Goal: Task Accomplishment & Management: Manage account settings

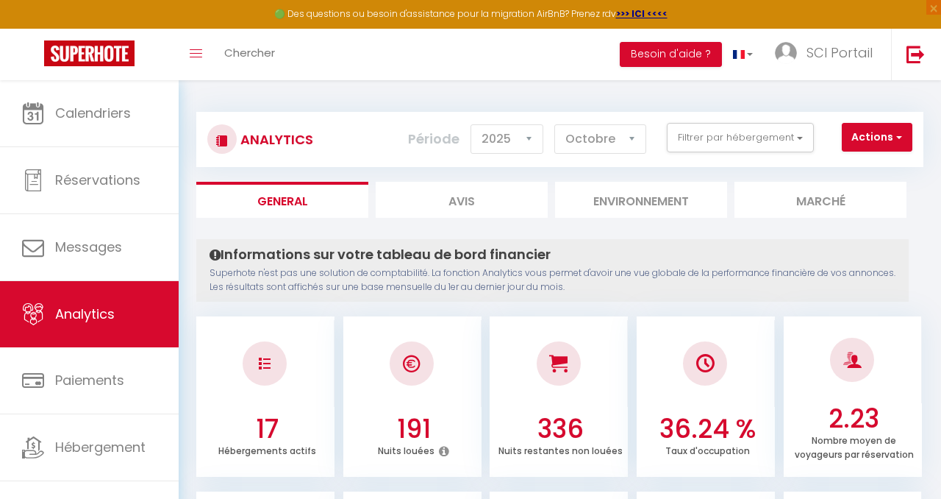
select select "2025"
select select "10"
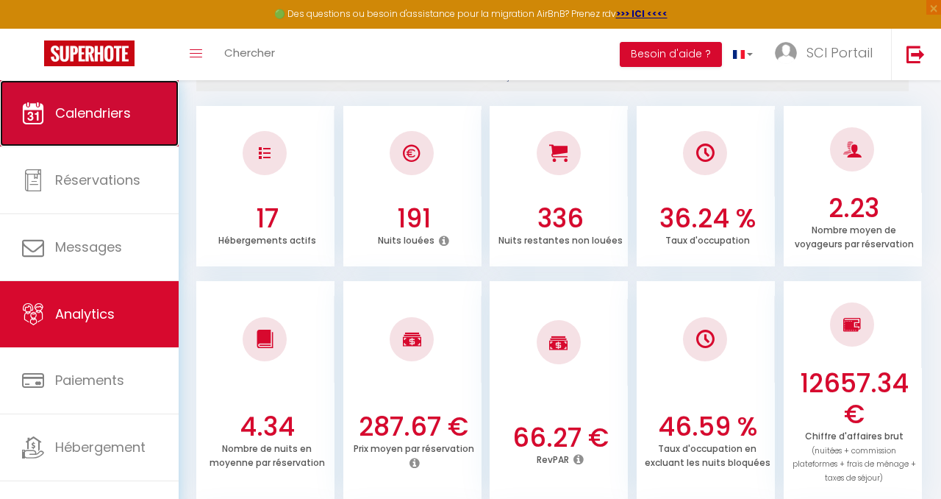
click at [83, 97] on link "Calendriers" at bounding box center [89, 113] width 179 height 66
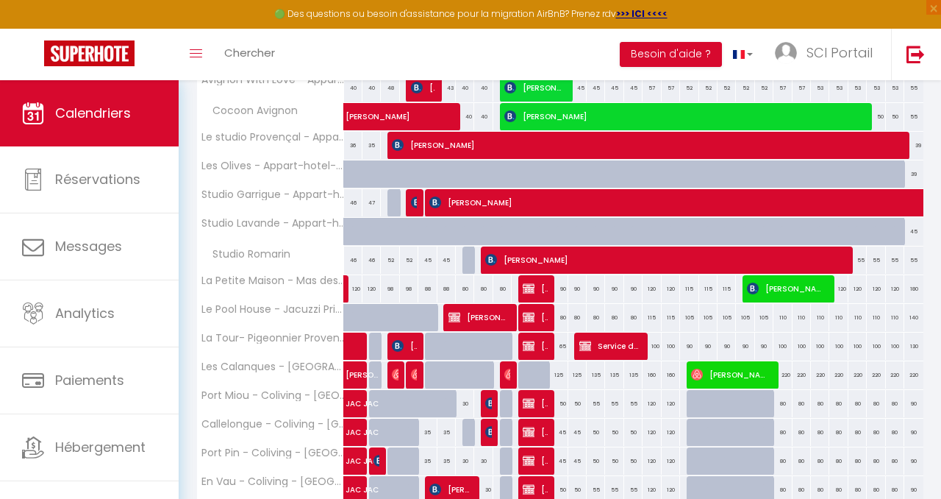
scroll to position [385, 0]
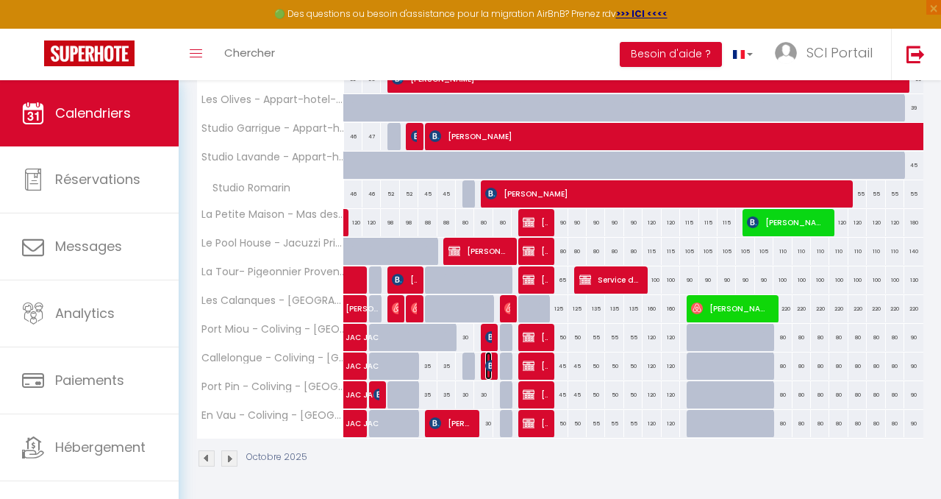
click at [488, 360] on img at bounding box center [491, 366] width 12 height 12
select select "OK"
select select "0"
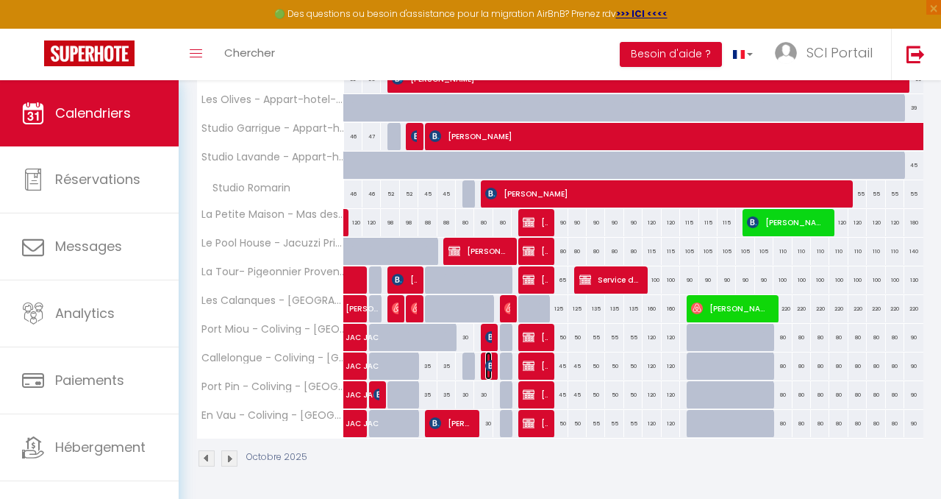
select select "1"
select select
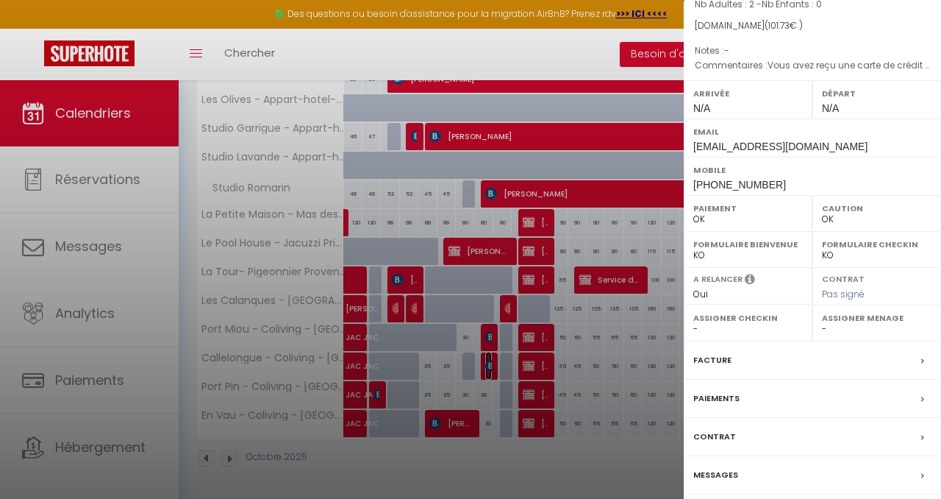
scroll to position [202, 0]
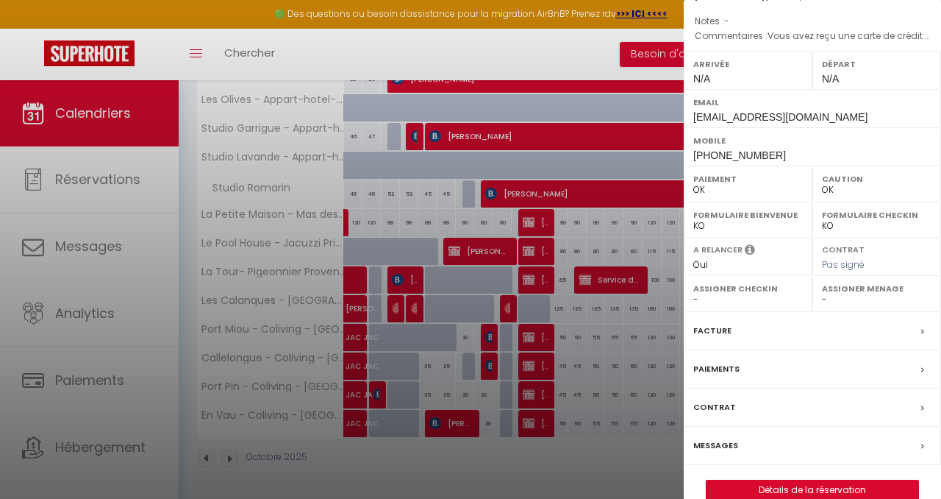
click at [724, 361] on label "Paiements" at bounding box center [717, 368] width 46 height 15
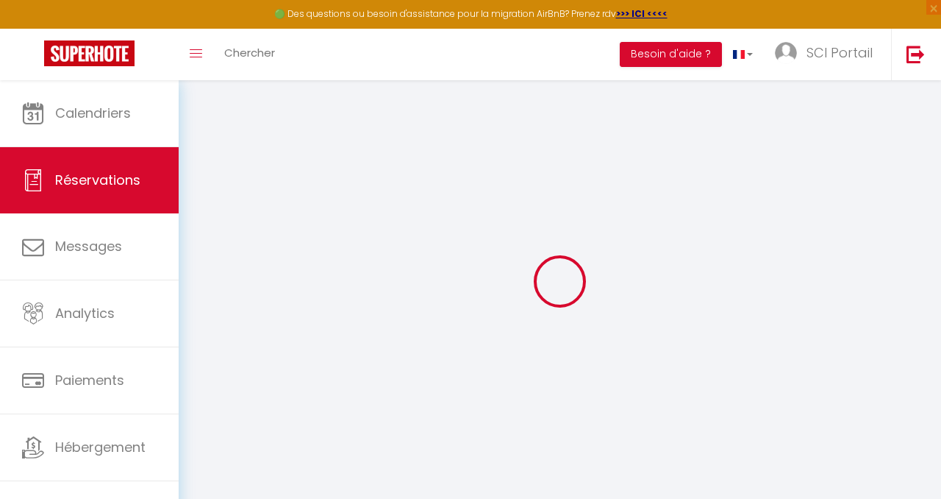
select select
checkbox input "false"
select select
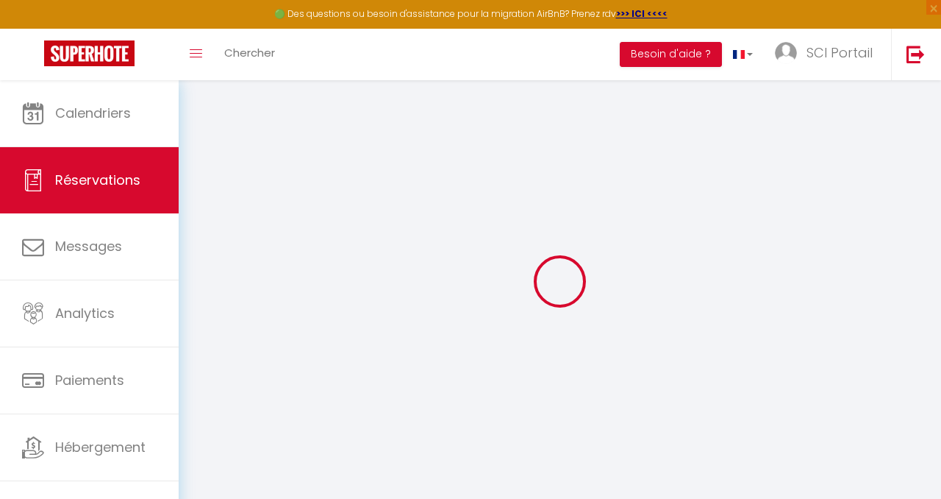
checkbox input "false"
type textarea "Vous avez reçu une carte de crédit virtuelle pour cette réservation.Vous pourre…"
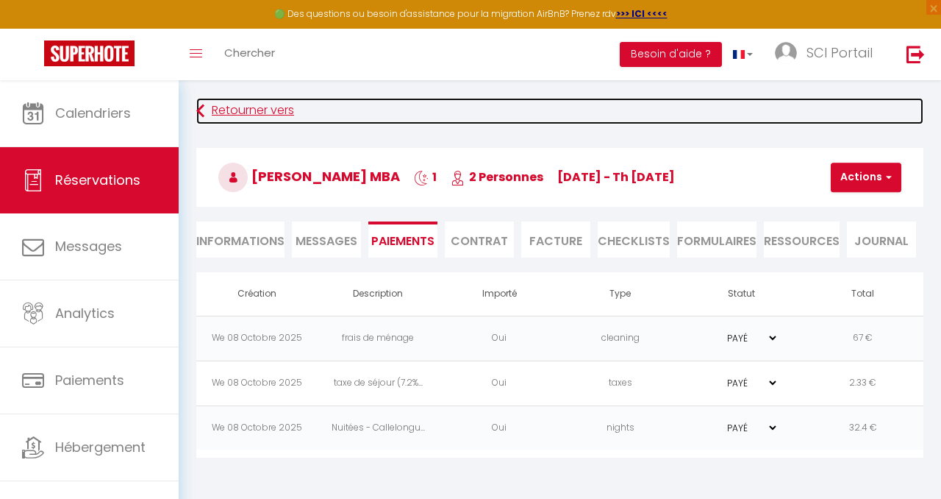
click at [229, 107] on link "Retourner vers" at bounding box center [559, 111] width 727 height 26
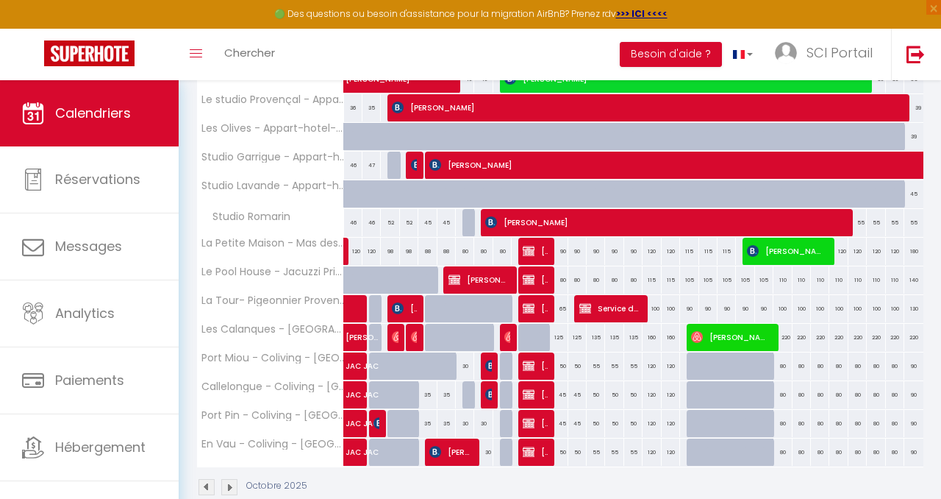
scroll to position [357, 0]
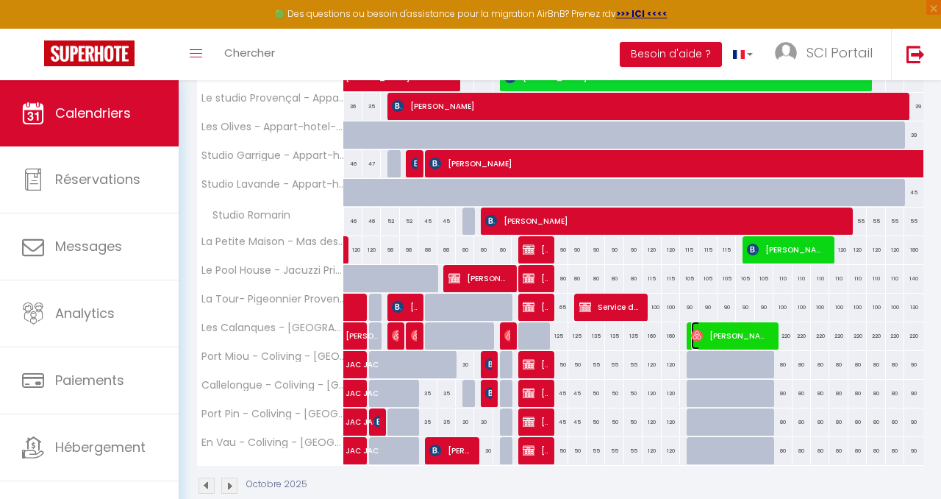
click at [741, 330] on span "[PERSON_NAME]" at bounding box center [730, 335] width 79 height 28
select select "OK"
select select "0"
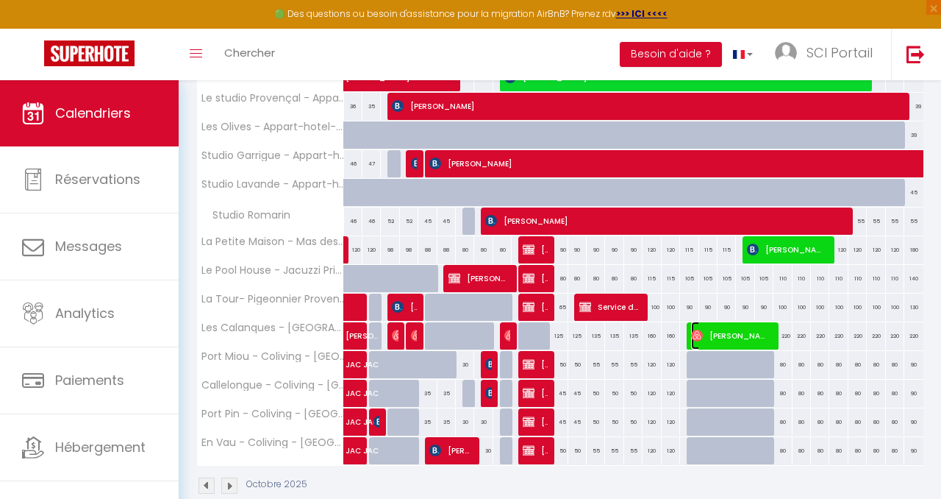
select select "1"
select select
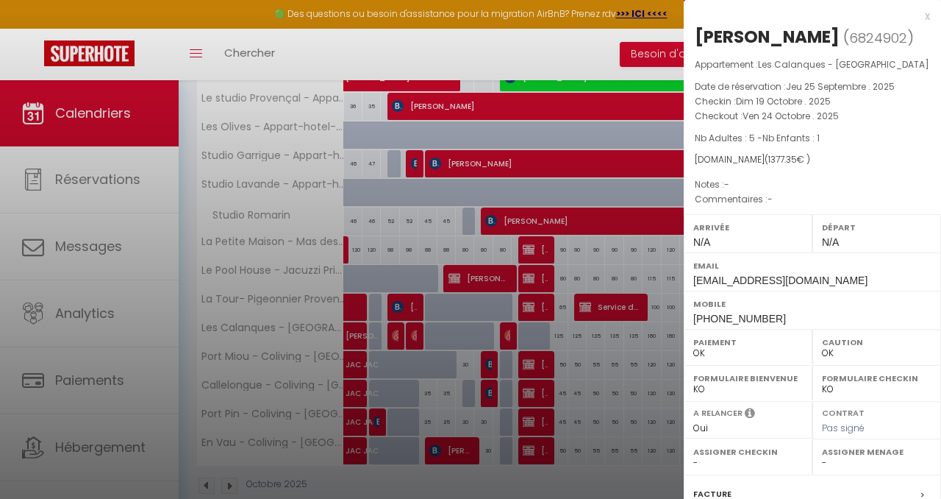
click at [926, 8] on div "x" at bounding box center [807, 16] width 246 height 18
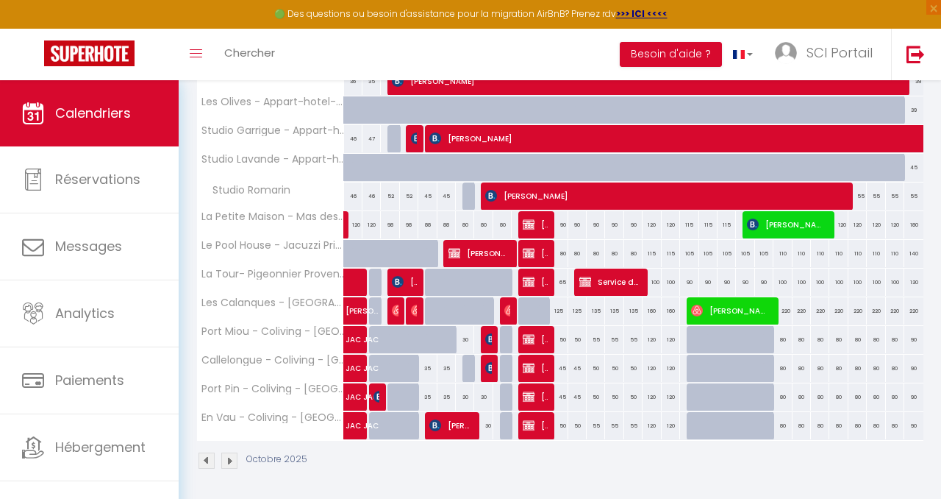
scroll to position [383, 0]
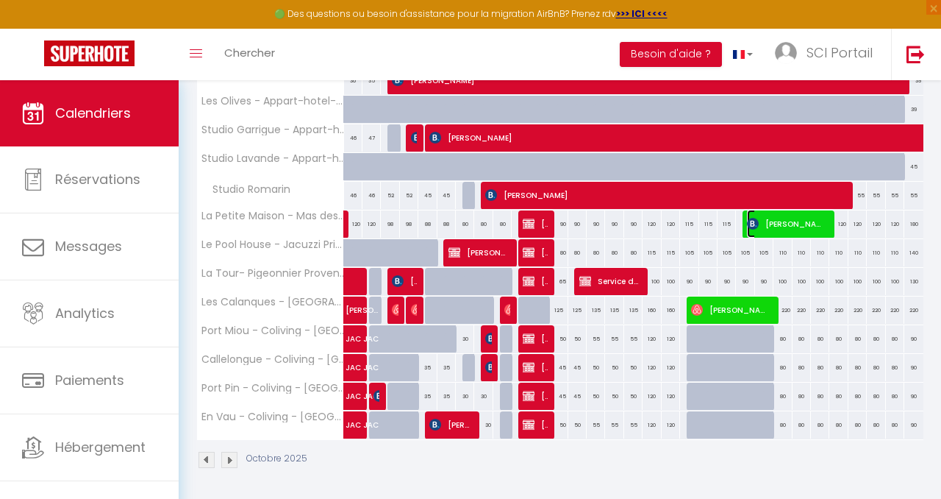
click at [791, 217] on span "[PERSON_NAME]" at bounding box center [786, 224] width 79 height 28
select select "KO"
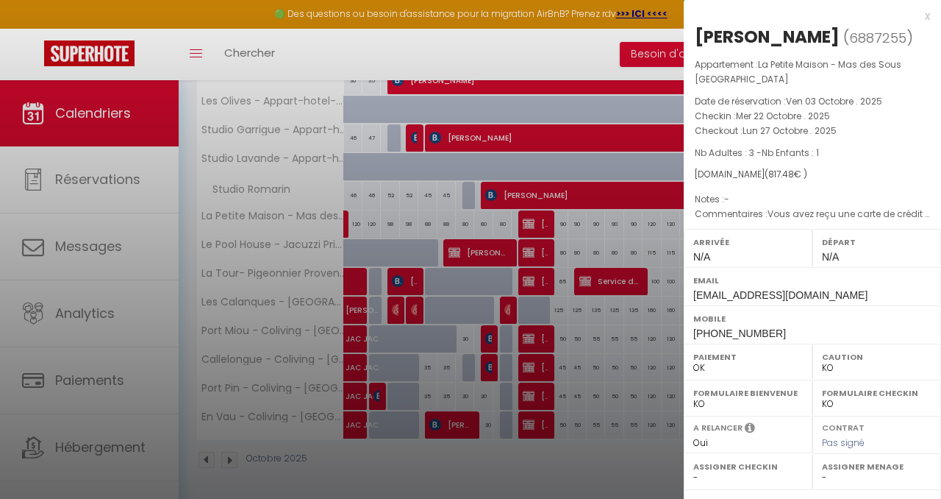
click at [927, 10] on div "x" at bounding box center [807, 16] width 246 height 18
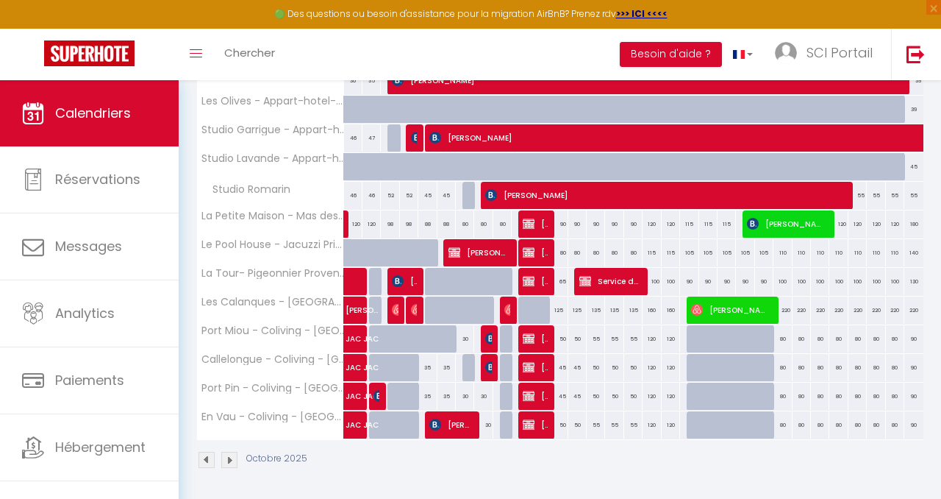
scroll to position [385, 0]
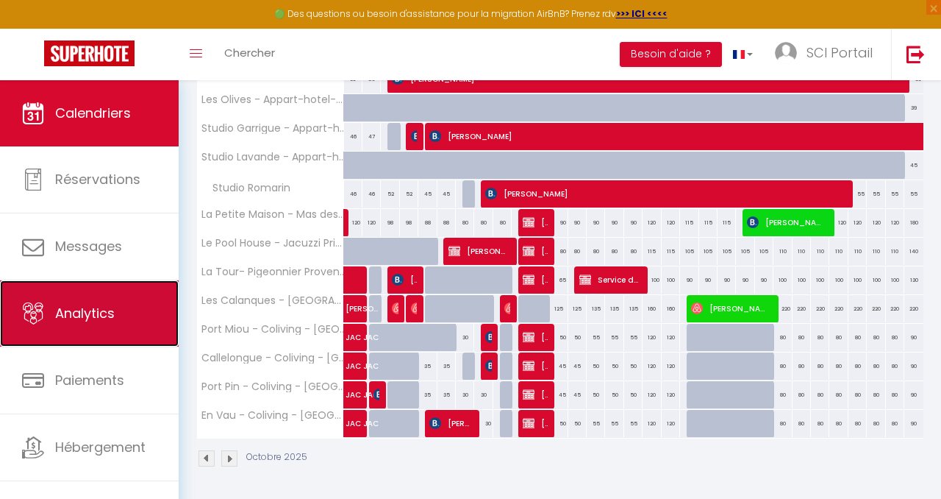
click at [97, 298] on link "Analytics" at bounding box center [89, 313] width 179 height 66
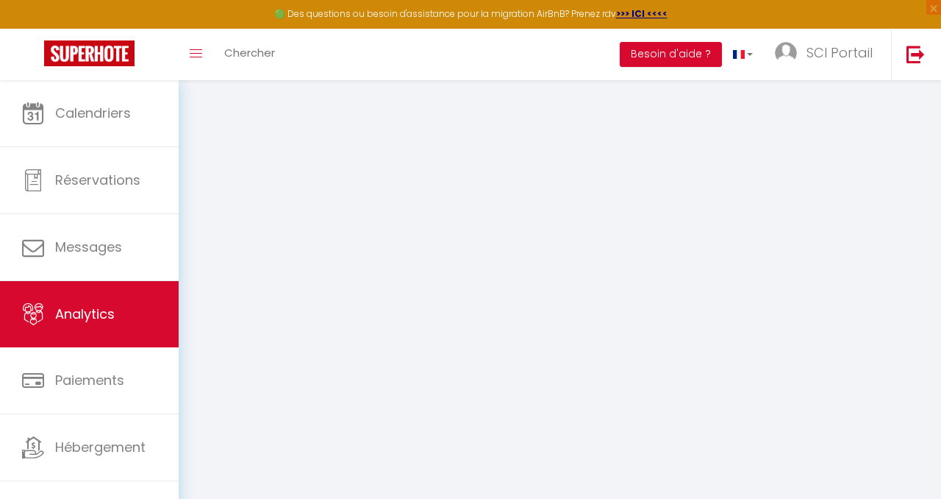
select select "2025"
select select "10"
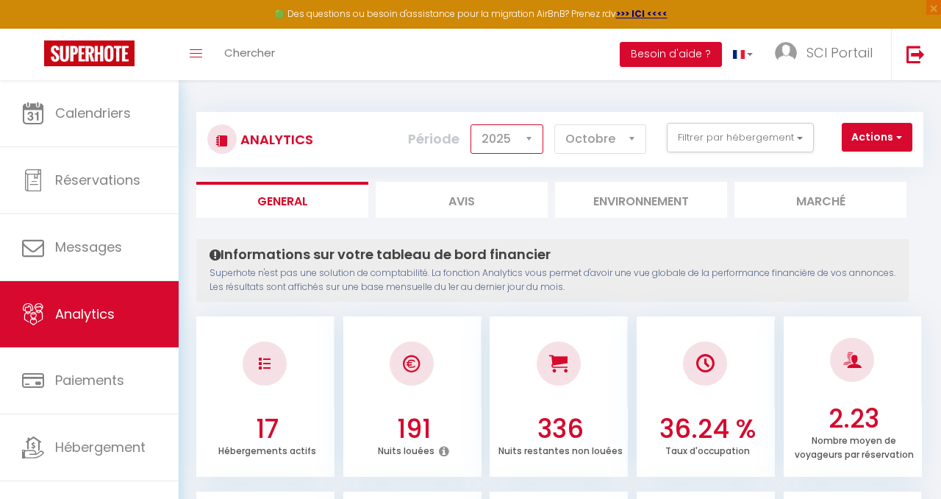
click at [532, 130] on select "2014 2015 2016 2017 2018 2019 2020 2021 2022 2023 2024 2025 2026 2027" at bounding box center [507, 138] width 73 height 29
select select "2024"
click at [473, 124] on select "2014 2015 2016 2017 2018 2019 2020 2021 2022 2023 2024 2025 2026 2027" at bounding box center [507, 138] width 73 height 29
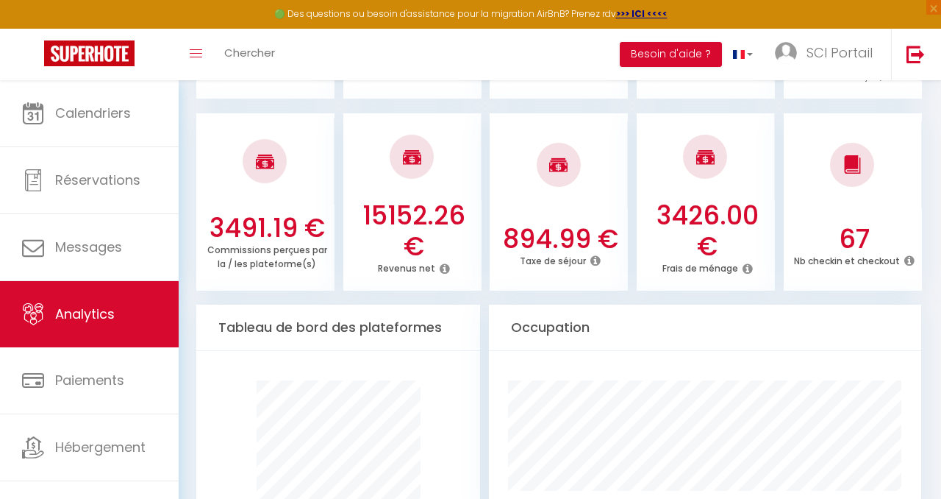
scroll to position [573, 0]
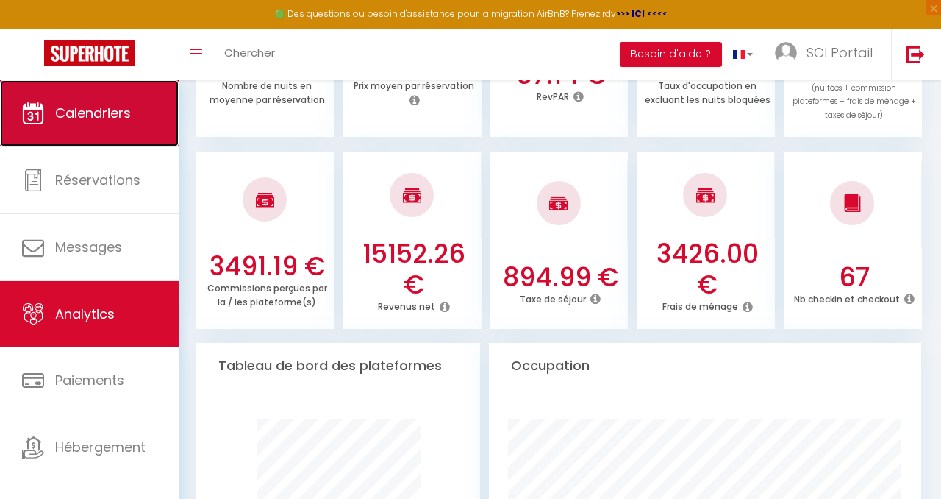
click at [80, 104] on span "Calendriers" at bounding box center [93, 113] width 76 height 18
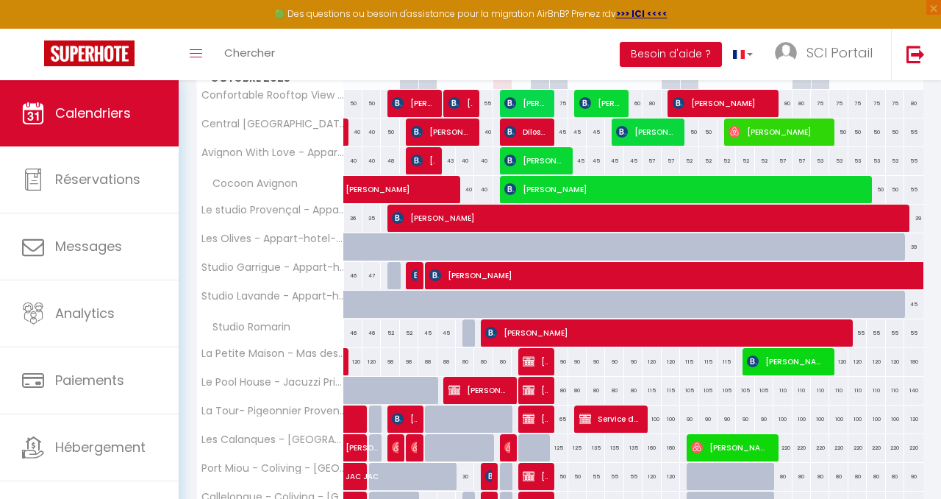
scroll to position [243, 0]
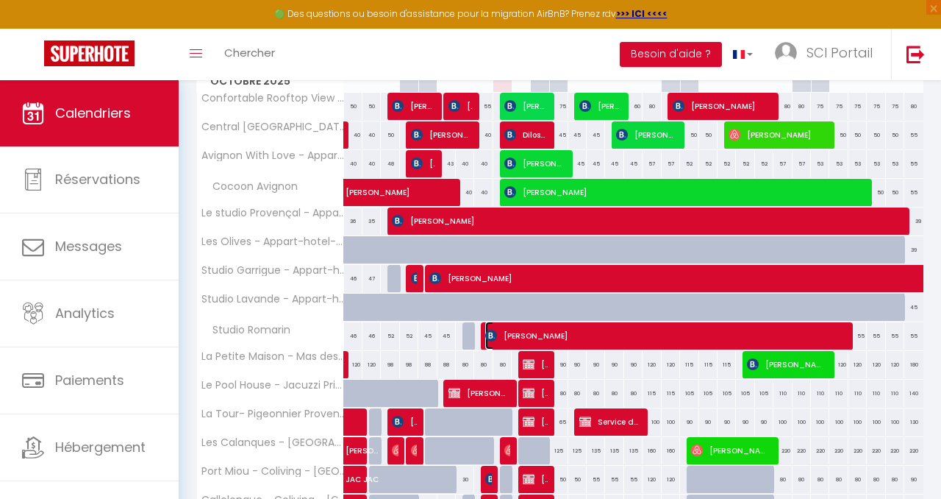
click at [594, 331] on span "[PERSON_NAME]" at bounding box center [662, 335] width 355 height 28
select select "OK"
select select "0"
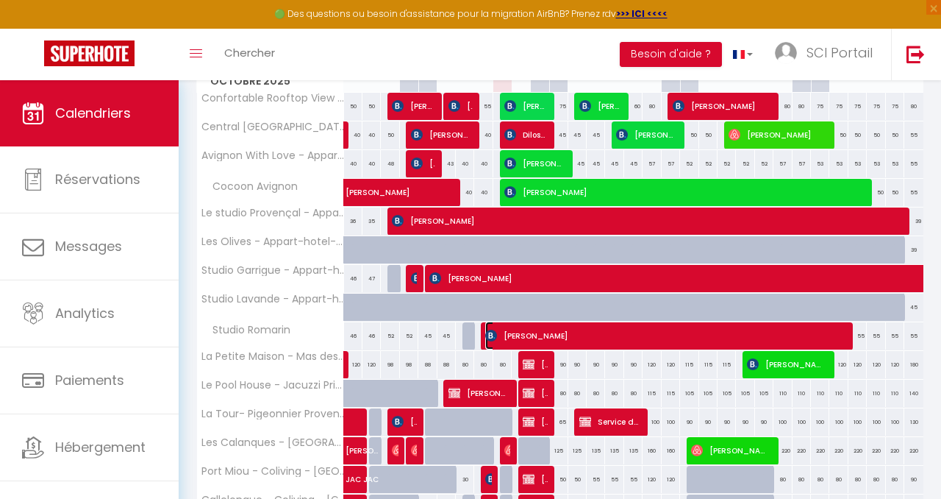
select select "1"
select select
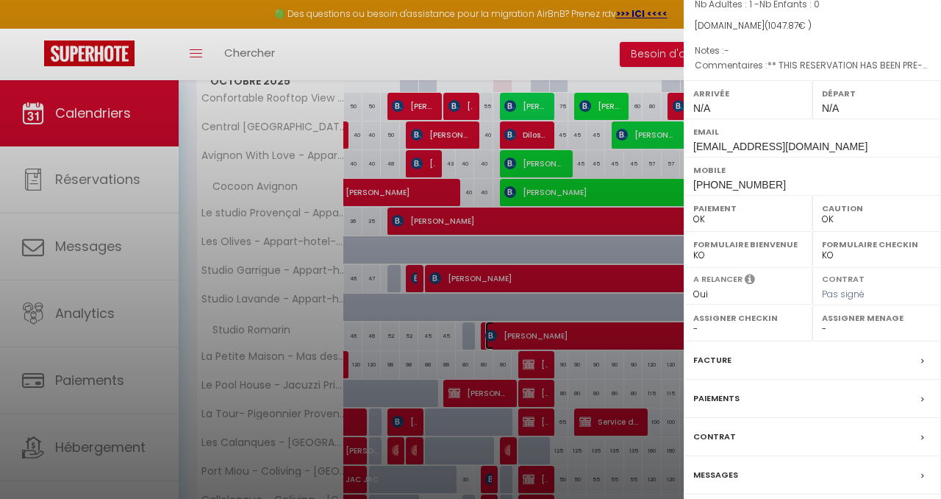
scroll to position [187, 0]
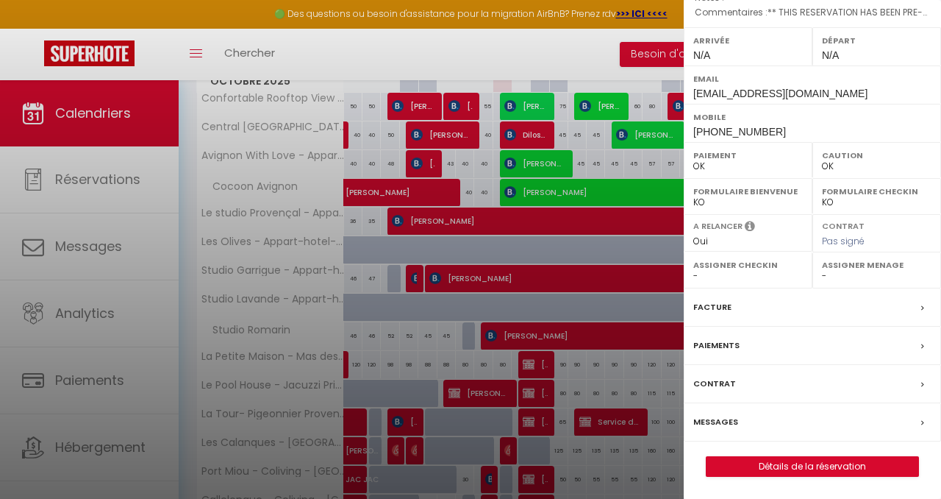
click at [725, 420] on label "Messages" at bounding box center [716, 421] width 45 height 15
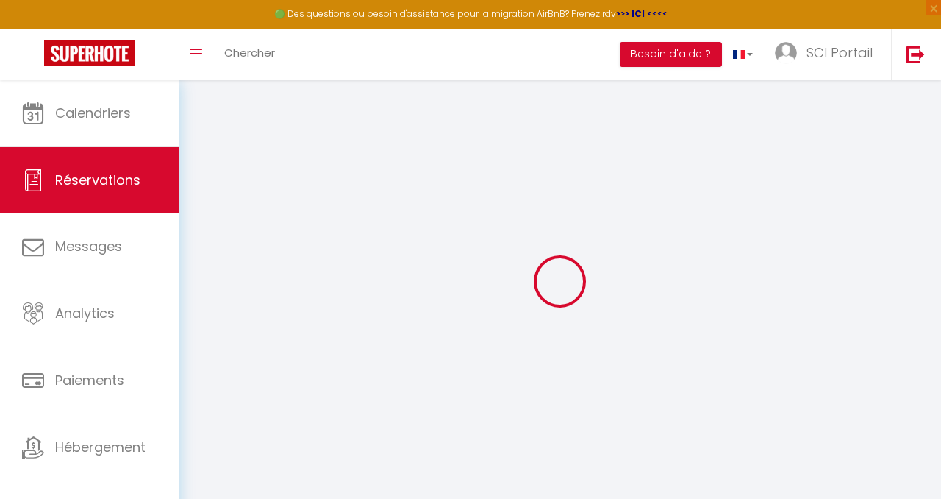
select select
checkbox input "false"
select select
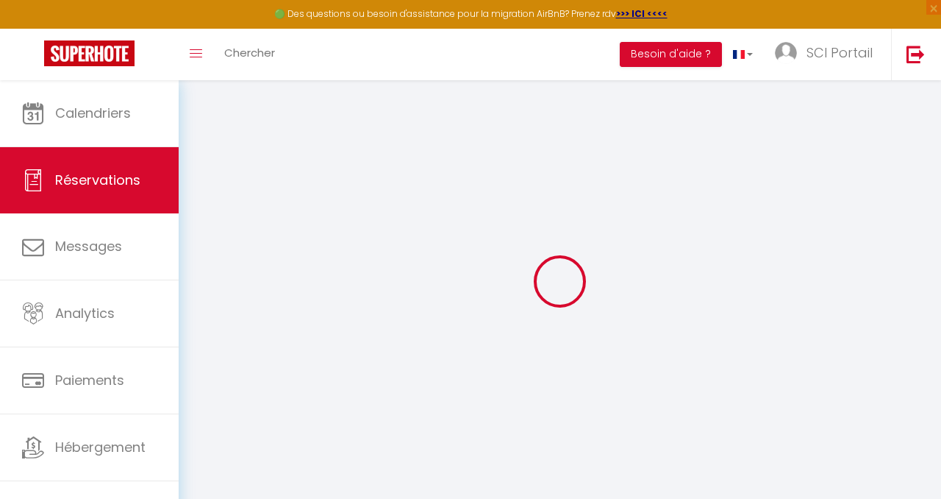
checkbox input "false"
type textarea "** THIS RESERVATION HAS BEEN PRE-PAID ** Approximate time of arrival: between 1…"
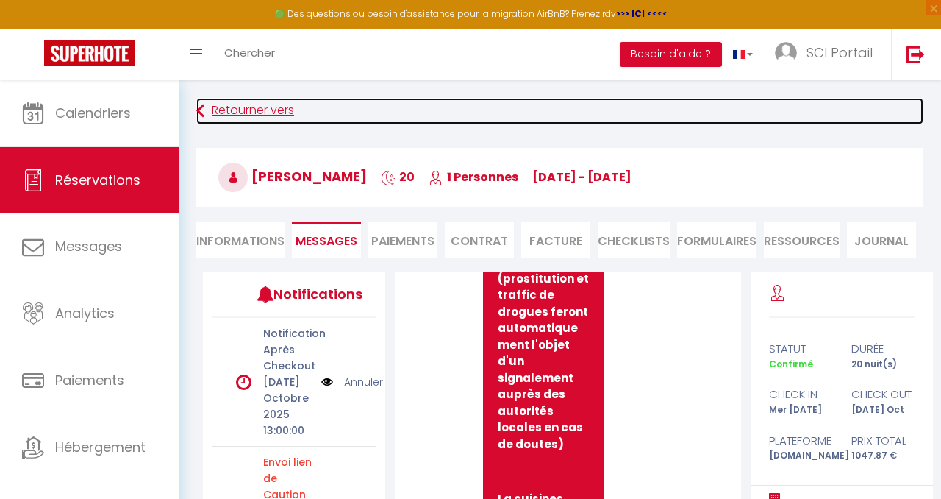
click at [251, 106] on link "Retourner vers" at bounding box center [559, 111] width 727 height 26
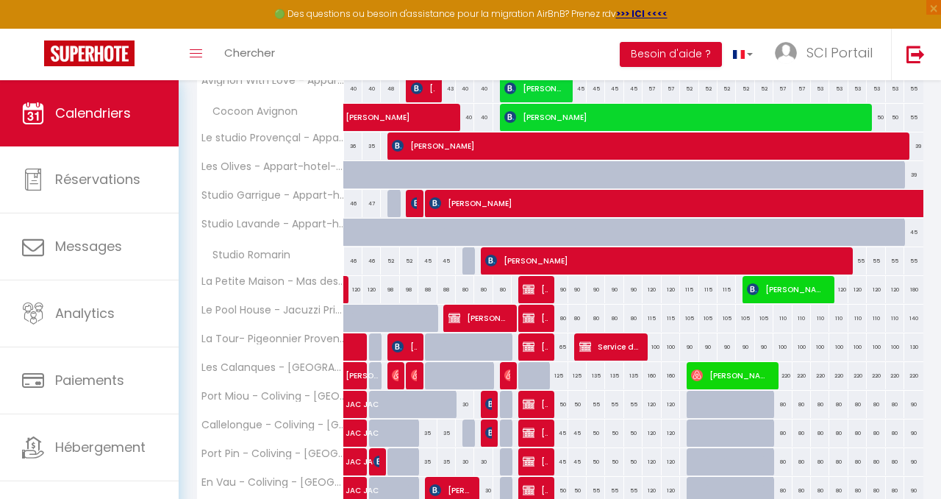
scroll to position [385, 0]
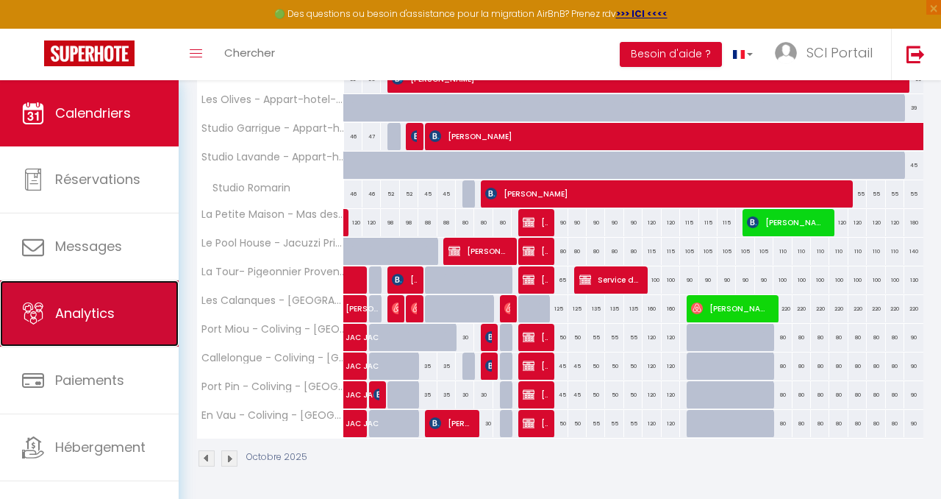
click at [137, 303] on link "Analytics" at bounding box center [89, 313] width 179 height 66
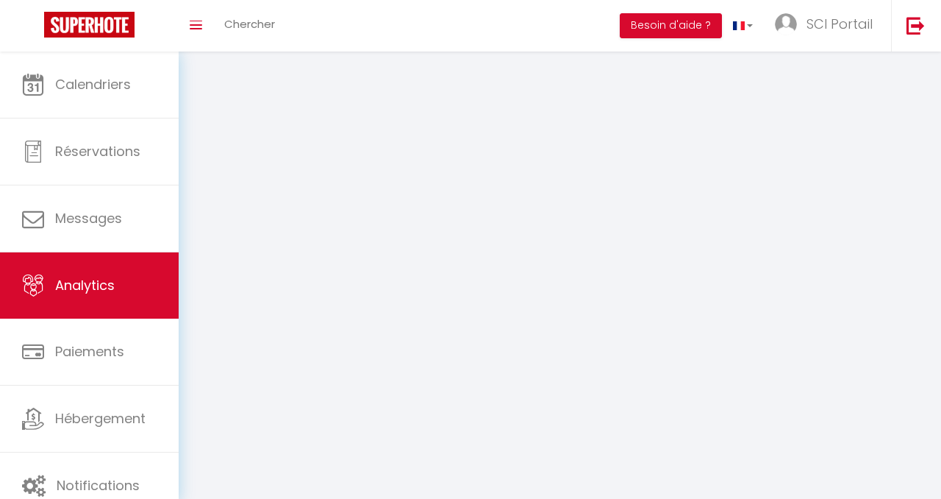
select select "2025"
select select "10"
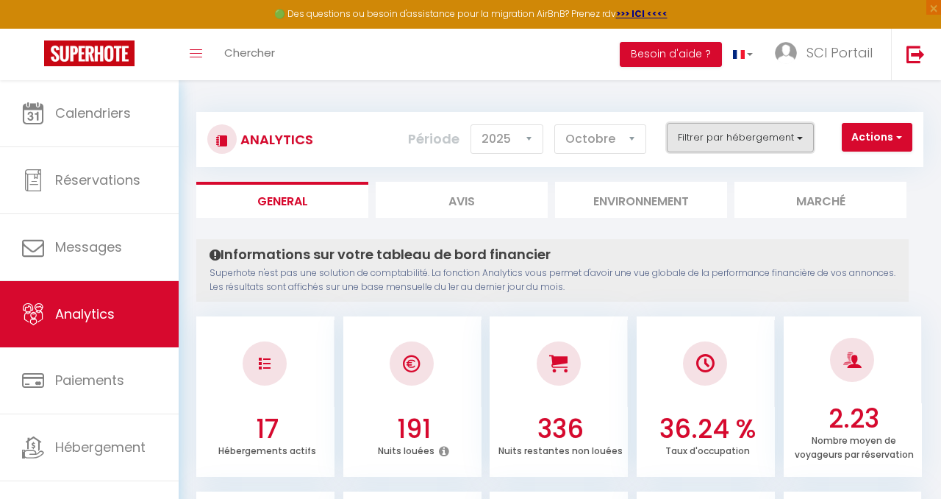
click at [795, 130] on button "Filtrer par hébergement" at bounding box center [740, 137] width 147 height 29
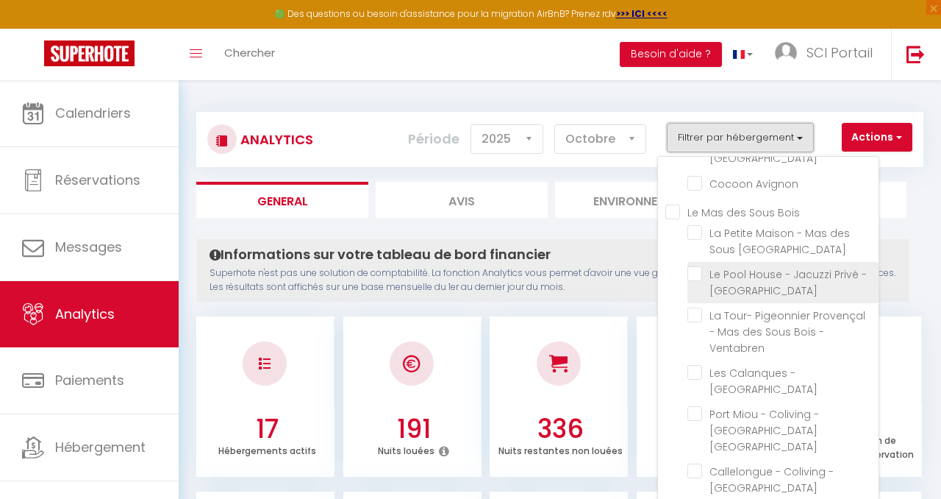
scroll to position [103, 0]
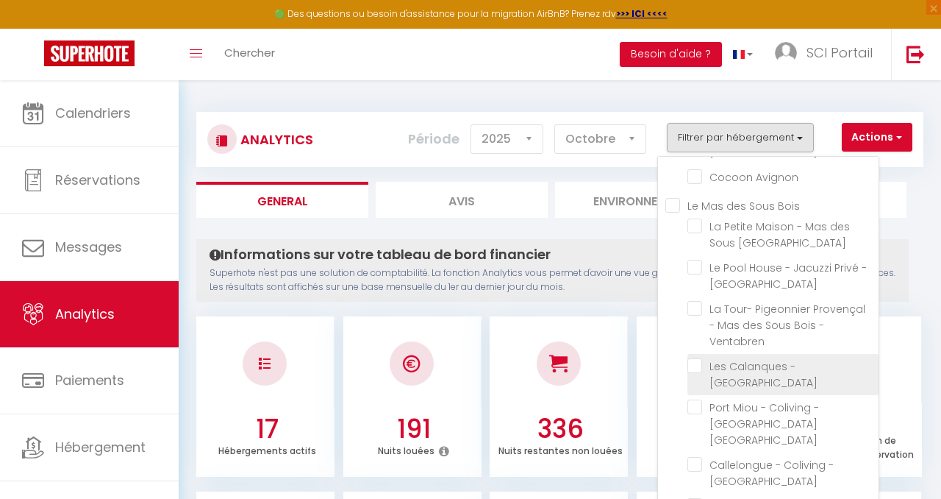
click at [695, 358] on Sous-Bois "checkbox" at bounding box center [783, 365] width 191 height 15
checkbox Sous-Bois "true"
checkbox Avignon "false"
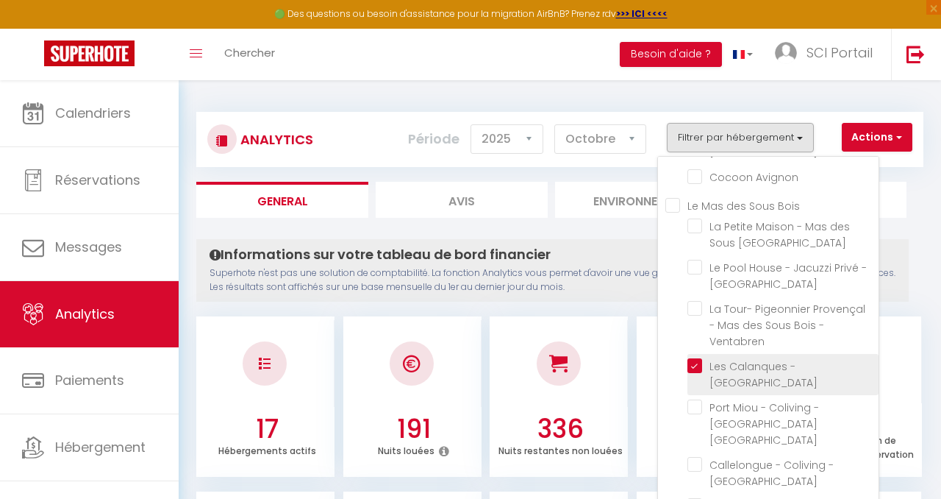
checkbox Ventabren "false"
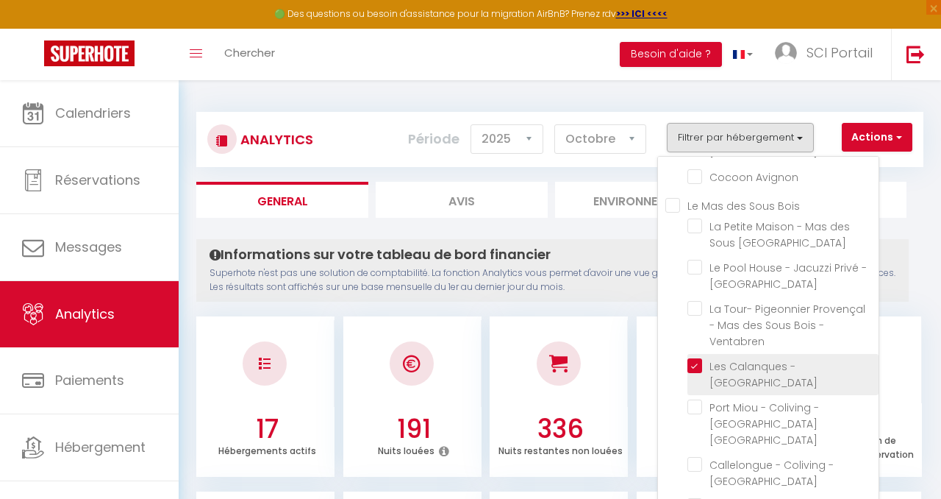
checkbox Ventabren "false"
checkbox Oliviers "false"
checkbox oliviers "false"
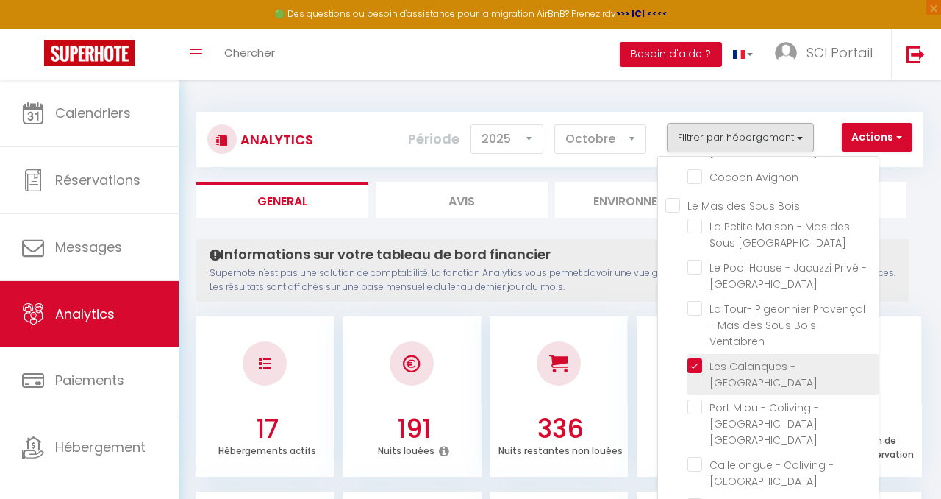
checkbox oliviers "false"
checkbox Romarin "false"
checkbox Ventabren "false"
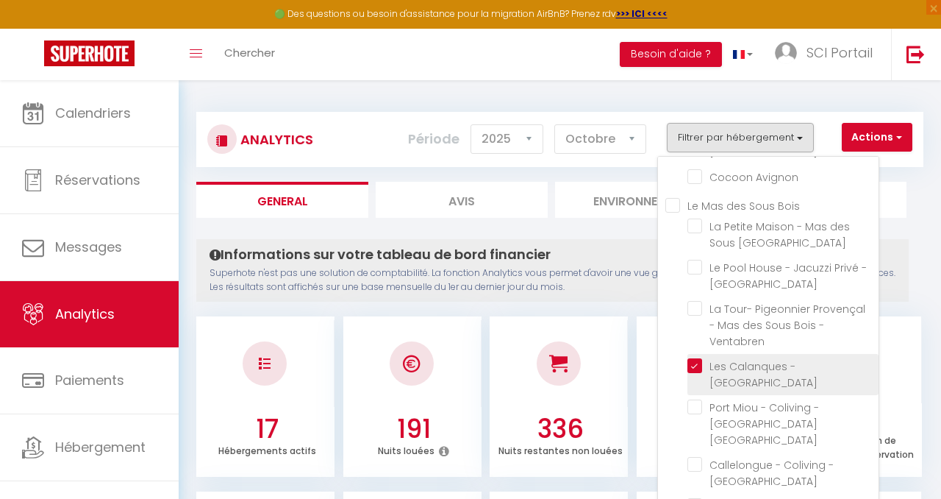
checkbox Ventabren "false"
checkbox Avignon "false"
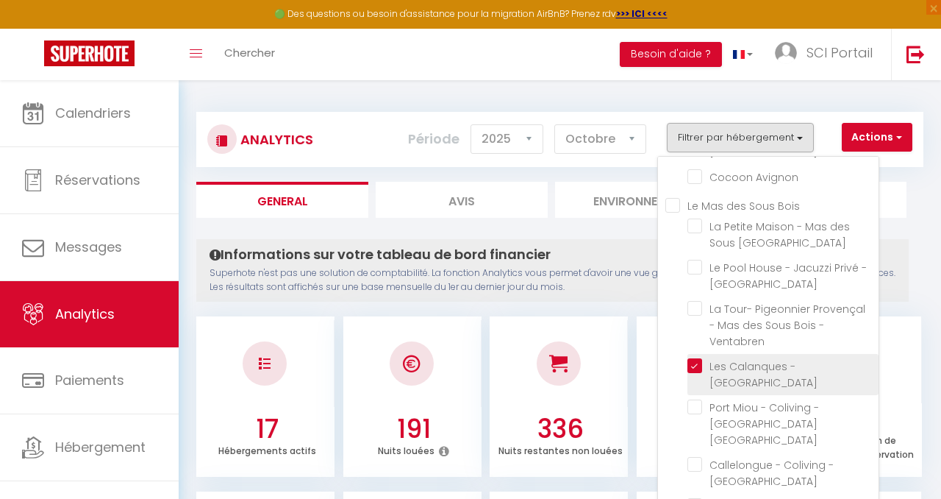
checkbox T5 "true"
checkbox Sous-Bois "true"
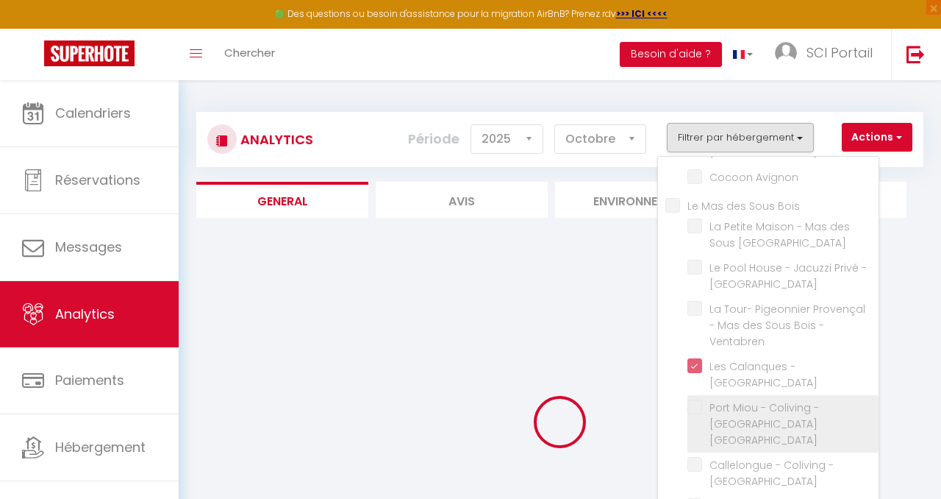
checkbox Avignon "false"
checkbox Ventabren "false"
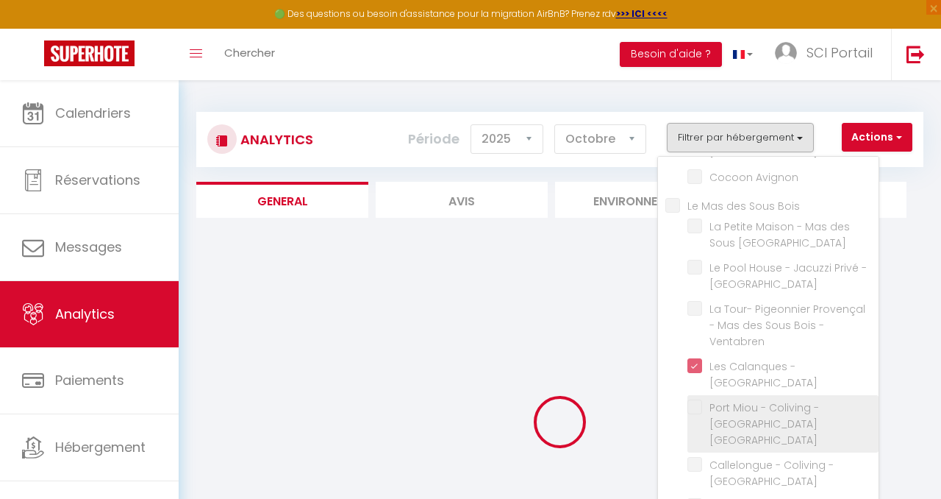
checkbox Ventabren "false"
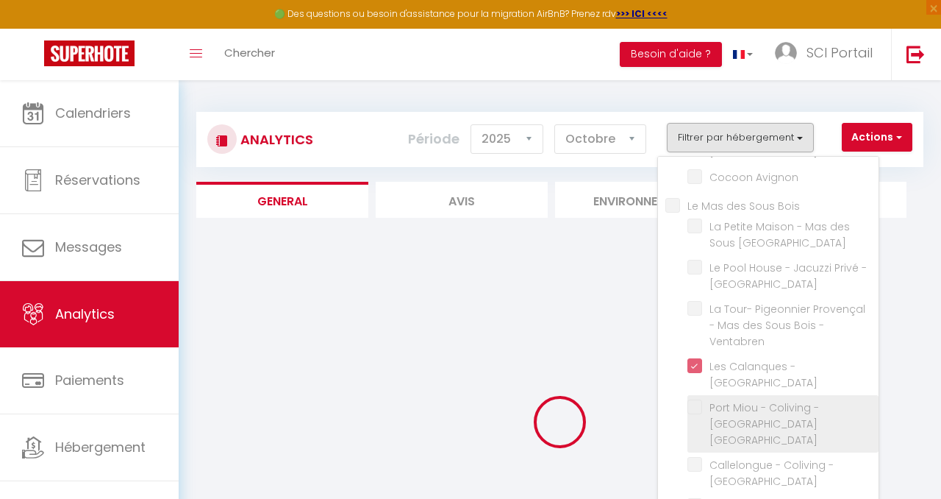
checkbox Oliviers "false"
checkbox oliviers "false"
checkbox Romarin "false"
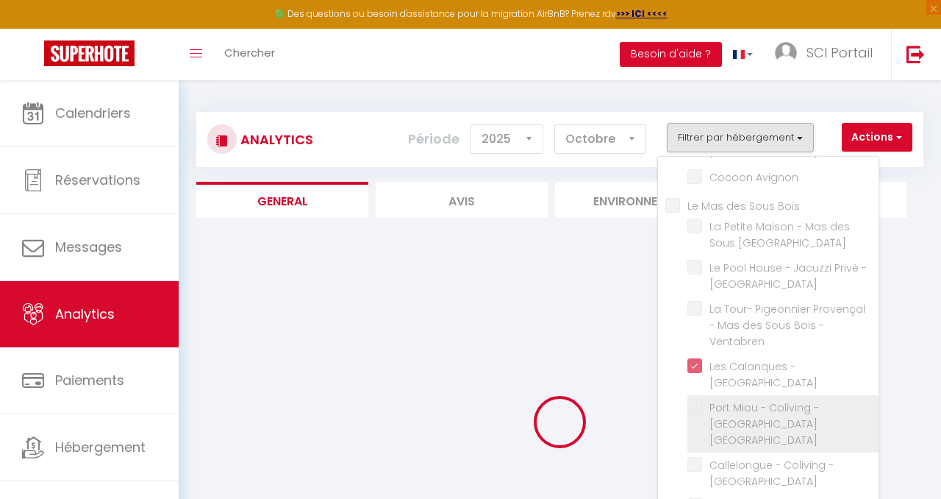
checkbox Ventabren "false"
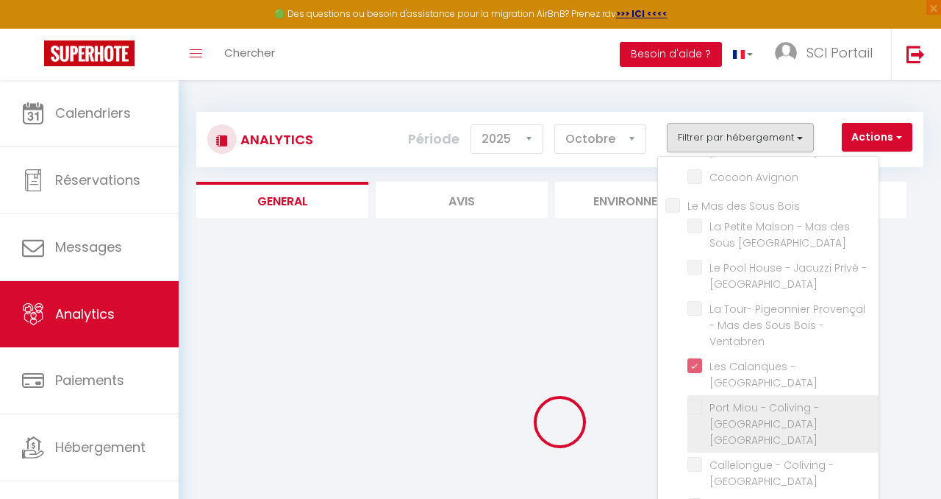
checkbox Ventabren "false"
checkbox Avignon "false"
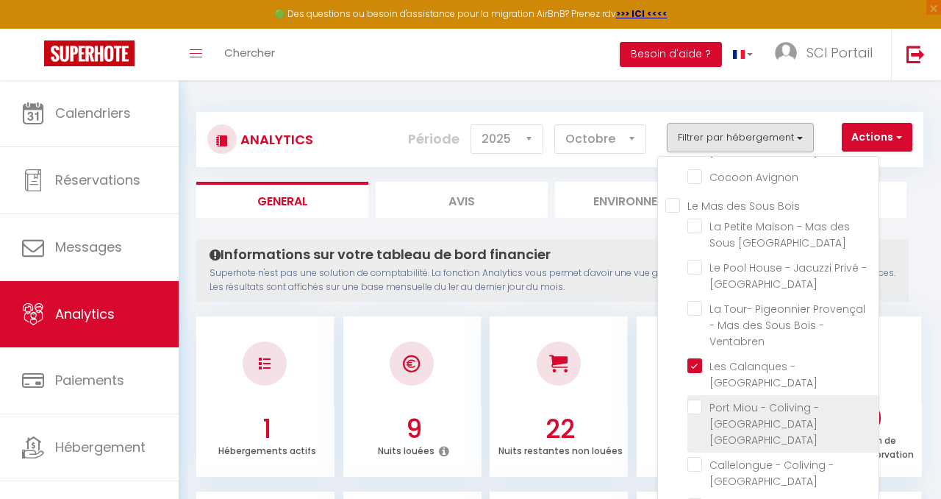
click at [699, 399] on Ventabren "checkbox" at bounding box center [783, 406] width 191 height 15
checkbox Ventabren "true"
checkbox Avignon "false"
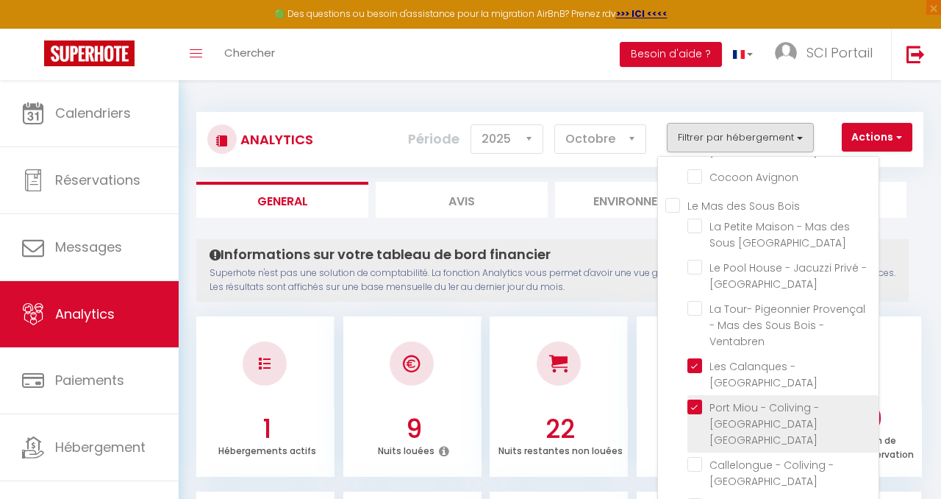
checkbox Ventabren "false"
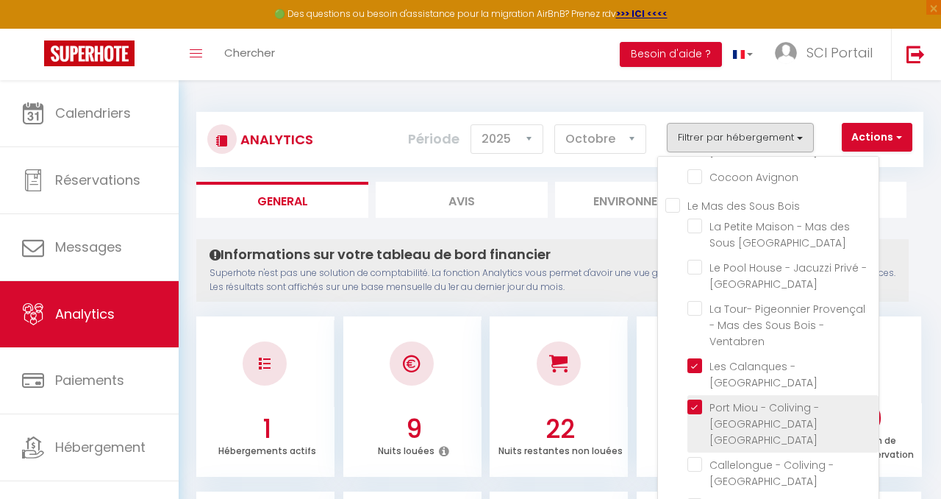
checkbox Ventabren "false"
checkbox Oliviers "false"
checkbox oliviers "false"
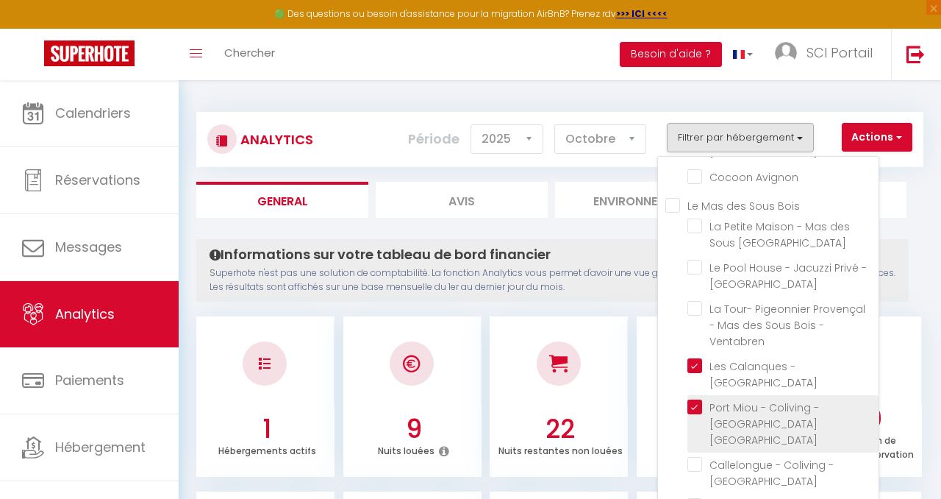
checkbox Romarin "false"
checkbox Ventabren "false"
checkbox Ventabren "true"
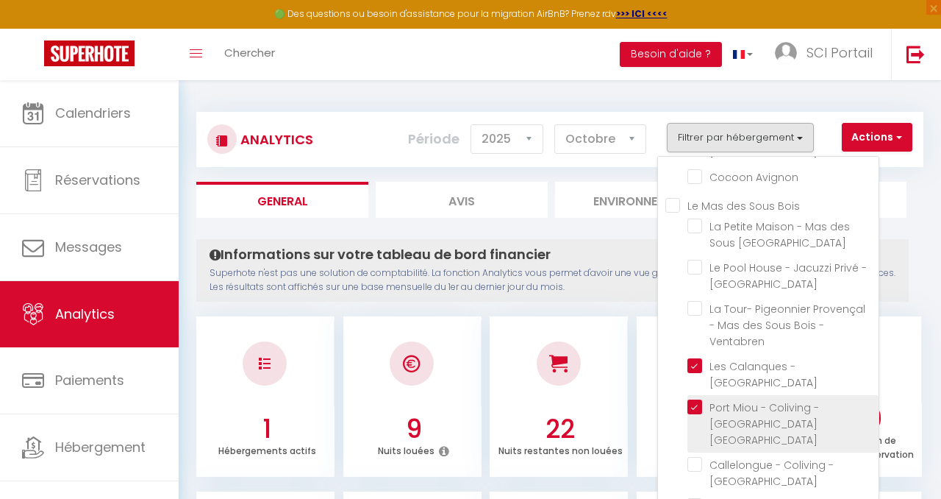
checkbox Ventabren "false"
checkbox Avignon "false"
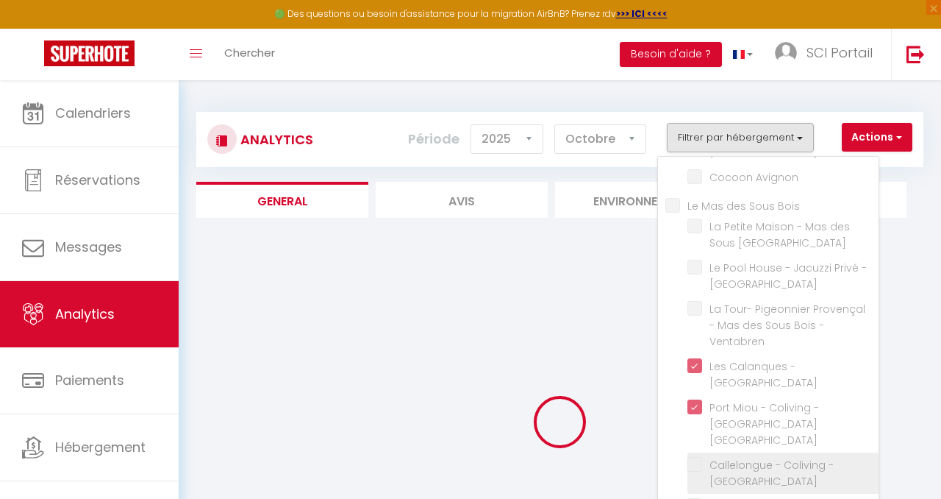
checkbox Avignon "false"
checkbox Ventabren "false"
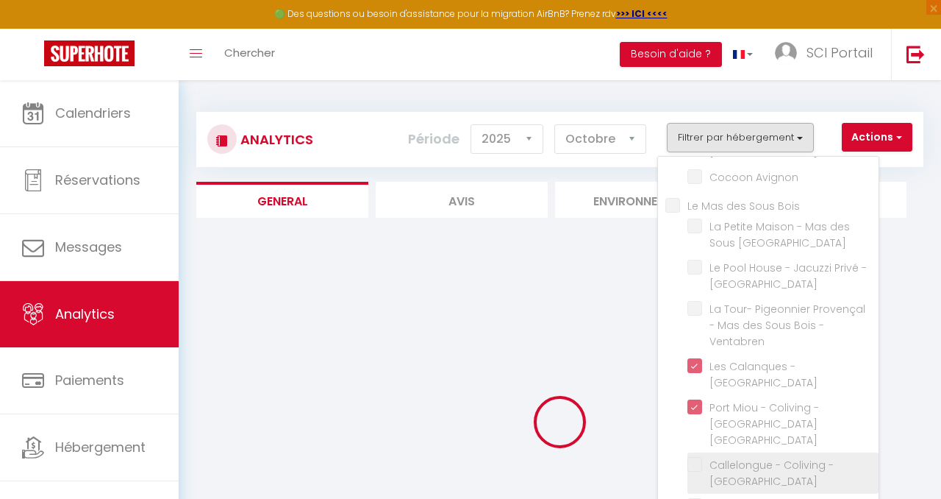
checkbox Ventabren "false"
checkbox Oliviers "false"
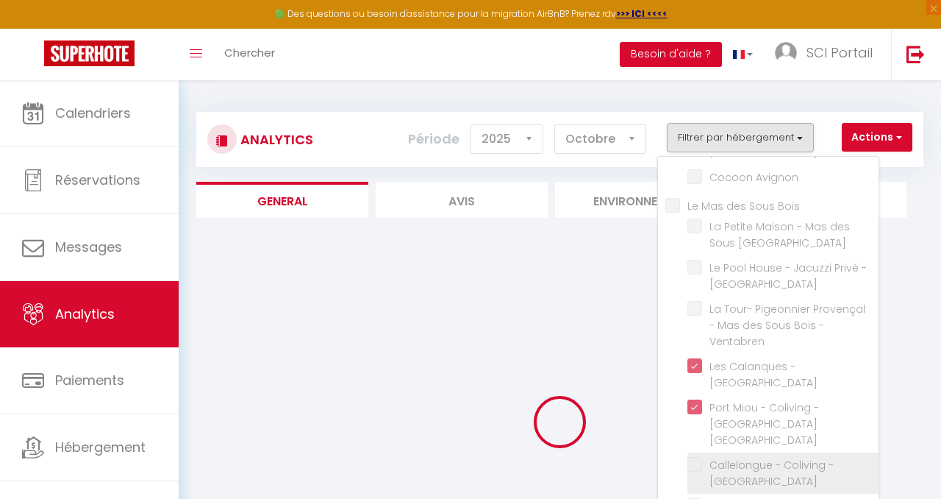
checkbox oliviers "false"
checkbox Romarin "false"
checkbox Ventabren "false"
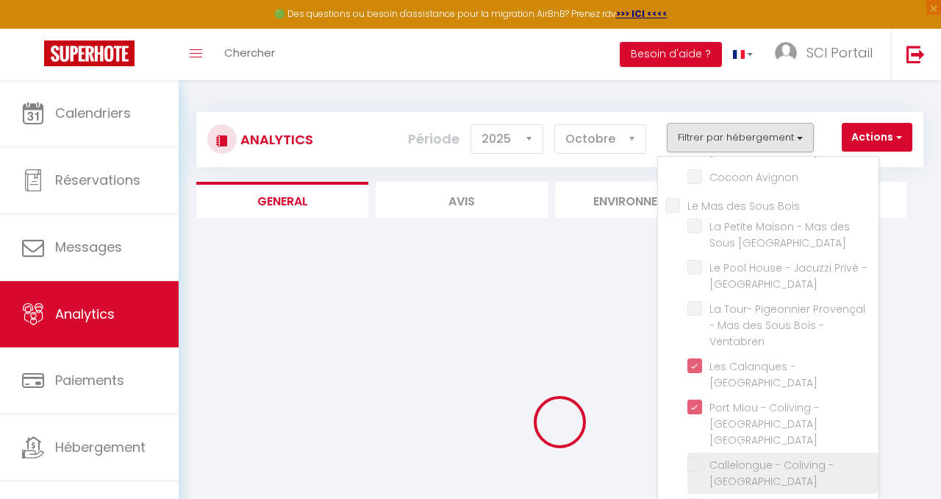
checkbox Ventabren "false"
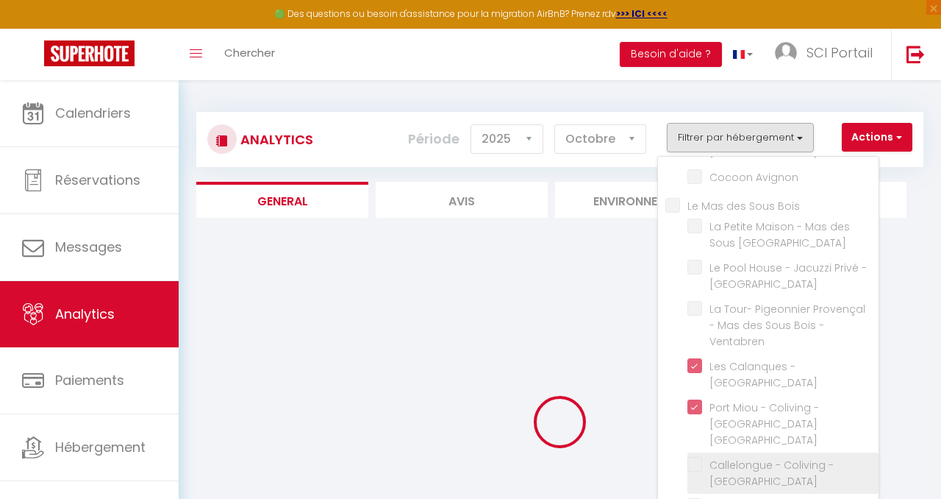
checkbox Avignon "false"
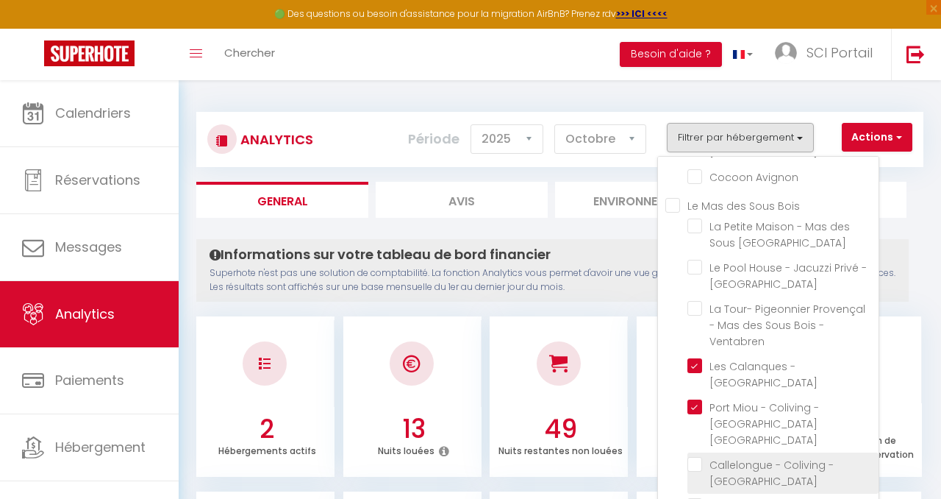
click at [697, 457] on Ventabren "checkbox" at bounding box center [783, 464] width 191 height 15
checkbox Ventabren "true"
checkbox Avignon "false"
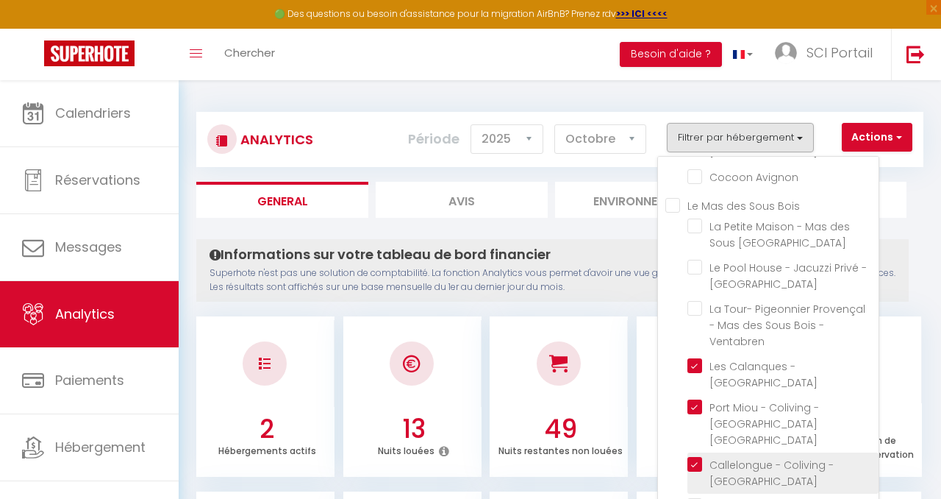
checkbox Ventabren "false"
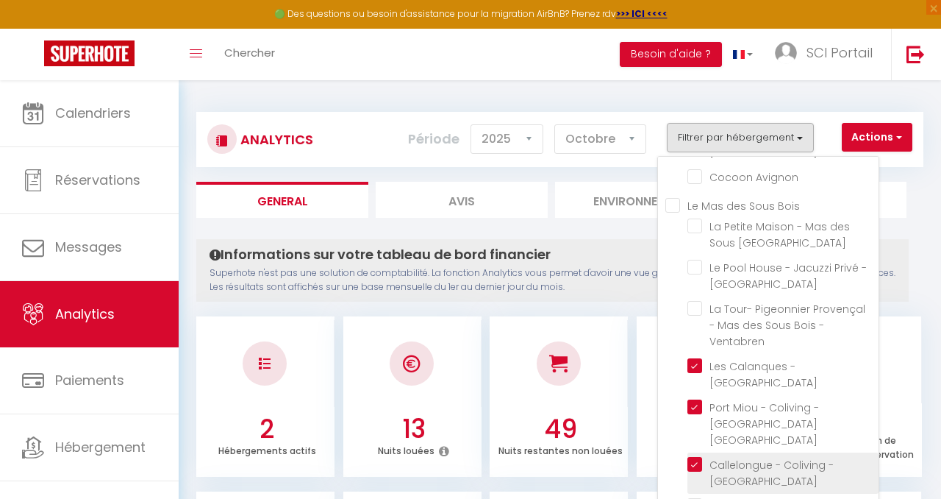
checkbox Oliviers "false"
checkbox oliviers "false"
checkbox Romarin "false"
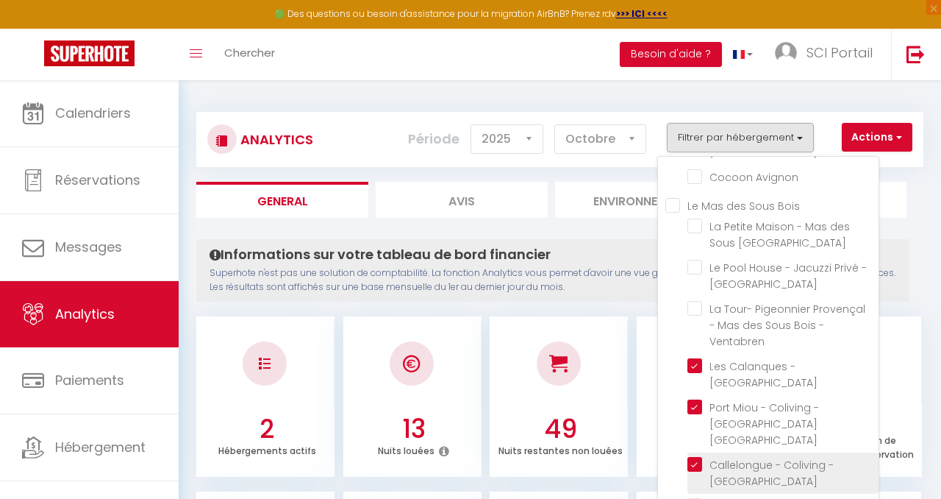
checkbox Ventabren "false"
checkbox Ventabren "true"
checkbox Ventabren "false"
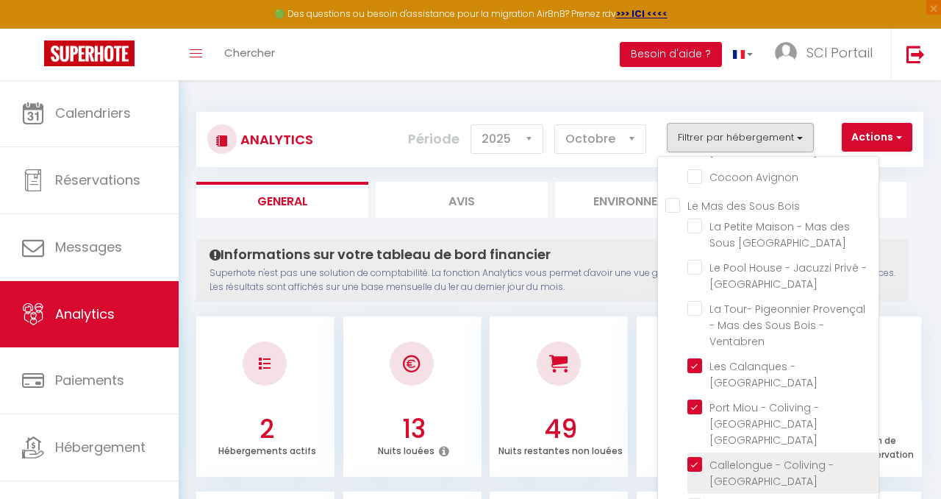
checkbox Ventabren "false"
checkbox Avignon "false"
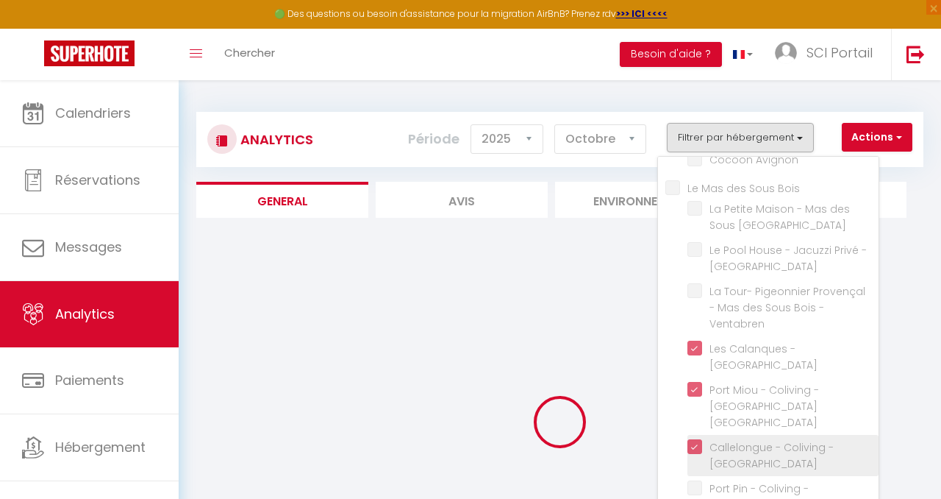
checkbox Avignon "false"
checkbox Ventabren "false"
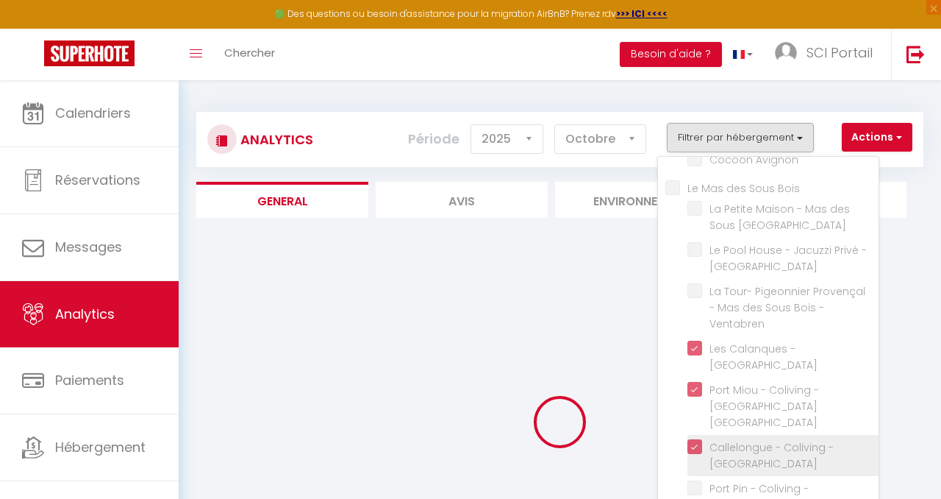
checkbox Ventabren "false"
checkbox Oliviers "false"
checkbox oliviers "false"
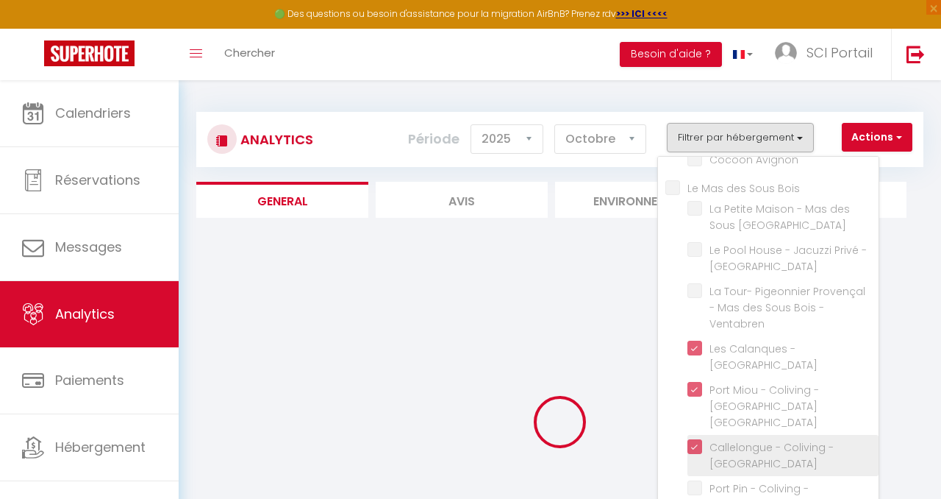
checkbox oliviers "false"
checkbox Romarin "false"
checkbox Ventabren "false"
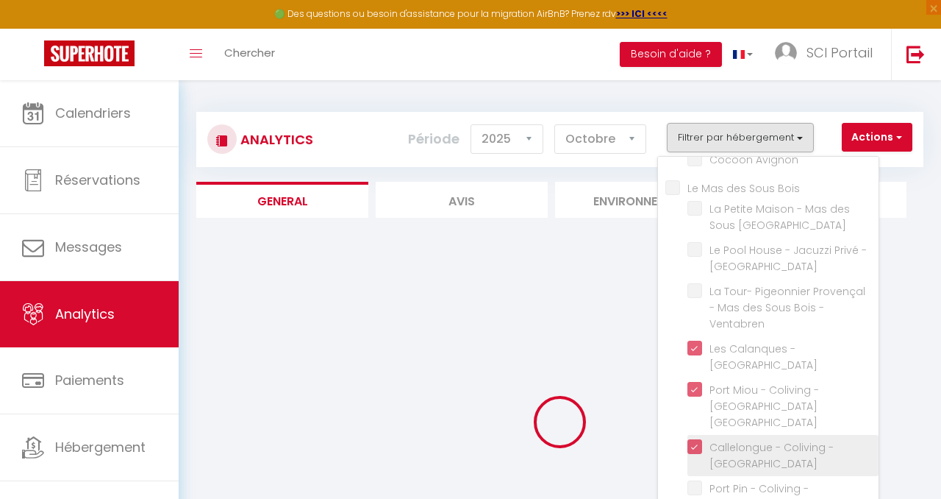
checkbox Ventabren "false"
checkbox Avignon "false"
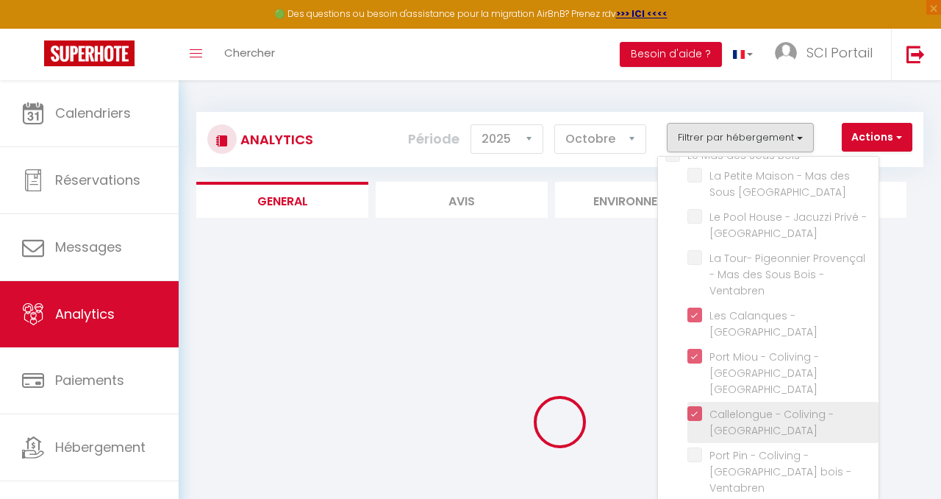
scroll to position [155, 0]
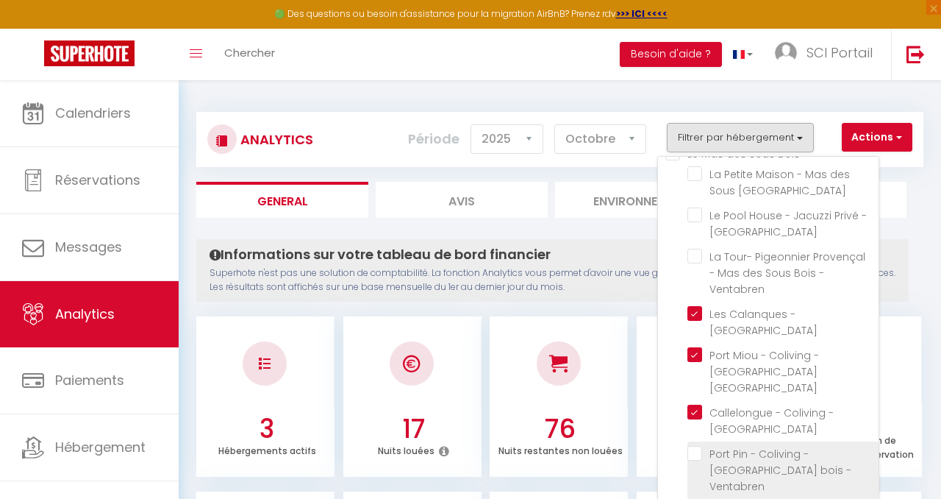
click at [695, 446] on Ventabren "checkbox" at bounding box center [783, 453] width 191 height 15
checkbox Ventabren "true"
checkbox Avignon "false"
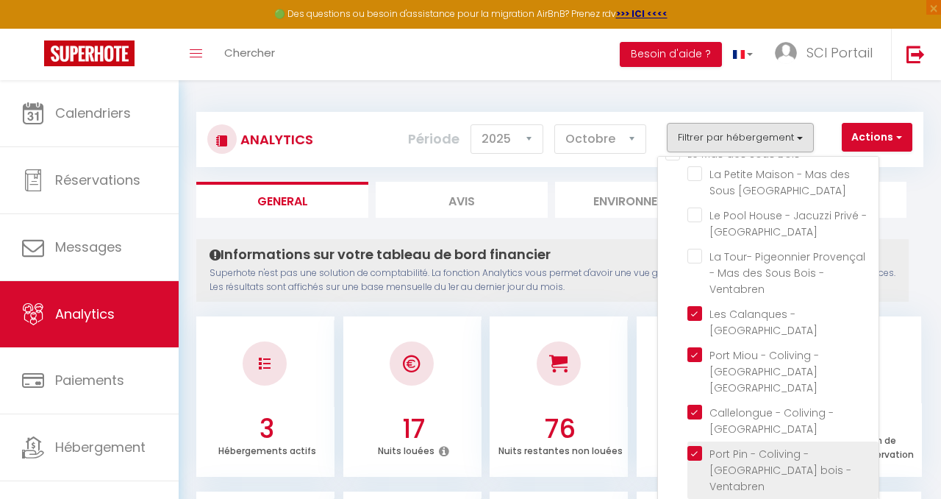
checkbox Ventabren "false"
checkbox Oliviers "false"
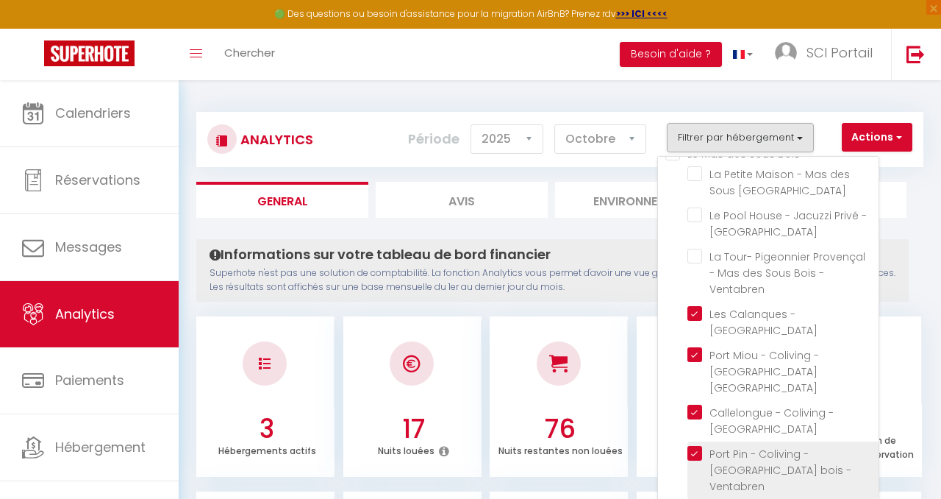
checkbox oliviers "false"
checkbox Romarin "false"
checkbox Ventabren "false"
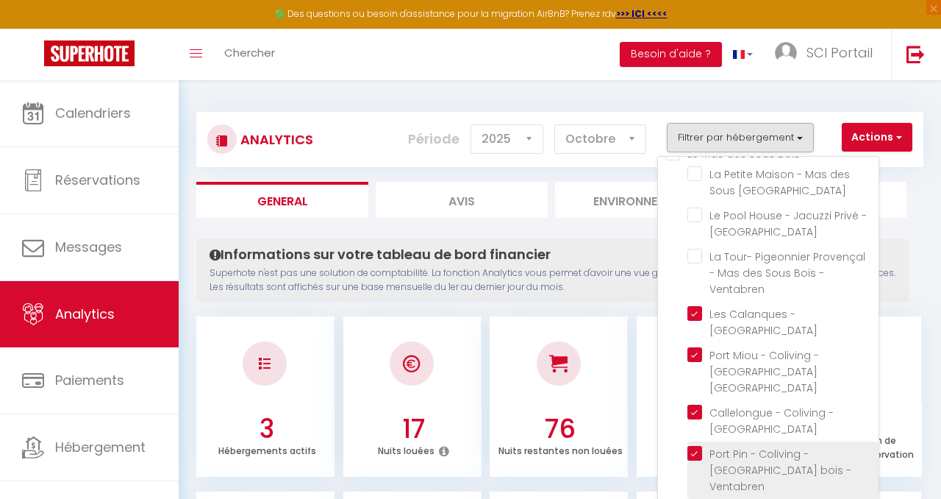
checkbox Ventabren "false"
checkbox Ventabren "true"
checkbox Ventabren "false"
checkbox Avignon "false"
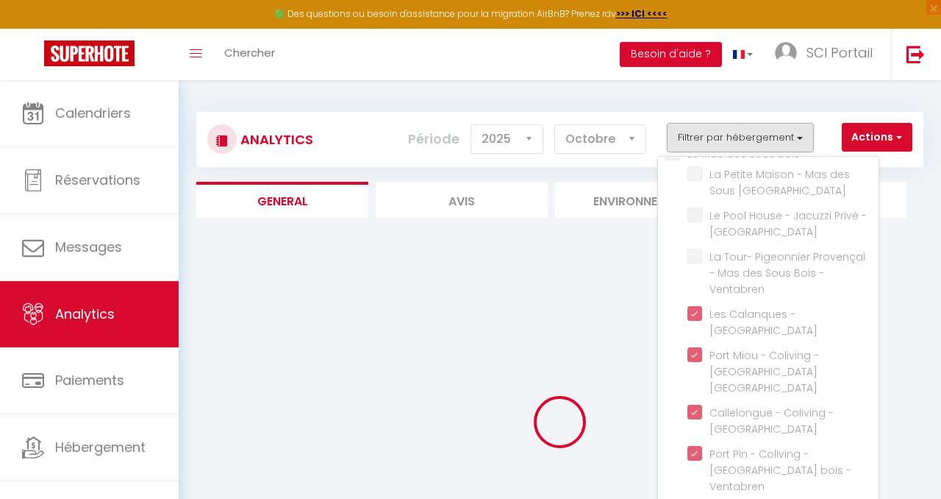
checkbox Avignon "false"
checkbox Ventabren "false"
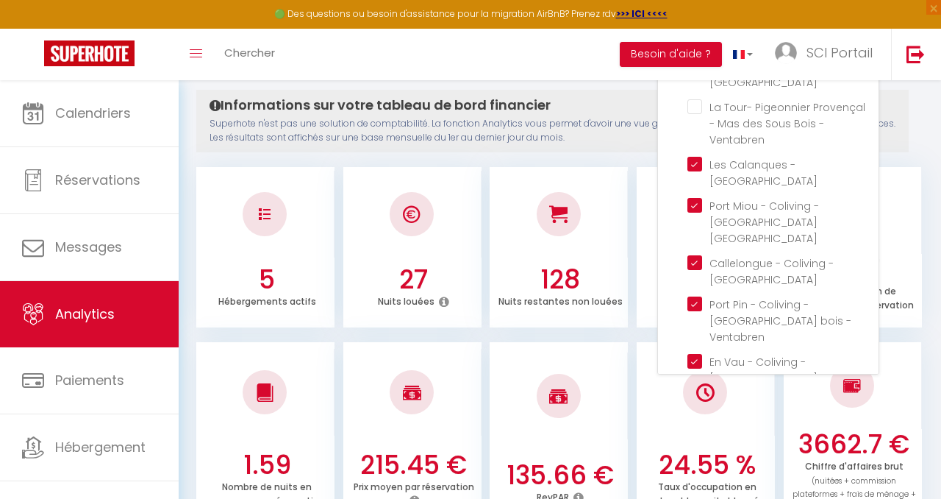
scroll to position [170, 0]
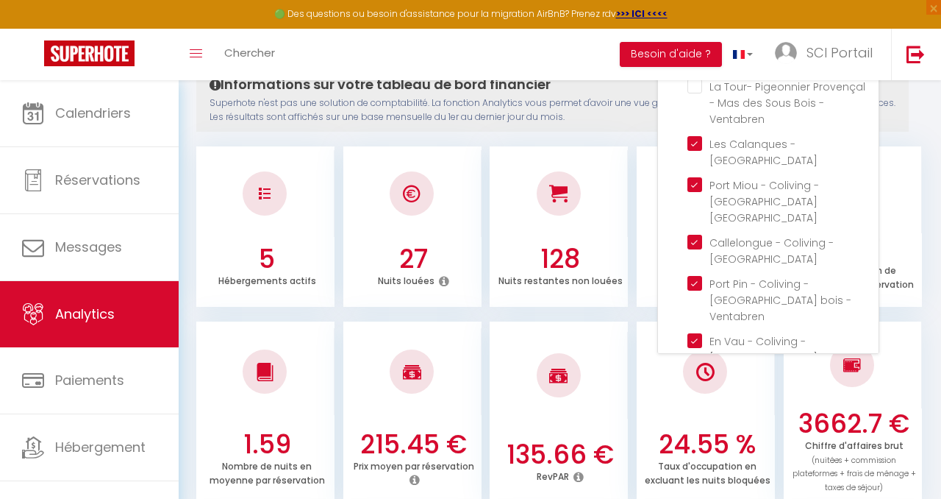
click at [572, 310] on div "1.59 Nombre de nuits en moyenne par réservation 215.45 € Prix moyen par réserva…" at bounding box center [559, 408] width 727 height 202
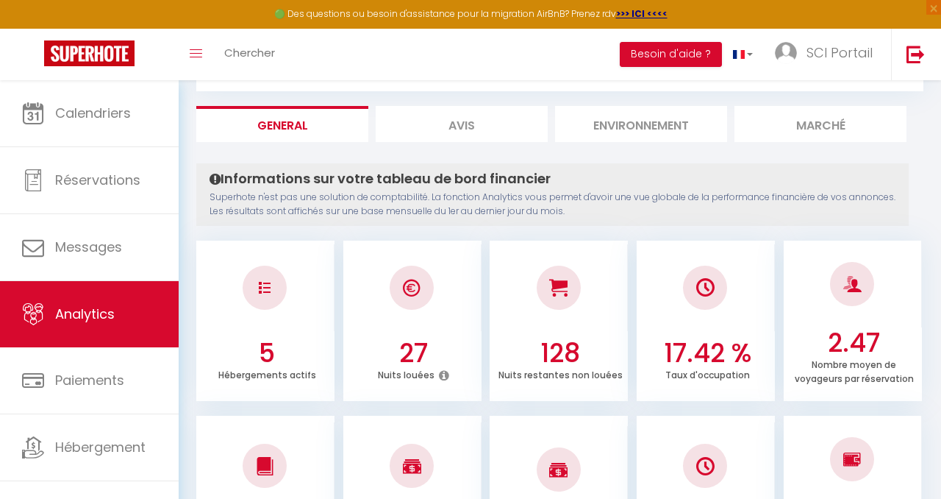
scroll to position [0, 0]
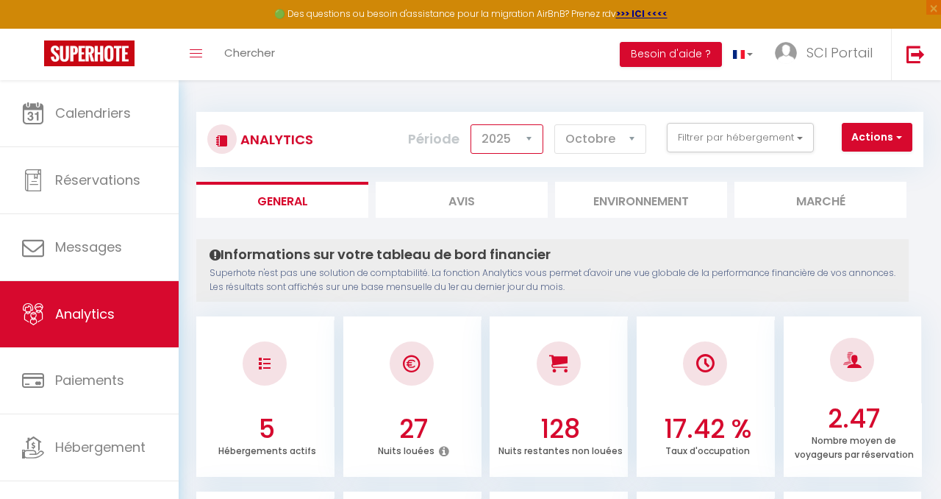
click at [530, 136] on select "2014 2015 2016 2017 2018 2019 2020 2021 2022 2023 2024 2025 2026 2027" at bounding box center [507, 138] width 73 height 29
click at [473, 124] on select "2014 2015 2016 2017 2018 2019 2020 2021 2022 2023 2024 2025 2026 2027" at bounding box center [507, 138] width 73 height 29
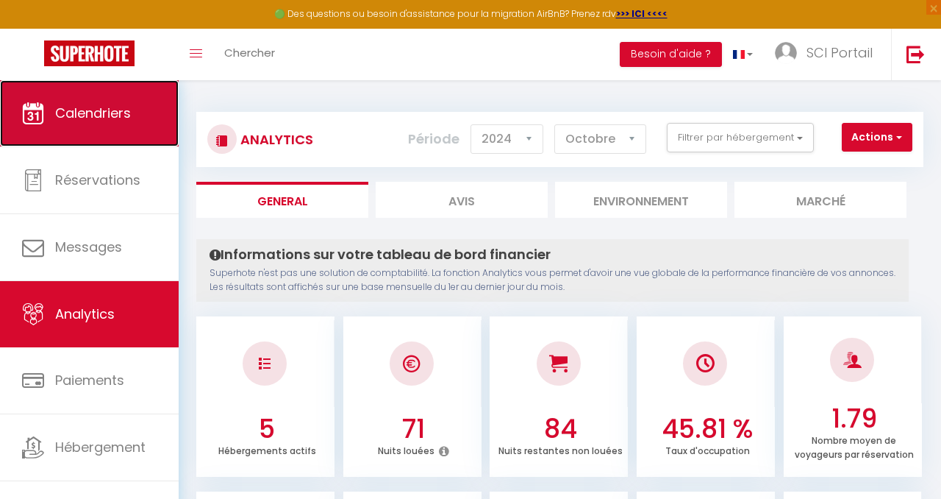
click at [78, 106] on span "Calendriers" at bounding box center [93, 113] width 76 height 18
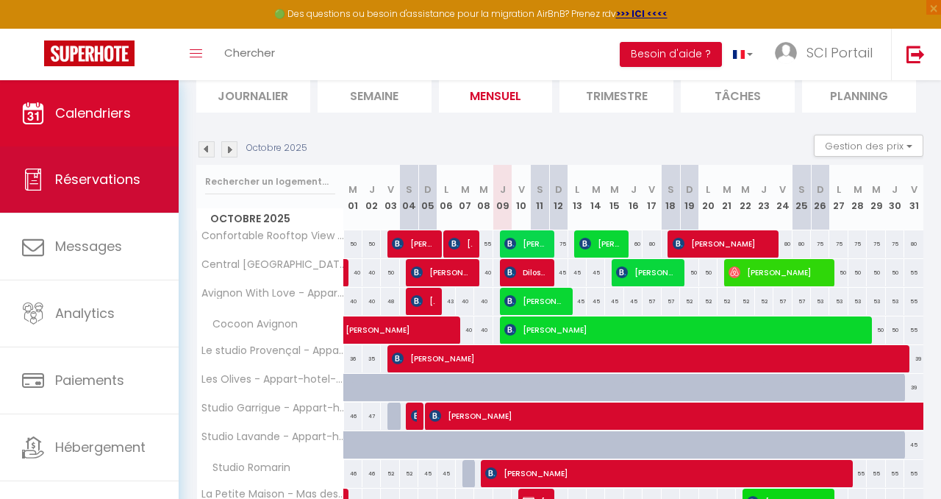
scroll to position [110, 0]
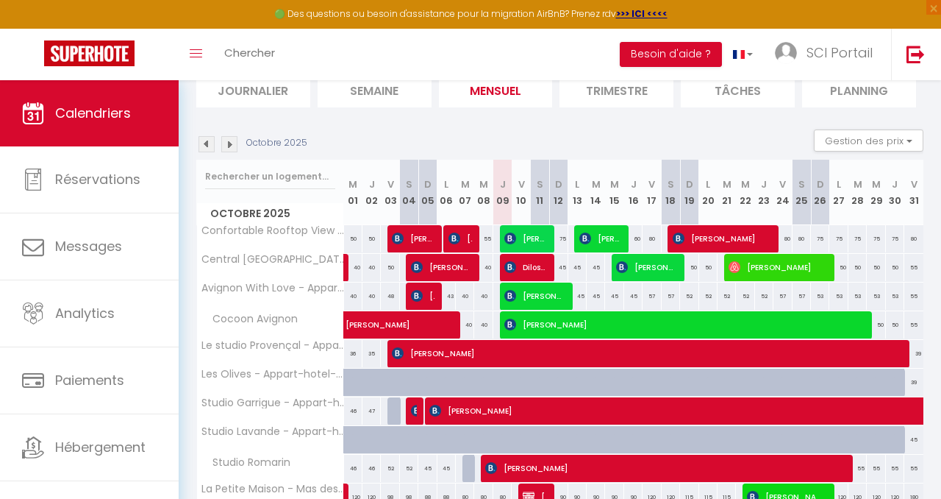
click at [229, 138] on img at bounding box center [229, 144] width 16 height 16
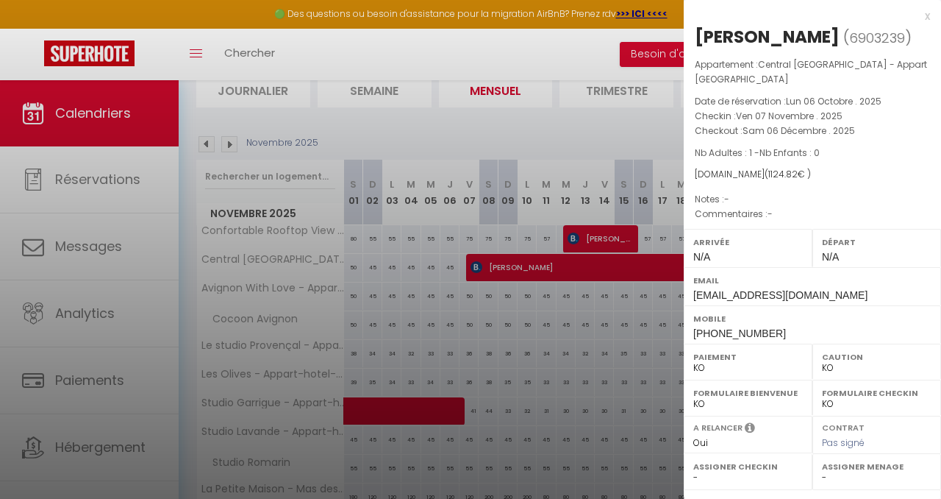
click at [524, 110] on div at bounding box center [470, 249] width 941 height 499
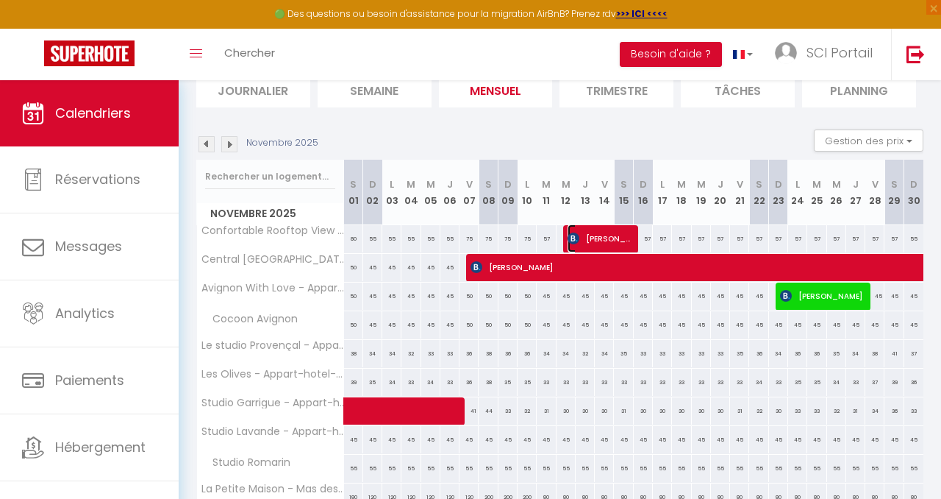
click at [616, 232] on span "[PERSON_NAME]" at bounding box center [600, 238] width 64 height 28
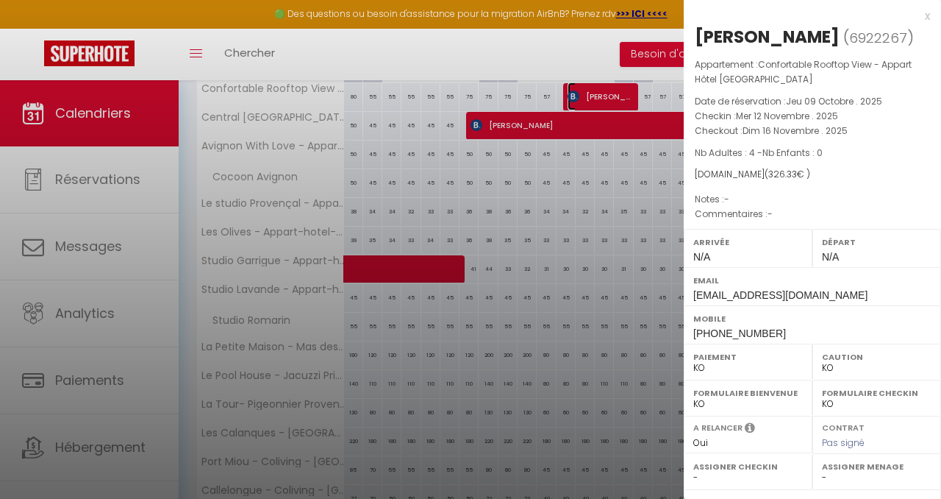
scroll to position [255, 0]
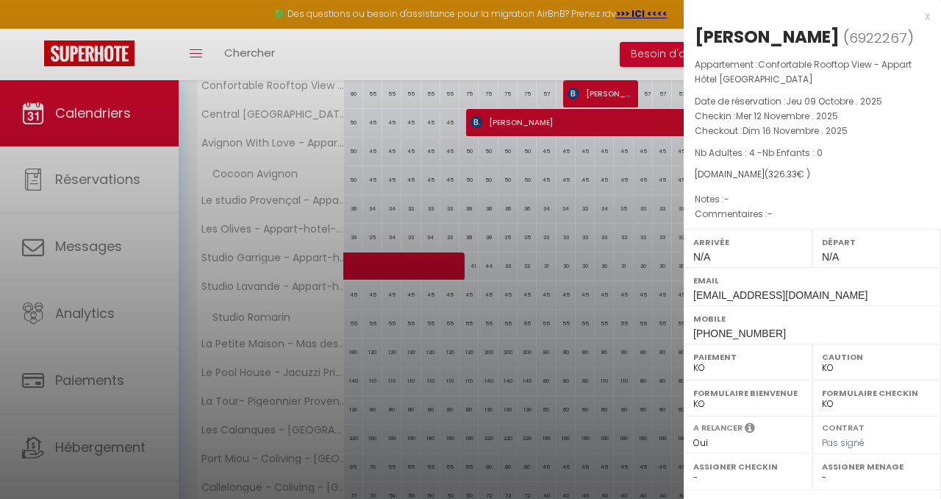
click at [926, 7] on div "x" at bounding box center [807, 16] width 246 height 18
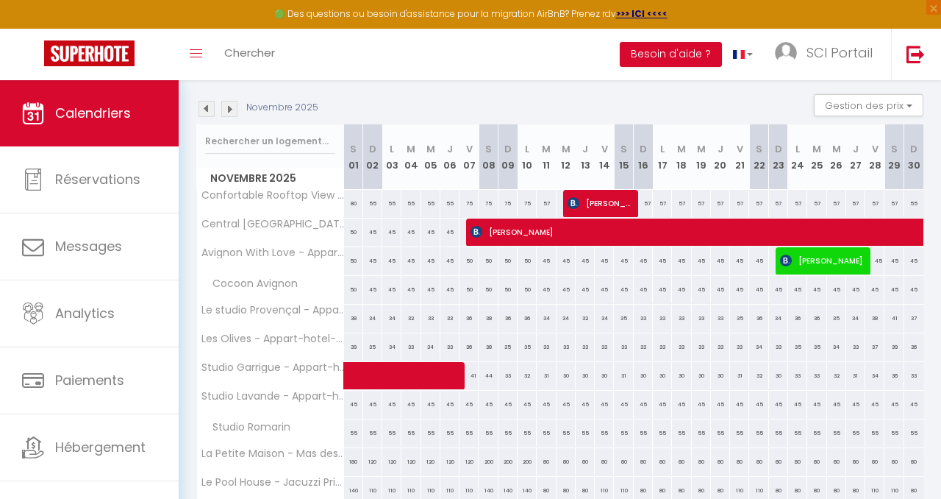
scroll to position [141, 0]
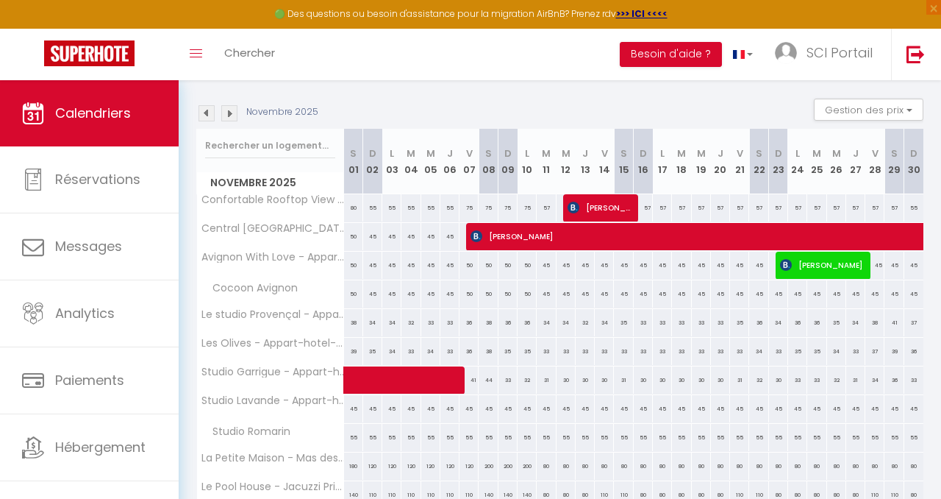
click at [227, 108] on img at bounding box center [229, 113] width 16 height 16
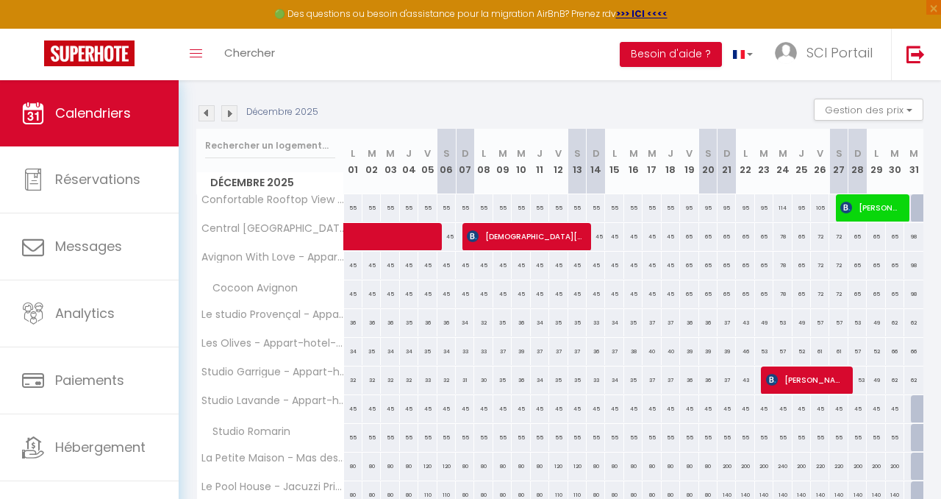
click at [227, 108] on img at bounding box center [229, 113] width 16 height 16
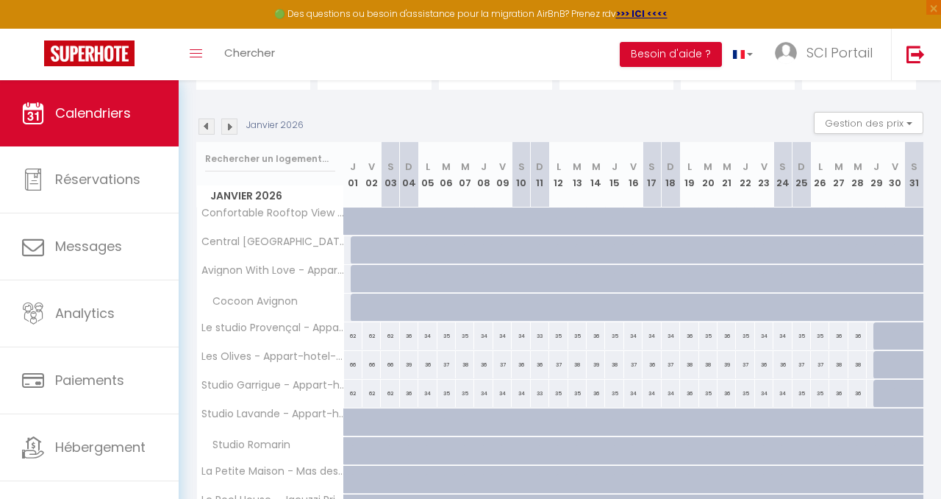
scroll to position [110, 0]
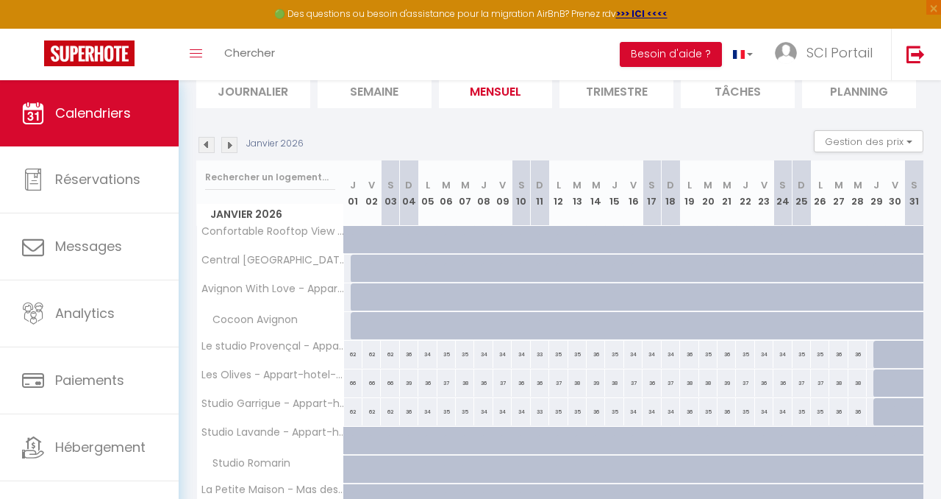
click at [229, 141] on img at bounding box center [229, 145] width 16 height 16
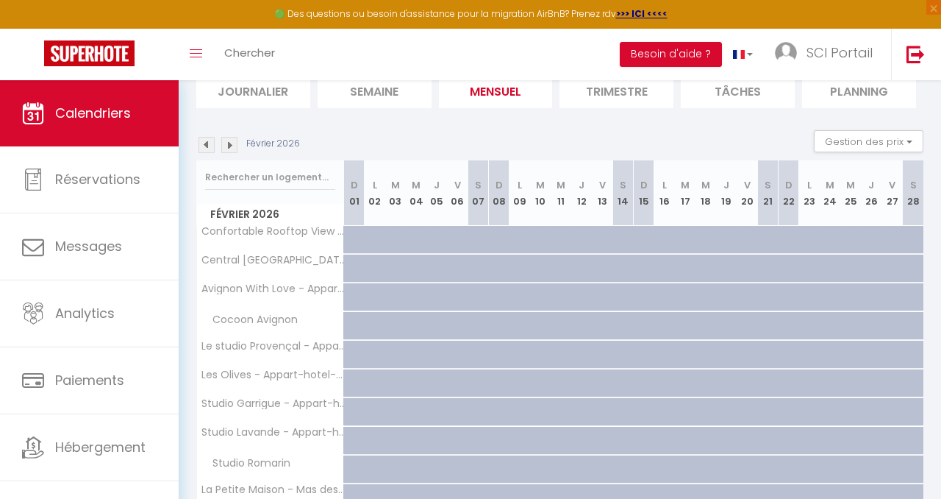
click at [229, 138] on img at bounding box center [229, 145] width 16 height 16
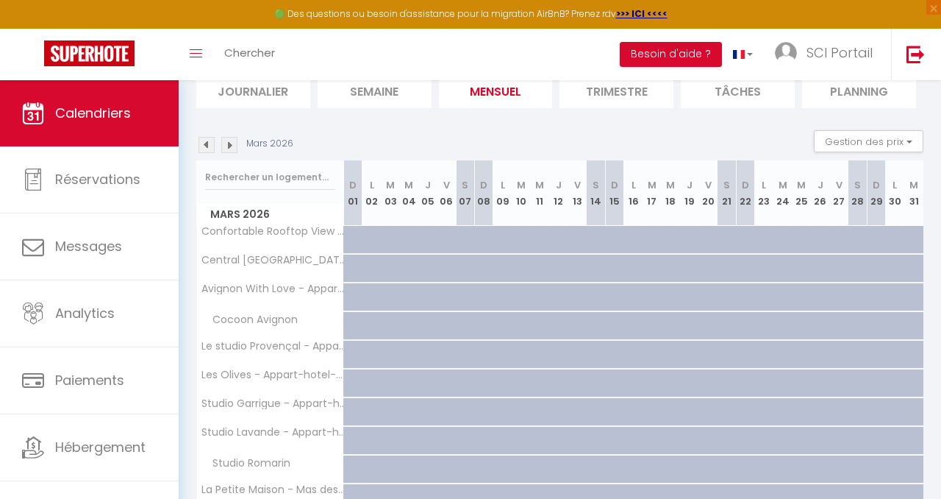
click at [231, 139] on img at bounding box center [229, 145] width 16 height 16
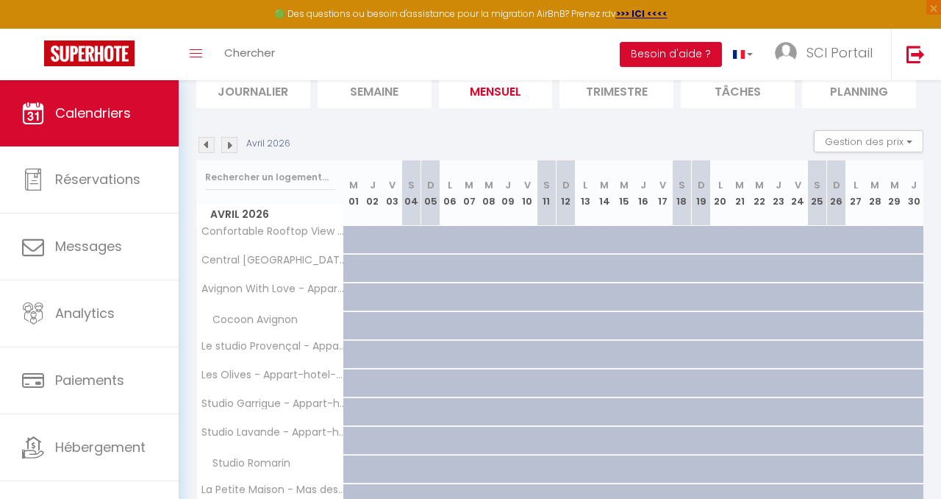
click at [231, 139] on img at bounding box center [229, 145] width 16 height 16
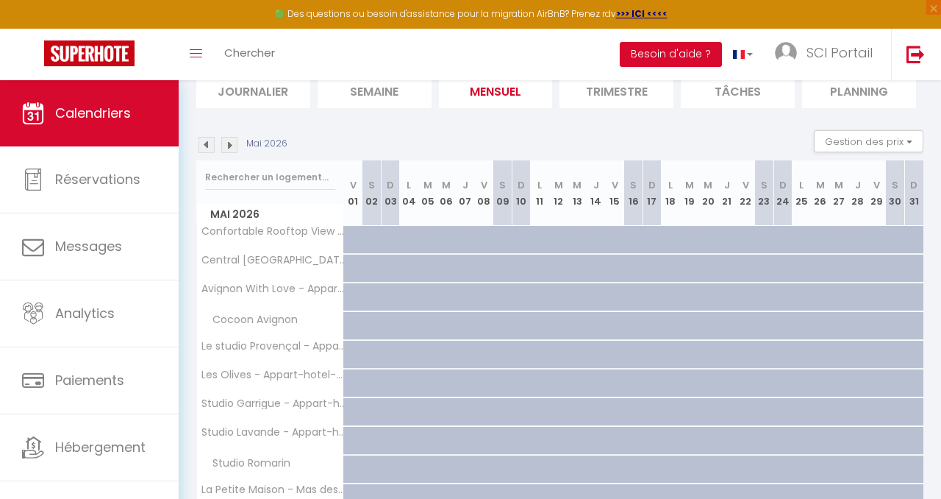
click at [231, 139] on img at bounding box center [229, 145] width 16 height 16
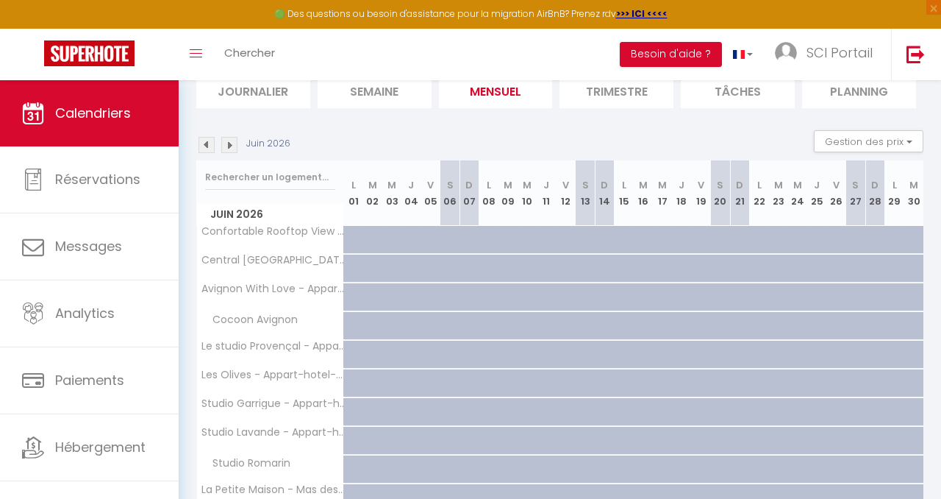
click at [231, 139] on img at bounding box center [229, 145] width 16 height 16
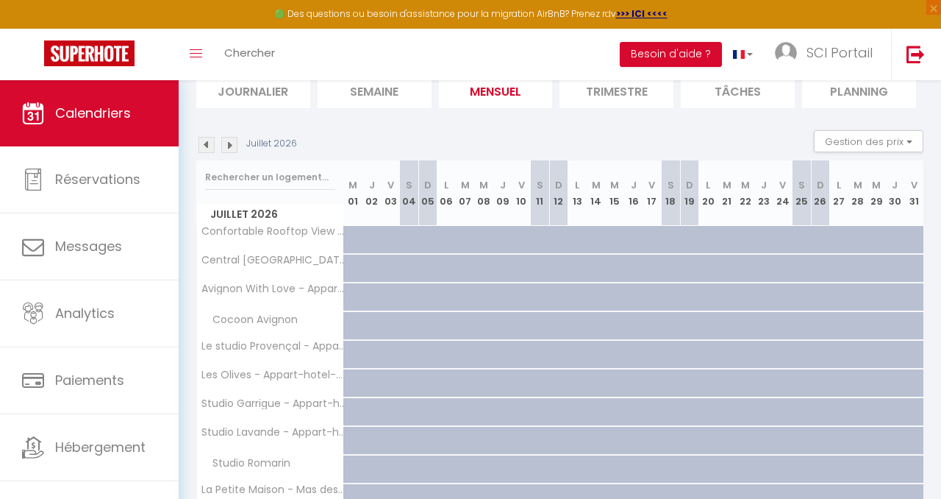
click at [231, 139] on img at bounding box center [229, 145] width 16 height 16
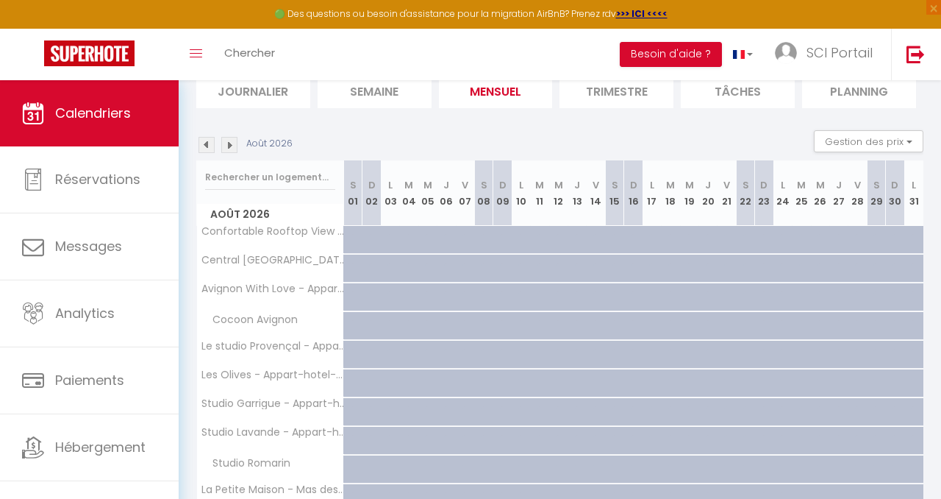
click at [229, 139] on img at bounding box center [229, 145] width 16 height 16
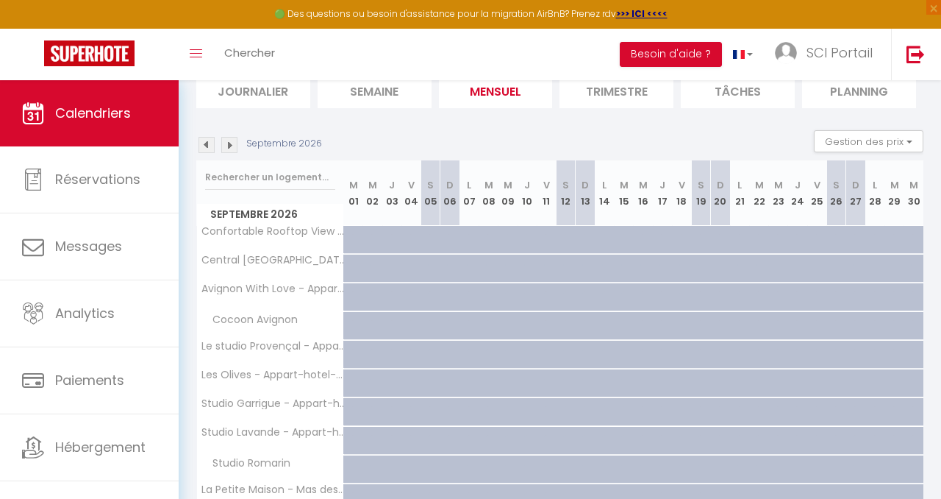
click at [407, 41] on div "Toggle menubar Chercher BUTTON Besoin d'aide ? SCI Portail Paramètres Équipe" at bounding box center [519, 54] width 824 height 51
click at [264, 43] on link "Chercher" at bounding box center [249, 54] width 73 height 51
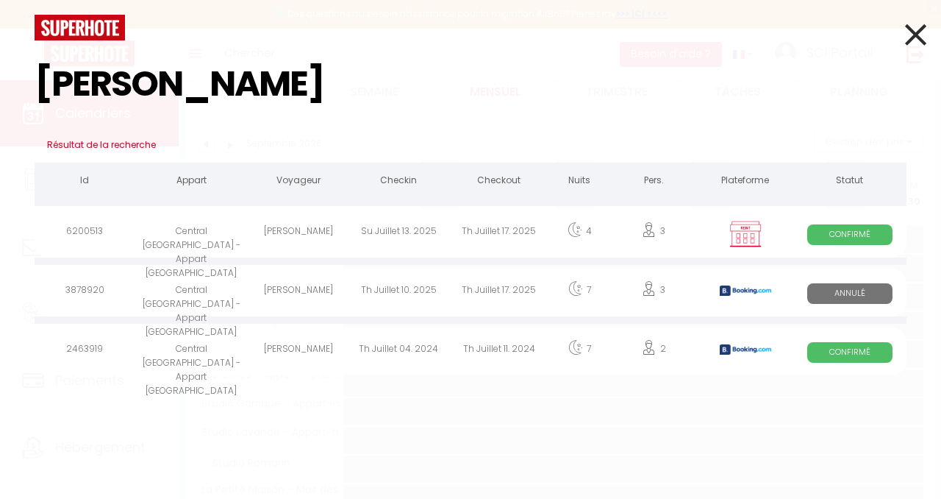
click at [191, 227] on div "Central [GEOGRAPHIC_DATA] - Appart [GEOGRAPHIC_DATA]" at bounding box center [191, 234] width 113 height 48
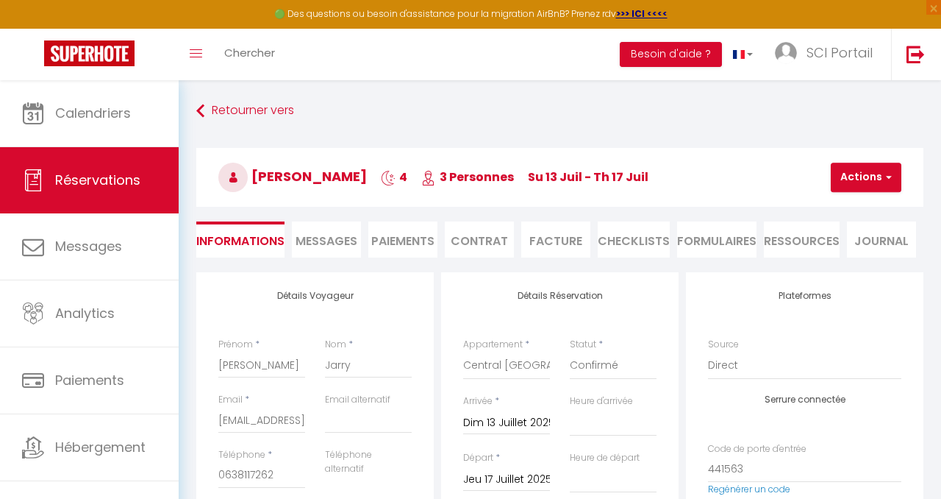
click at [328, 227] on li "Messages" at bounding box center [326, 239] width 69 height 36
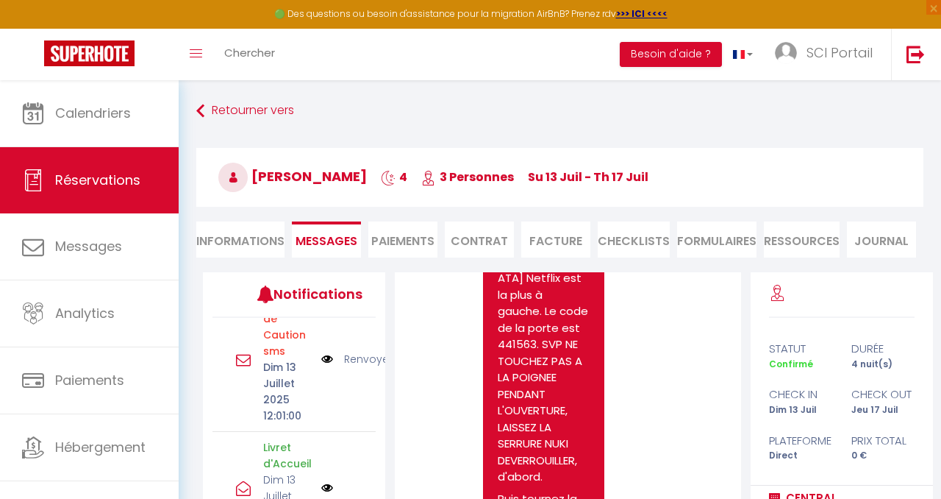
scroll to position [2308, 0]
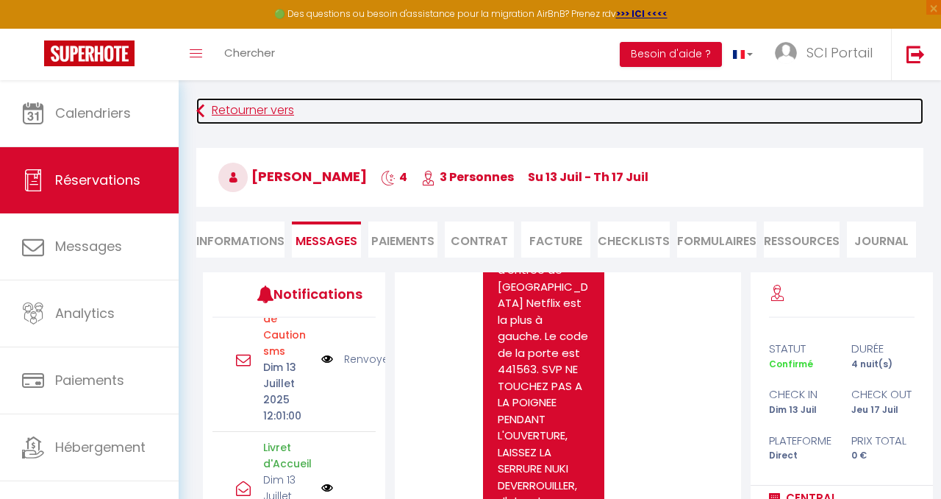
click at [219, 99] on link "Retourner vers" at bounding box center [559, 111] width 727 height 26
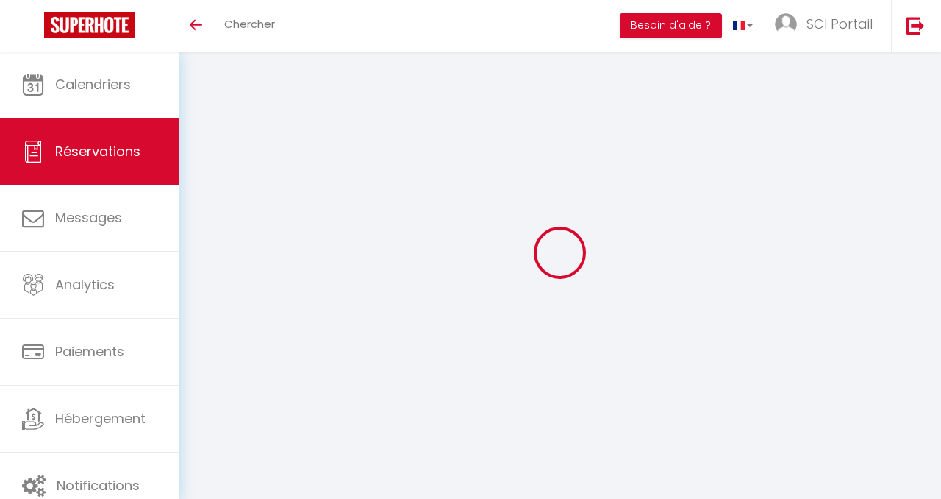
select select
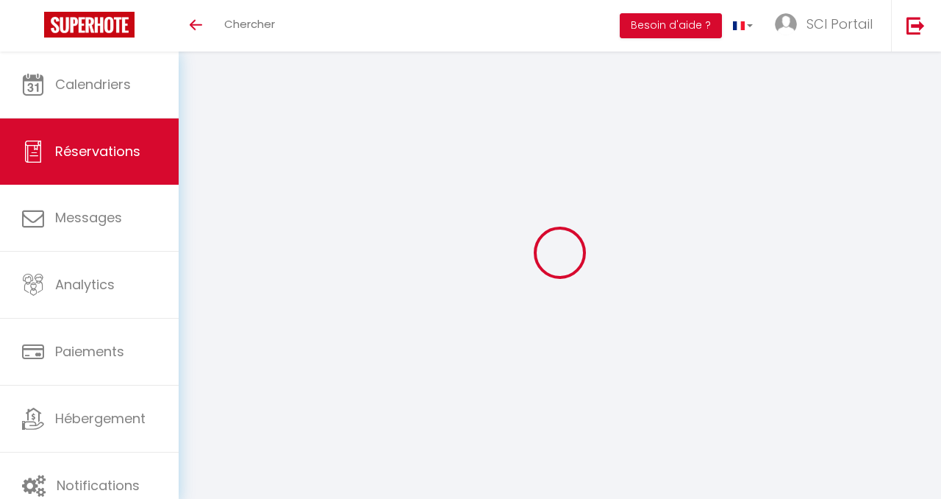
select select
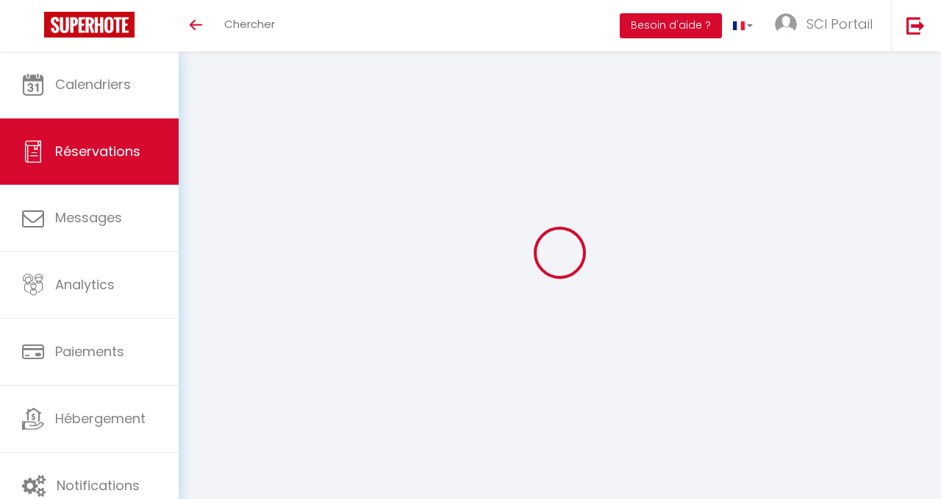
checkbox input "false"
select select
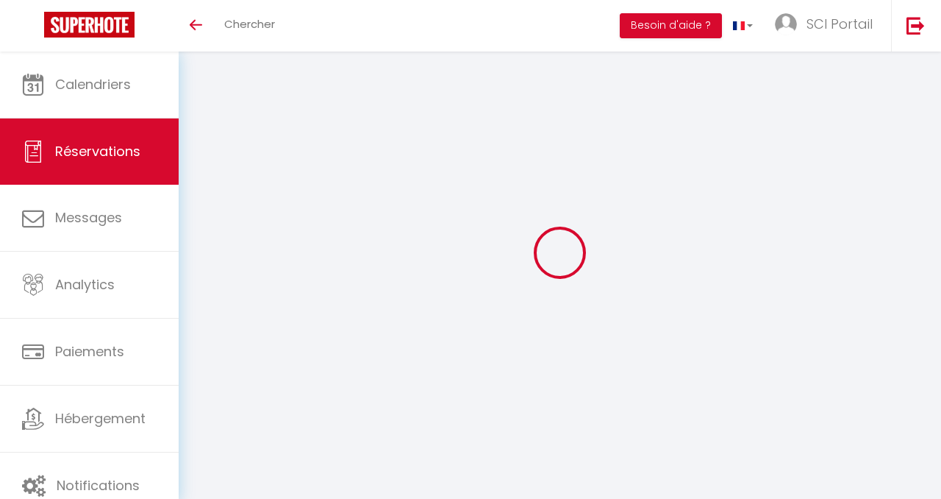
select select
checkbox input "false"
select select
type input "[PERSON_NAME]"
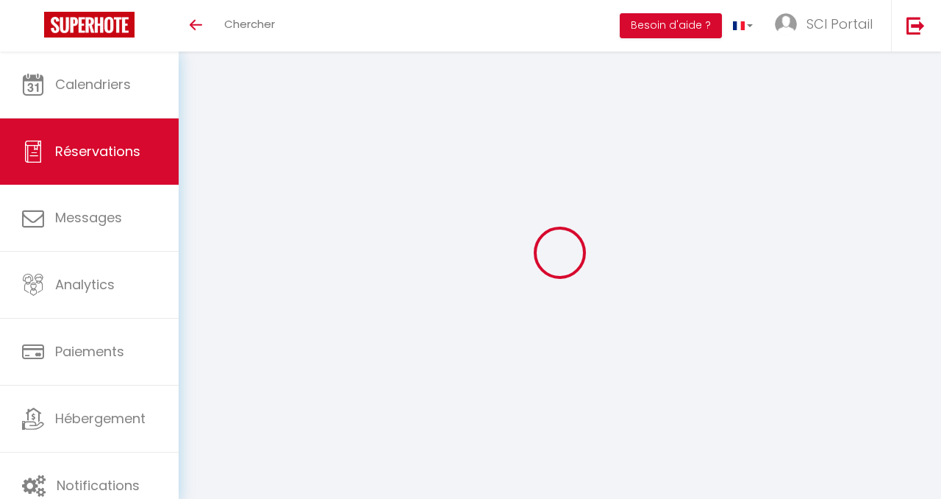
type input "Jarry"
type input "[EMAIL_ADDRESS][DOMAIN_NAME]"
type input "0638117262"
select select "FR"
select select "1898"
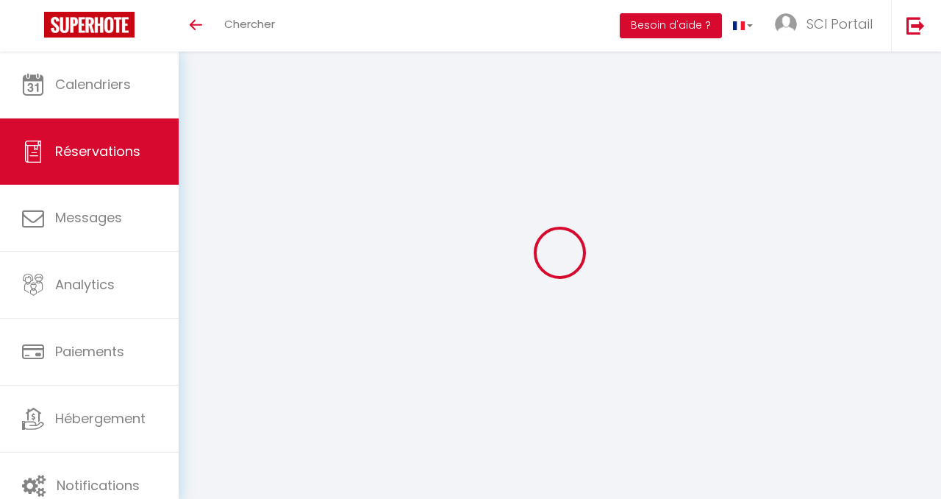
select select "1"
type input "Dim 13 Juillet 2025"
select select
type input "Jeu 17 Juillet 2025"
select select
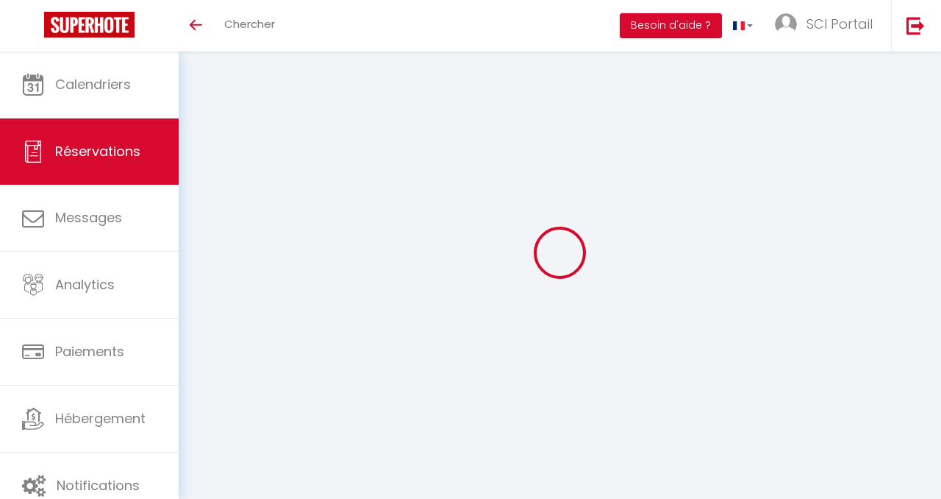
type input "3"
select select "12"
select select
checkbox input "false"
type input "0"
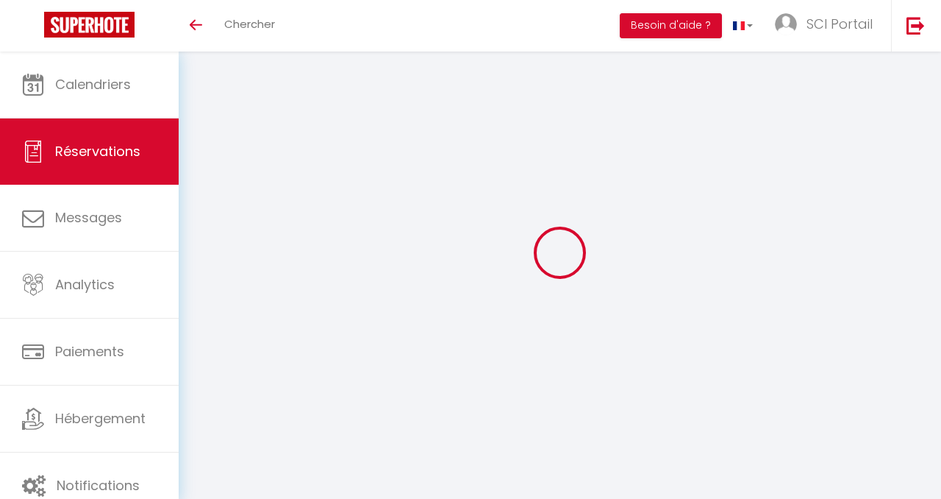
type input "0"
select select
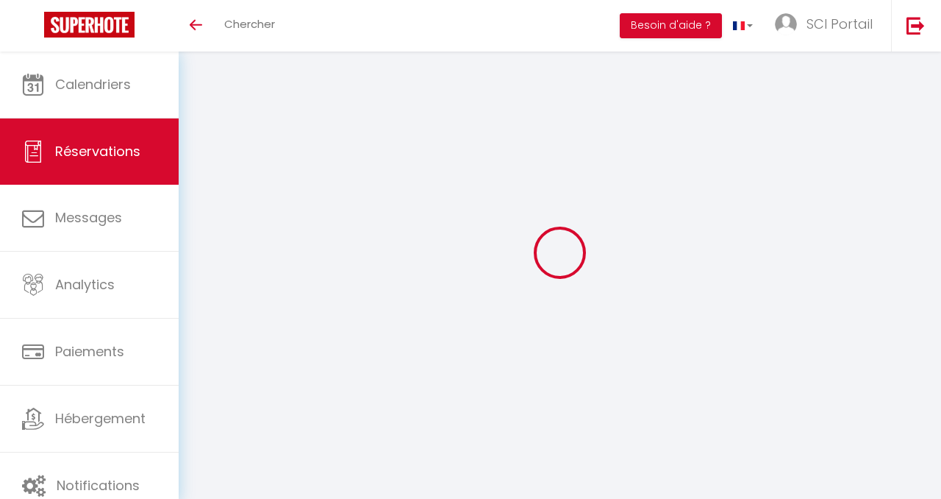
select select "15"
checkbox input "false"
select select
checkbox input "false"
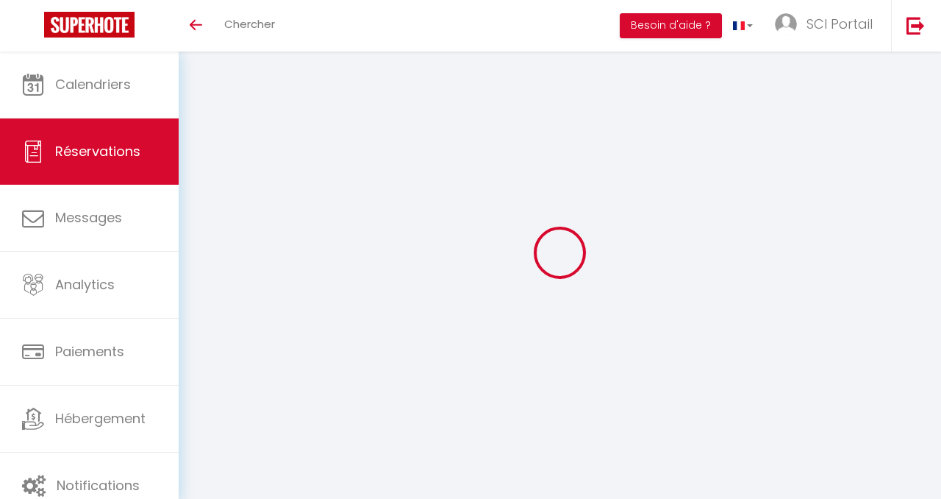
select select
checkbox input "false"
select select
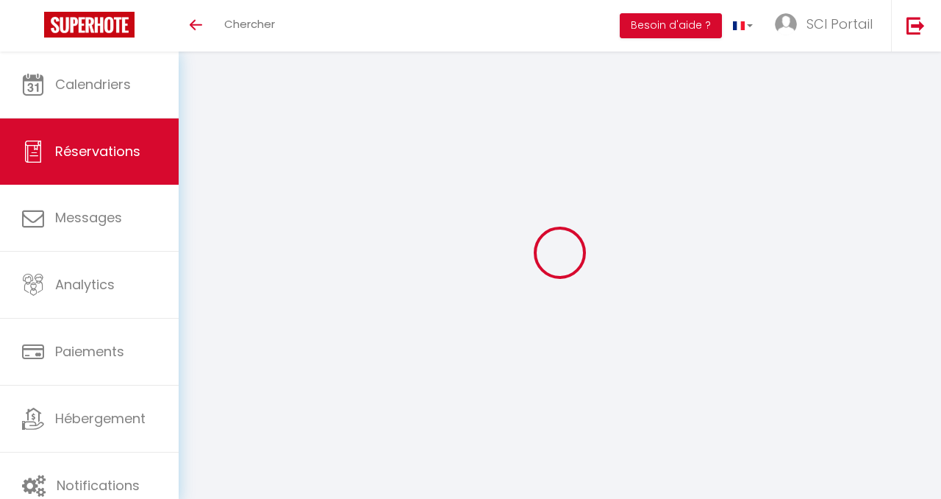
checkbox input "false"
select select
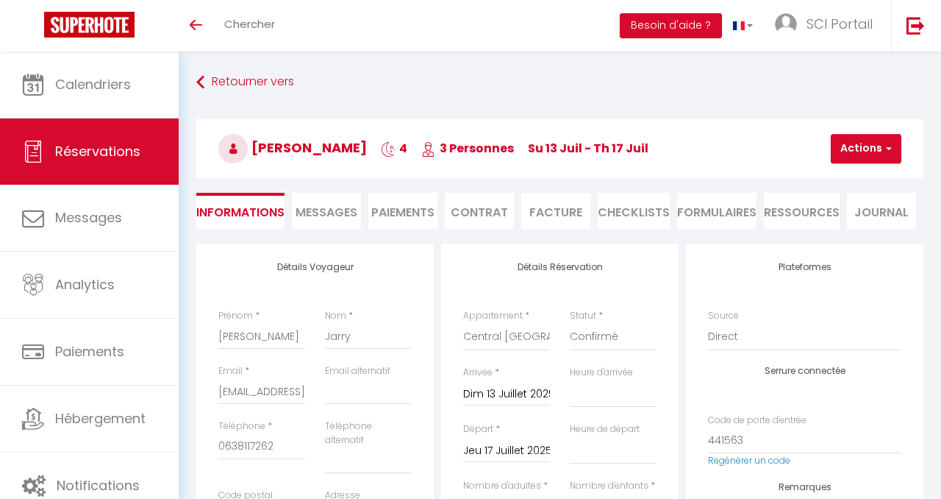
checkbox input "false"
select select
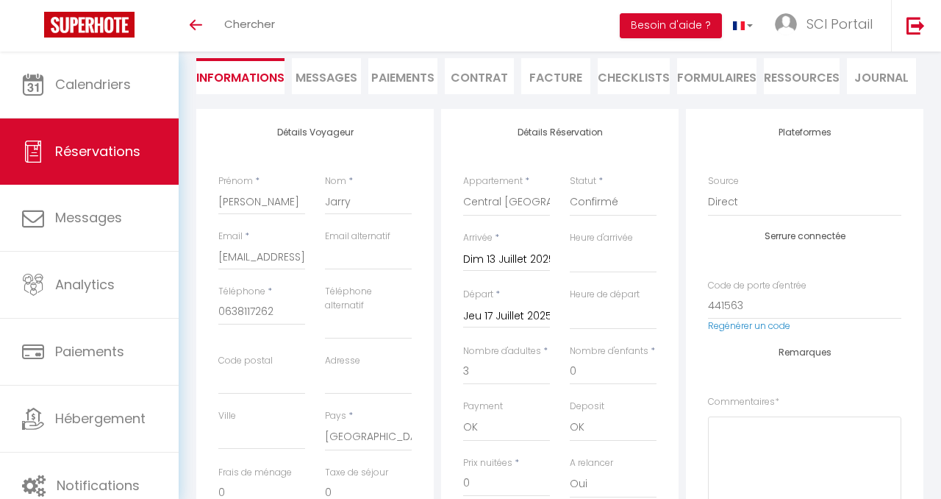
scroll to position [122, 0]
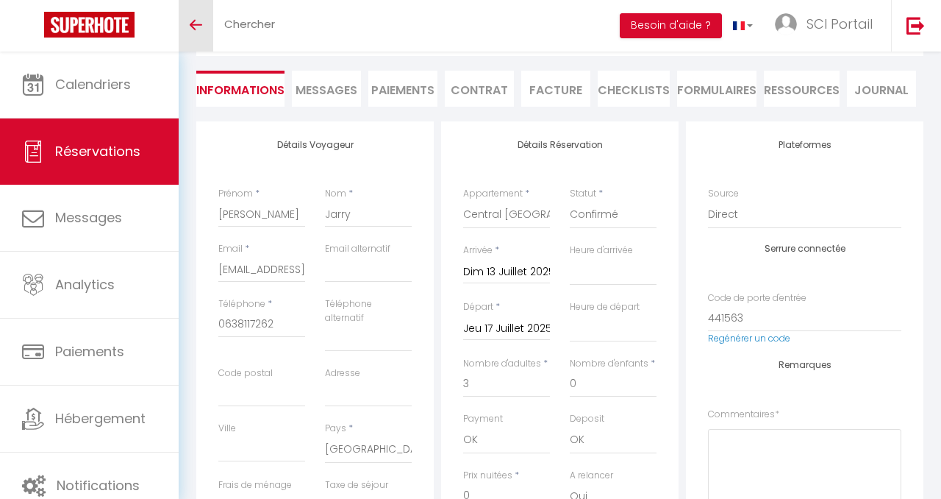
click at [192, 10] on link "Toggle menubar" at bounding box center [196, 25] width 35 height 51
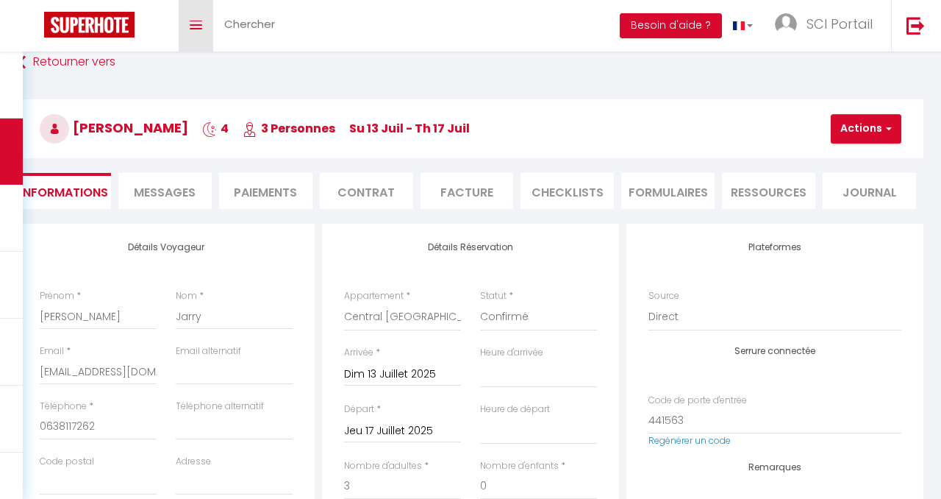
scroll to position [0, 0]
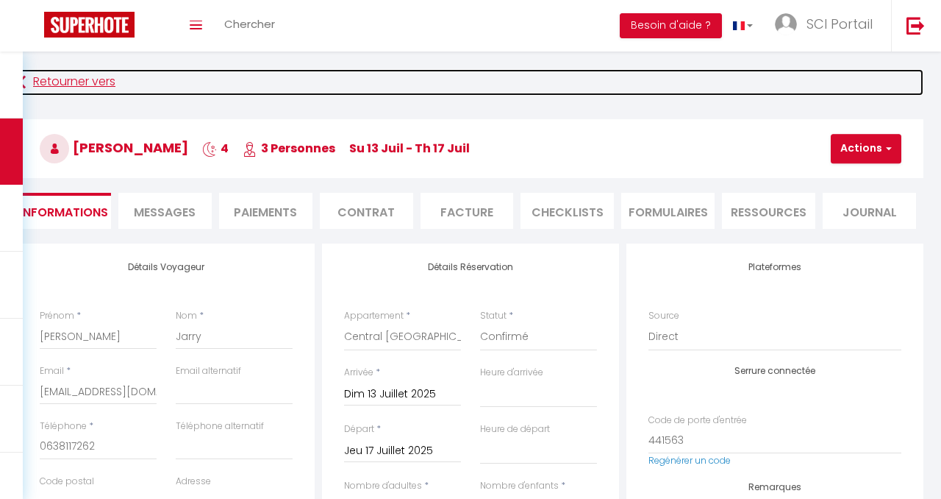
click at [51, 76] on link "Retourner vers" at bounding box center [471, 82] width 906 height 26
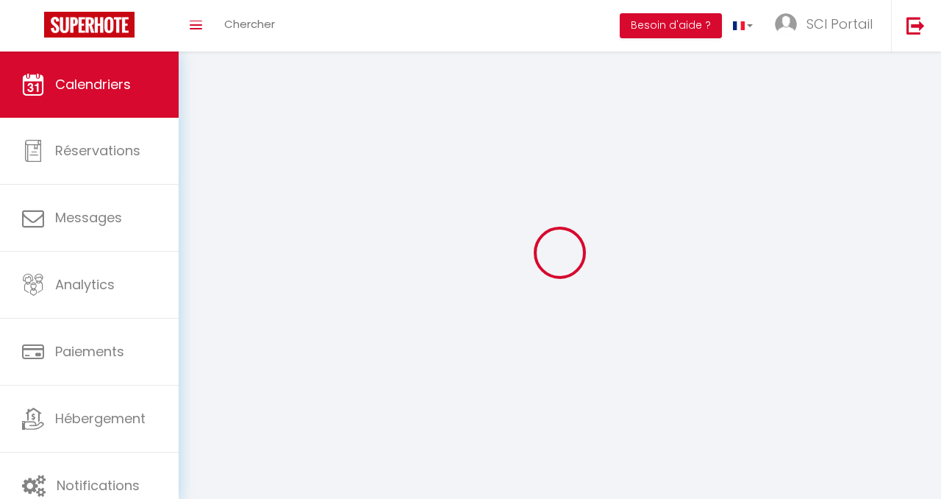
scroll to position [80, 0]
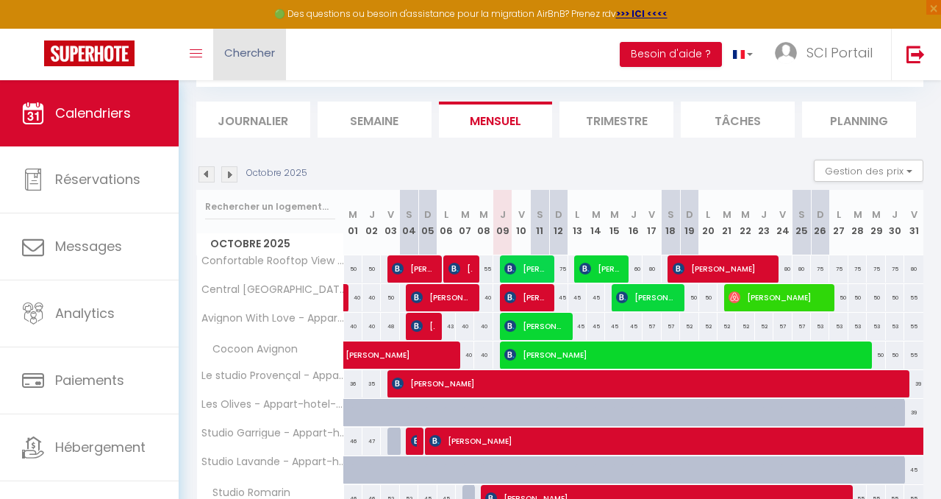
click at [274, 46] on span "Chercher" at bounding box center [249, 52] width 51 height 15
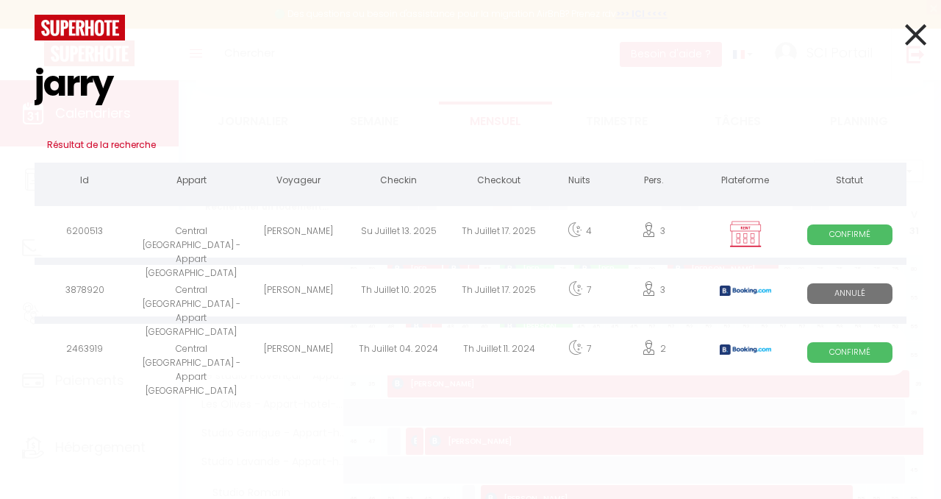
type input "jarry"
click at [188, 338] on div "Central [GEOGRAPHIC_DATA] - Appart [GEOGRAPHIC_DATA]" at bounding box center [191, 351] width 113 height 48
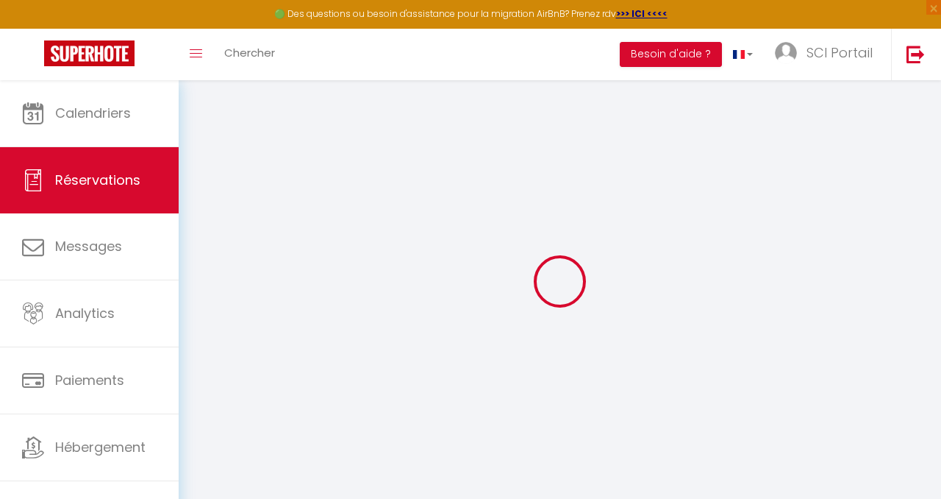
type input "[PERSON_NAME]"
type input "JARRY"
type input "ajarry.293326@guest.booking.com"
type input "+33668230668"
select select "FR"
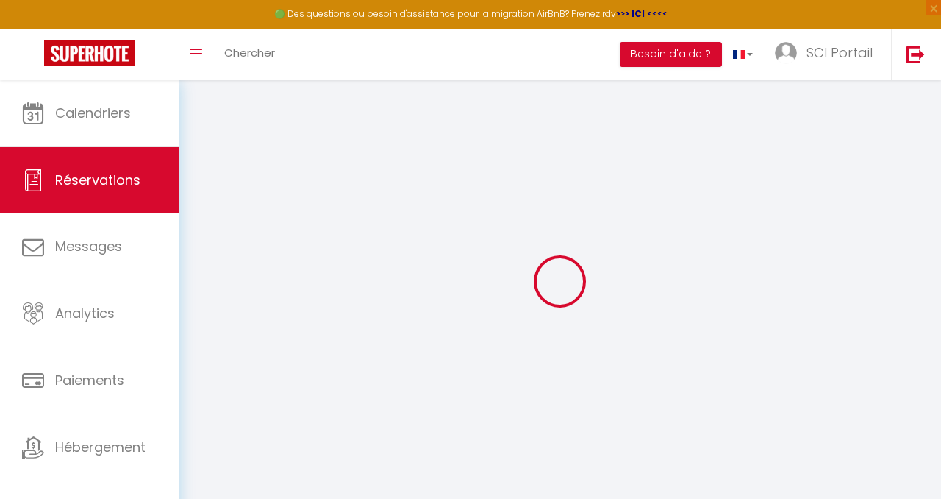
type input "157.97"
select select "1898"
select select "1"
select select
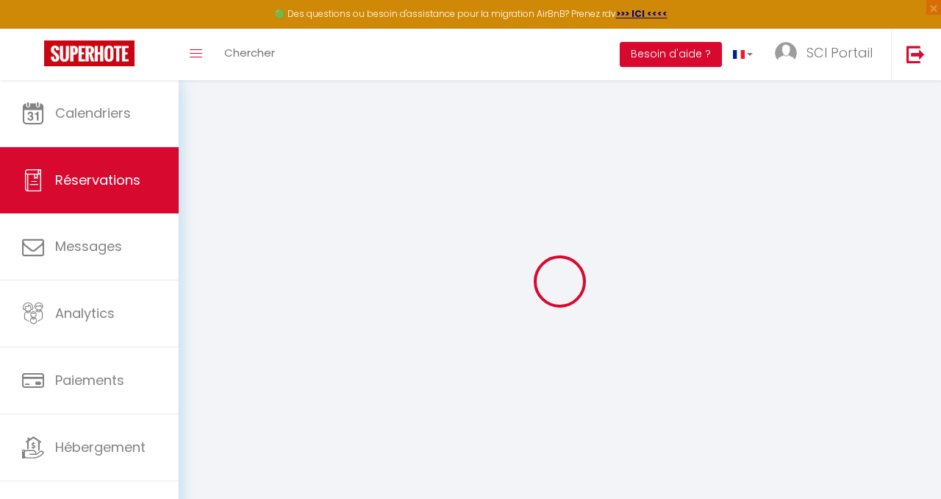
type input "2"
select select "12"
select select "15"
type input "879.24"
checkbox input "false"
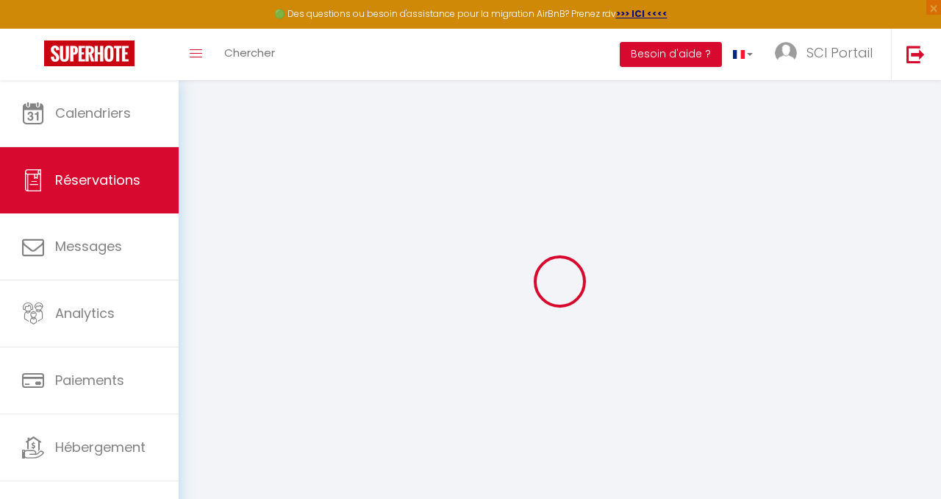
type input "0"
select select "2"
type input "0"
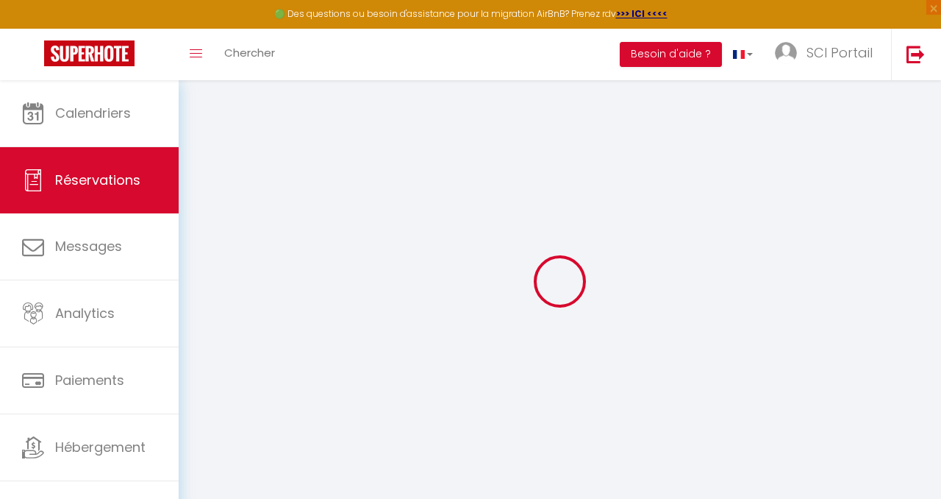
select select
checkbox input "false"
select select
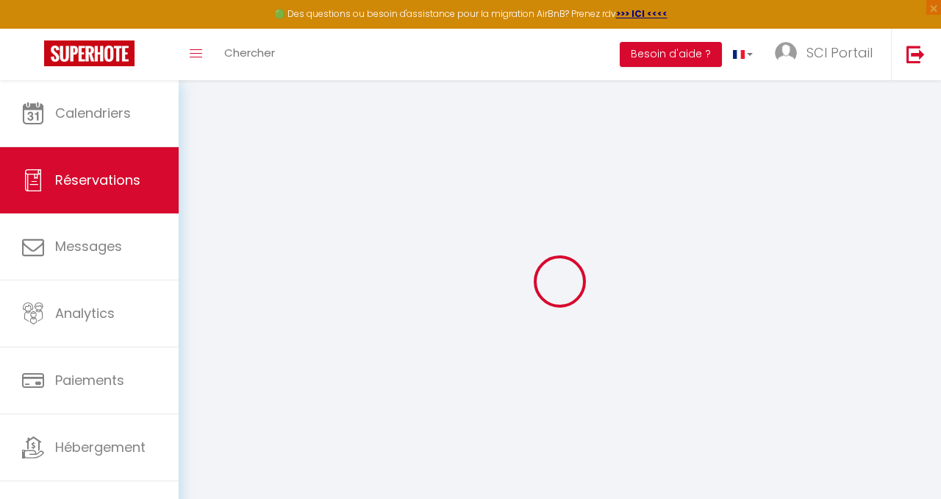
checkbox input "false"
select select
checkbox input "false"
select select
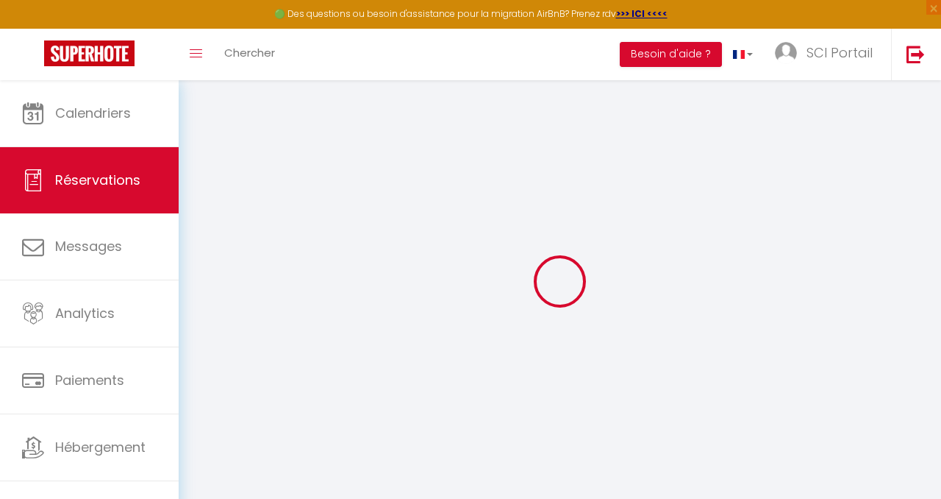
select select
checkbox input "false"
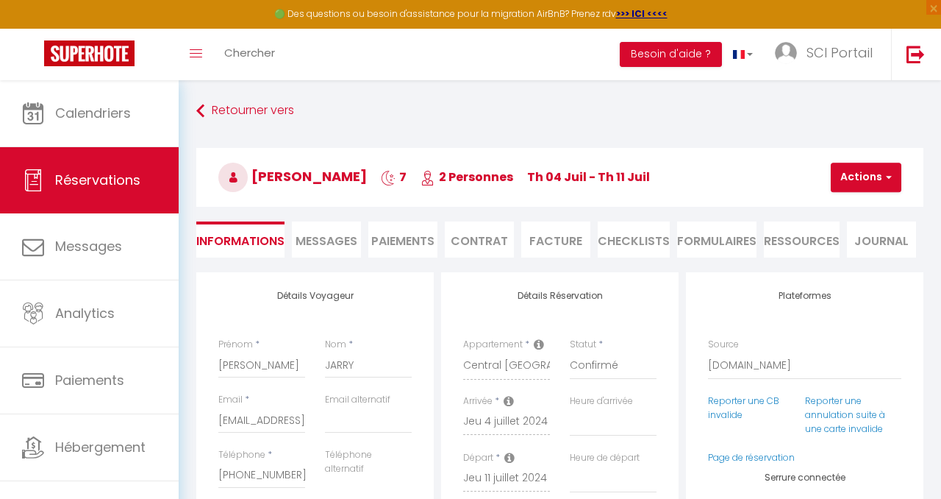
type input "50"
type input "46.2"
select select
checkbox input "false"
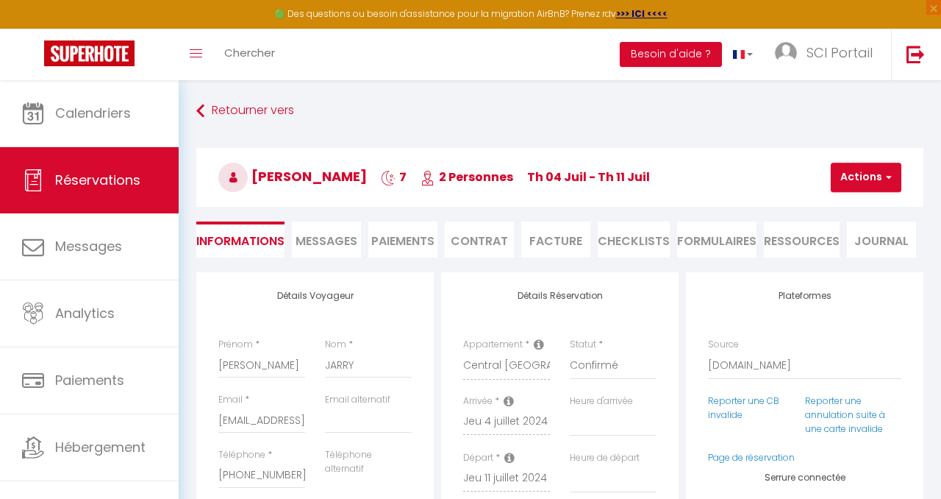
select select
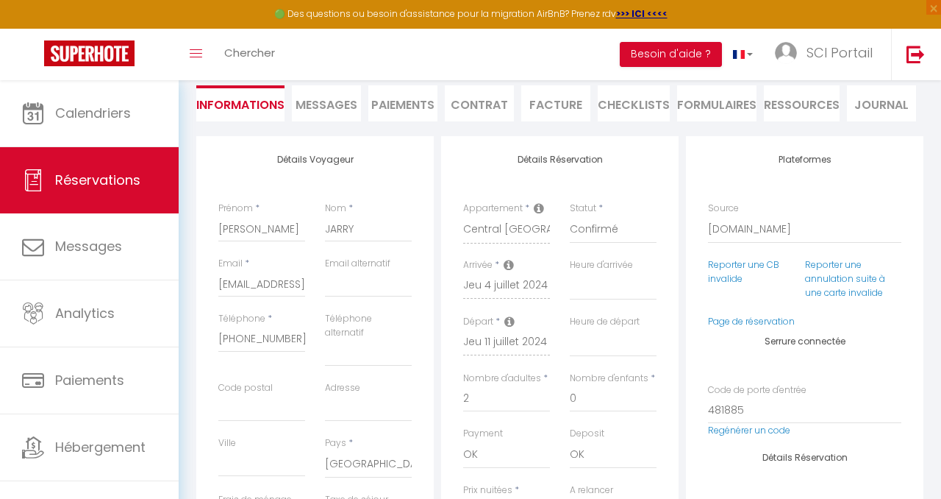
scroll to position [139, 0]
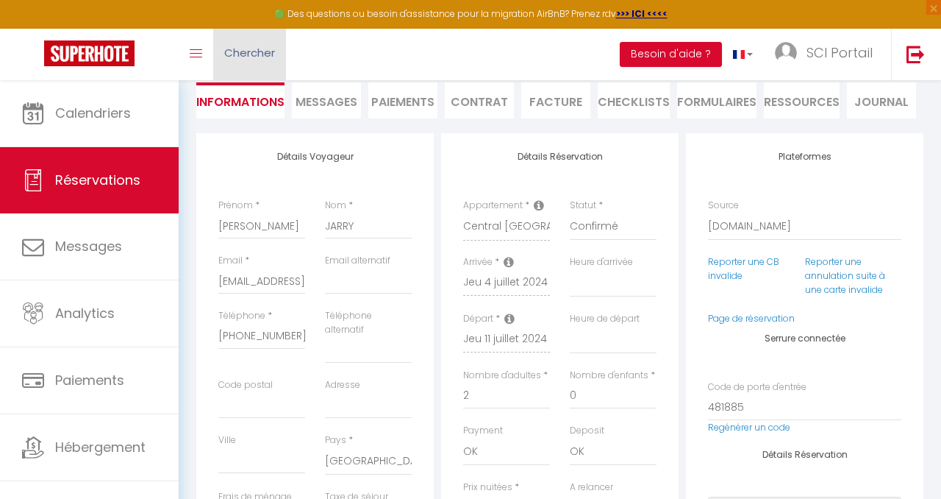
click at [278, 49] on link "Chercher" at bounding box center [249, 54] width 73 height 51
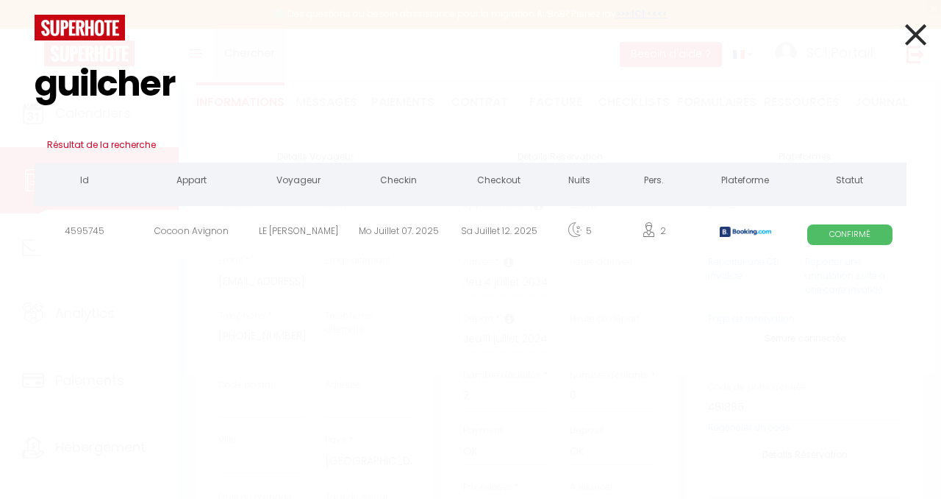
type input "guilcher"
click at [309, 227] on div "LE GUILCHER CLAUDE" at bounding box center [299, 234] width 100 height 48
select select
checkbox input "false"
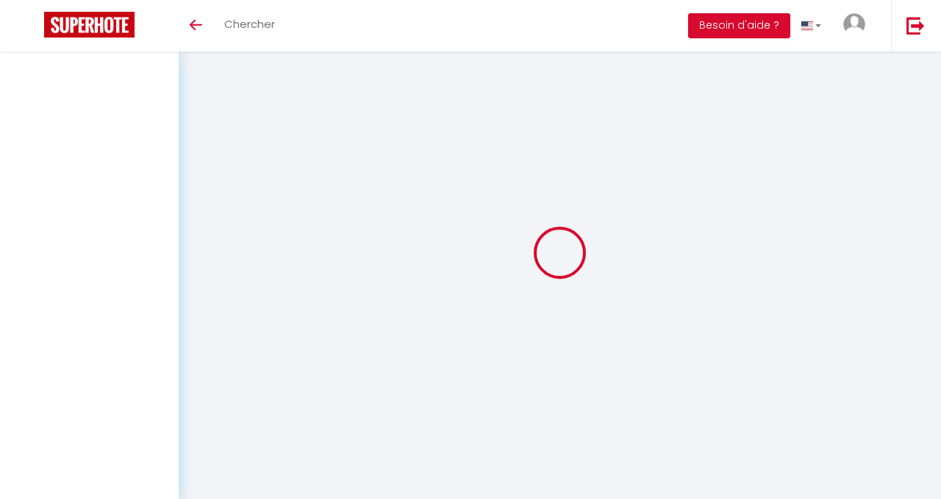
select select
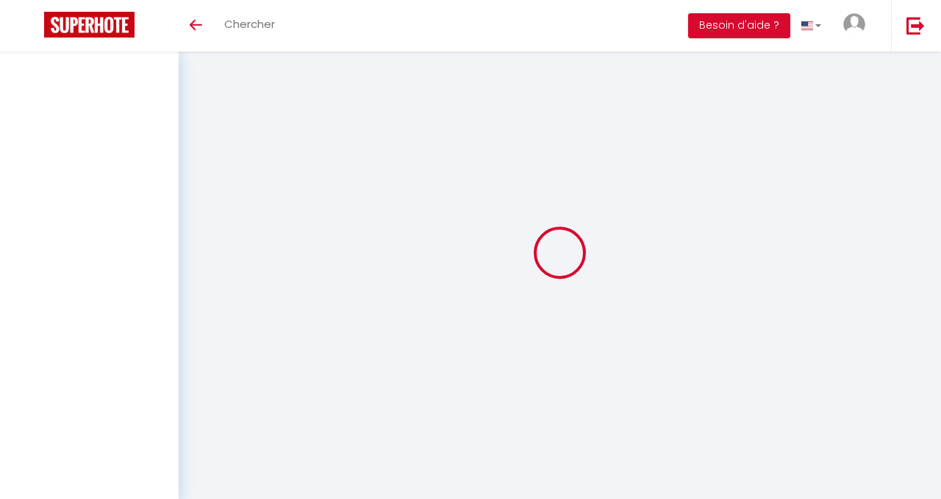
select select
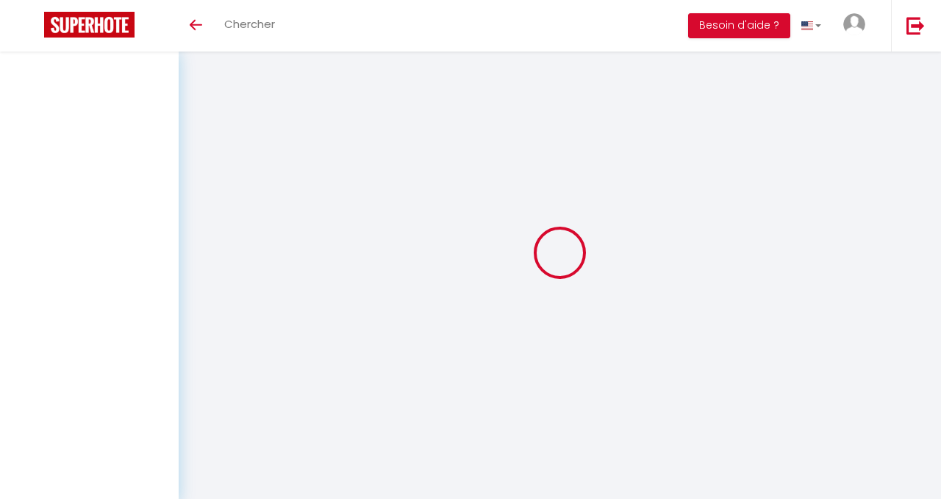
checkbox input "false"
select select
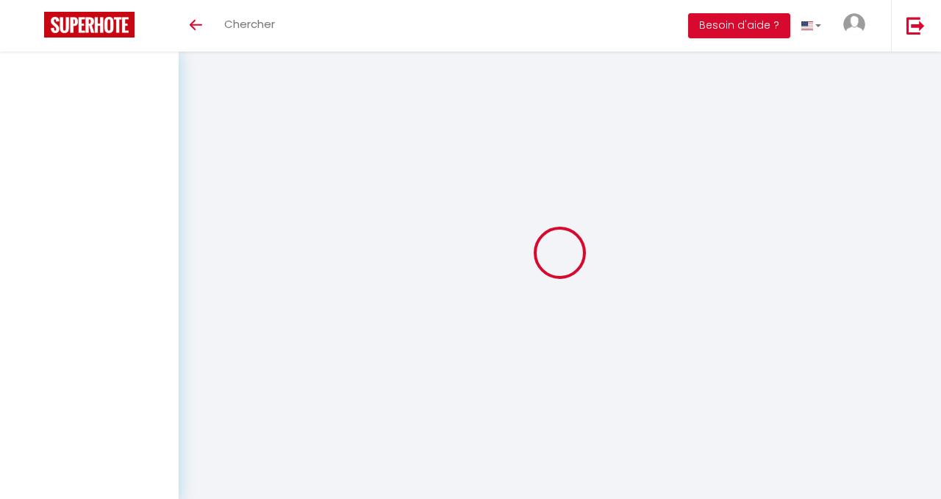
select select
checkbox input "false"
select select
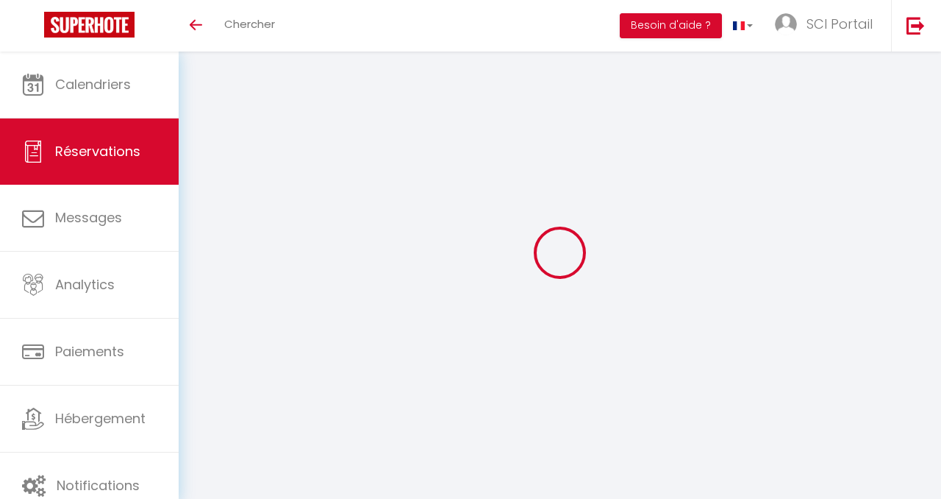
scroll to position [51, 0]
type input "LE GUILCHER"
type input "CLAUDE"
type input "lclaud.845514@guest.booking.com"
type input "+33662156323"
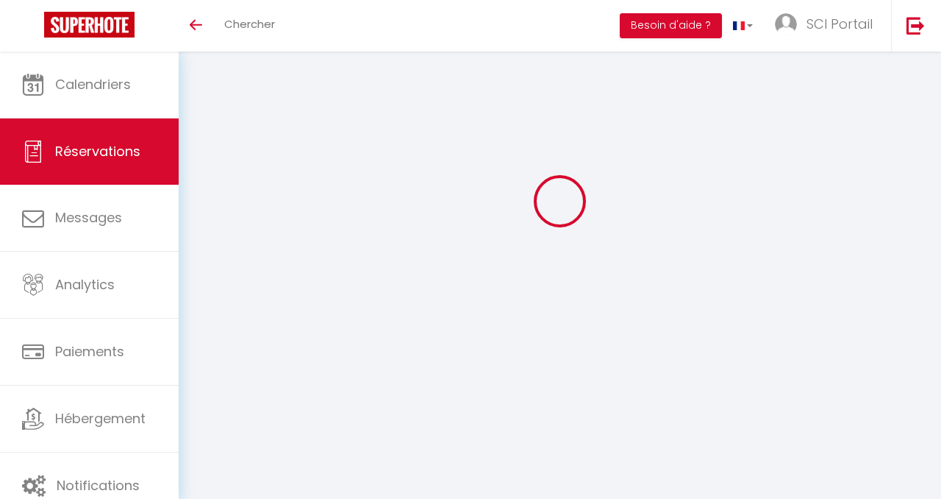
select select "FR"
type input "20"
type input "164.06"
type input "14.14"
select select "46257"
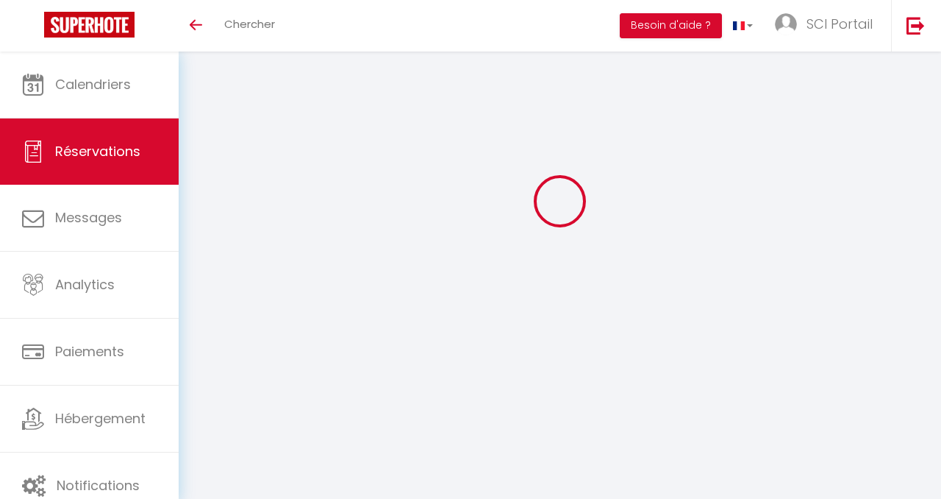
select select "1"
select select
type input "2"
select select "12"
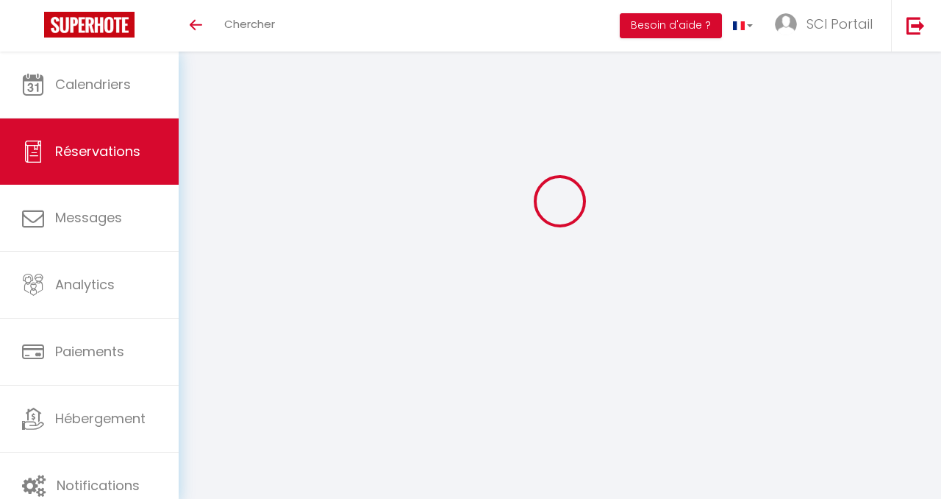
select select "15"
type input "895.05"
checkbox input "true"
type input "0"
select select "2"
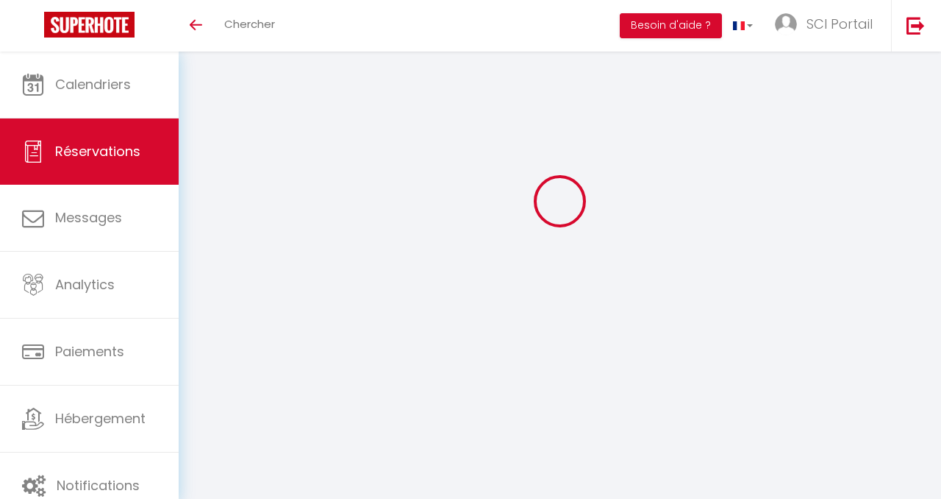
type input "0"
select select
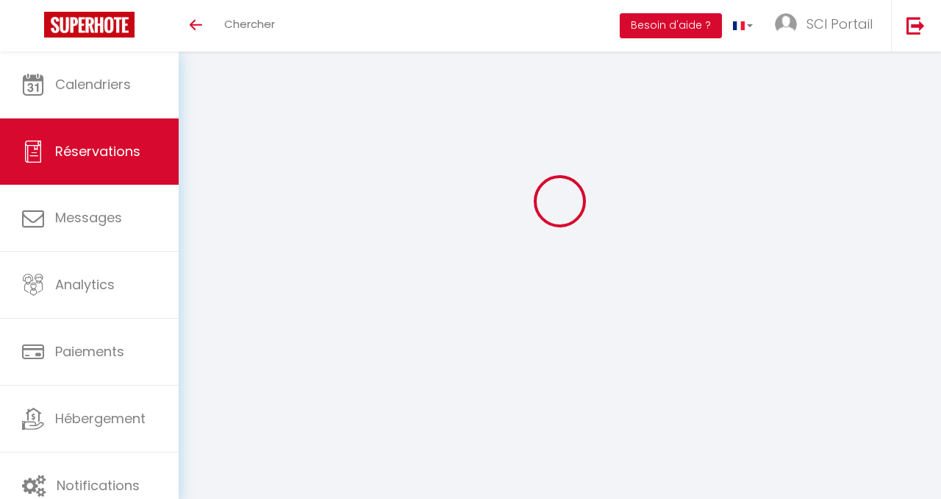
checkbox input "true"
select select
checkbox input "true"
select select
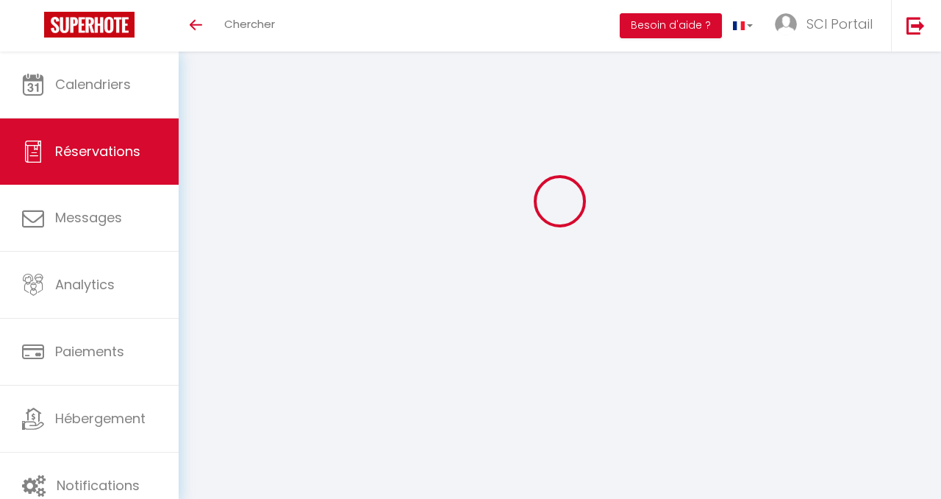
select select
checkbox input "true"
select select
checkbox input "true"
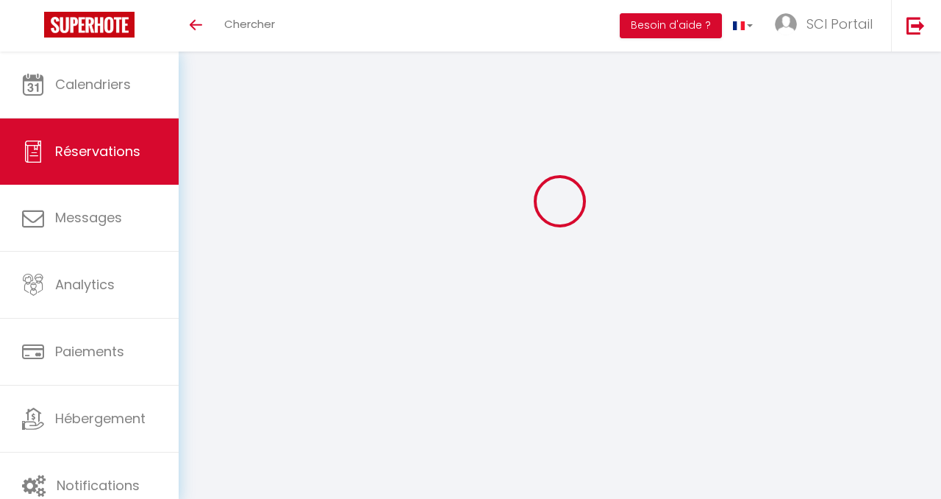
type textarea "** THIS RESERVATION HAS BEEN PRE-PAID ** BOOKING NOTE : Payment charge is EUR 1…"
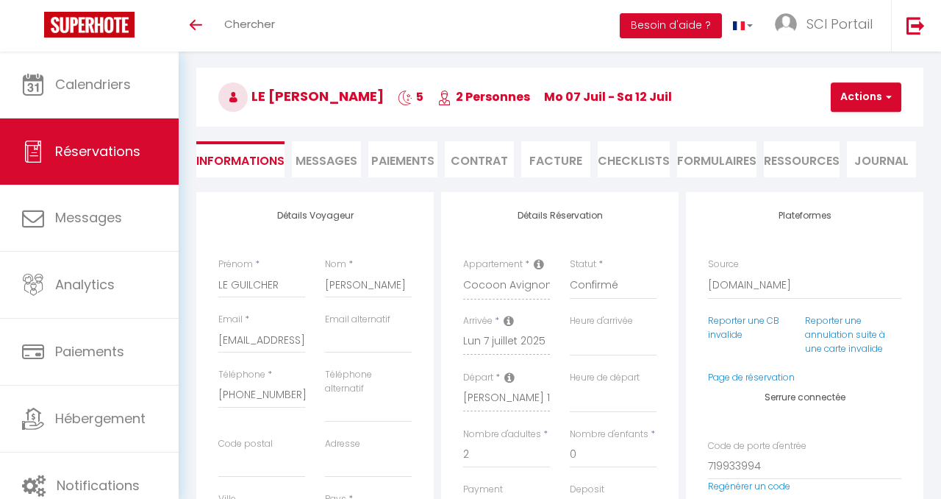
type input "50"
type input "44.75"
select select
checkbox input "true"
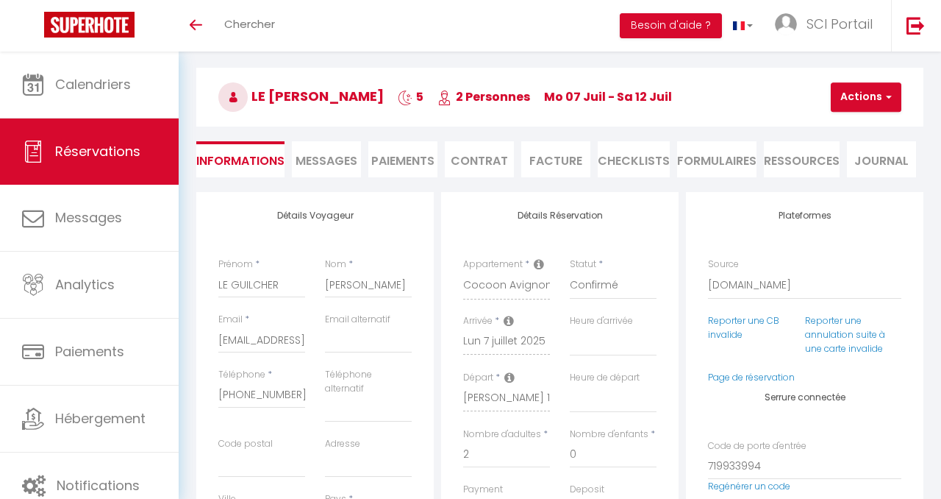
select select
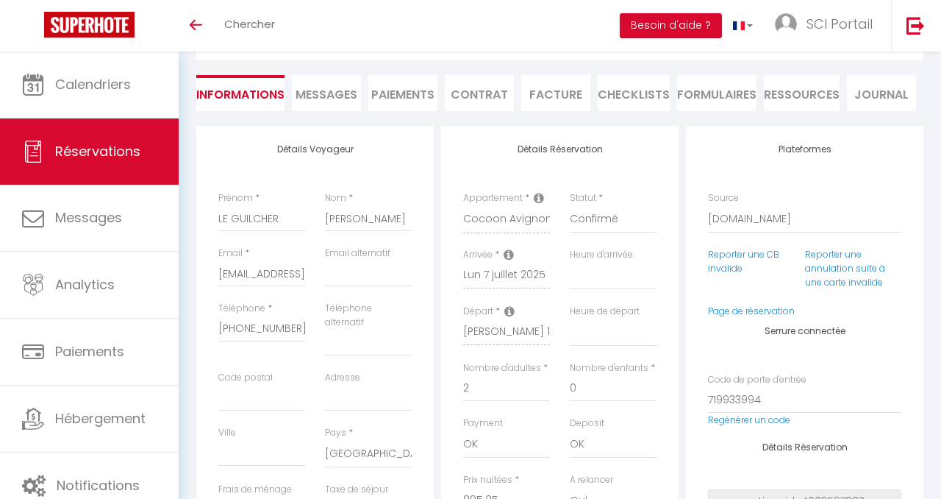
scroll to position [127, 0]
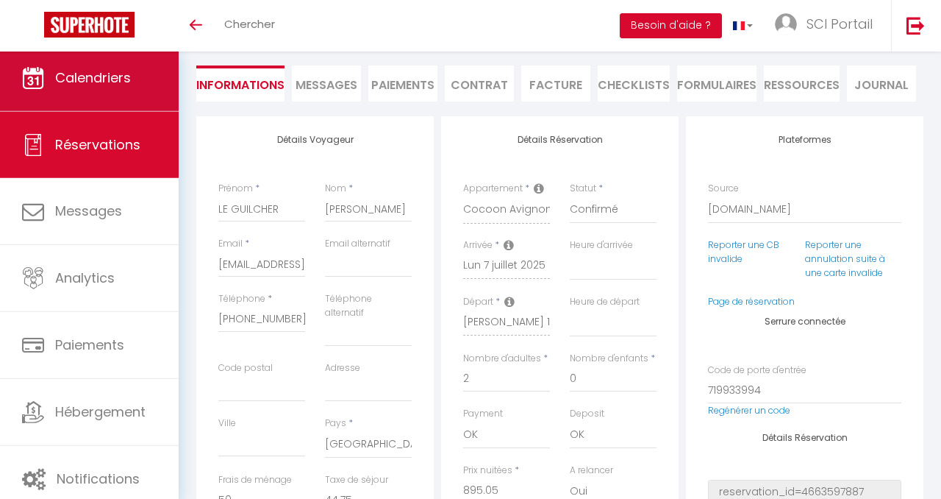
click at [85, 63] on link "Calendriers" at bounding box center [89, 78] width 179 height 66
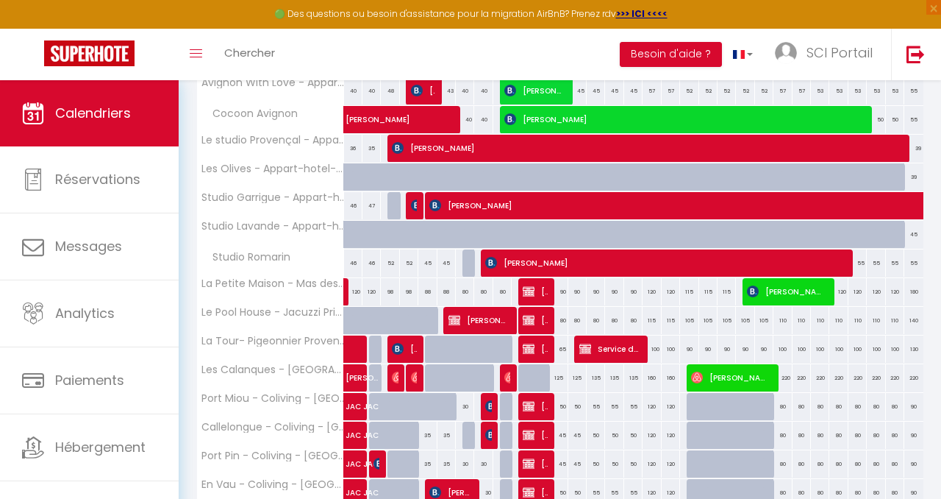
scroll to position [313, 0]
